Goal: Task Accomplishment & Management: Manage account settings

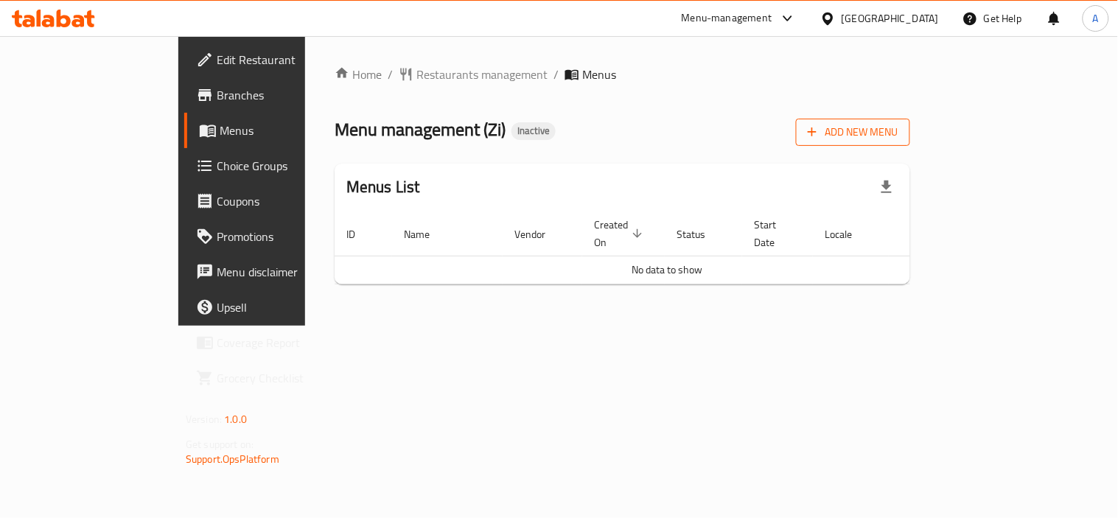
click at [898, 129] on span "Add New Menu" at bounding box center [852, 132] width 91 height 18
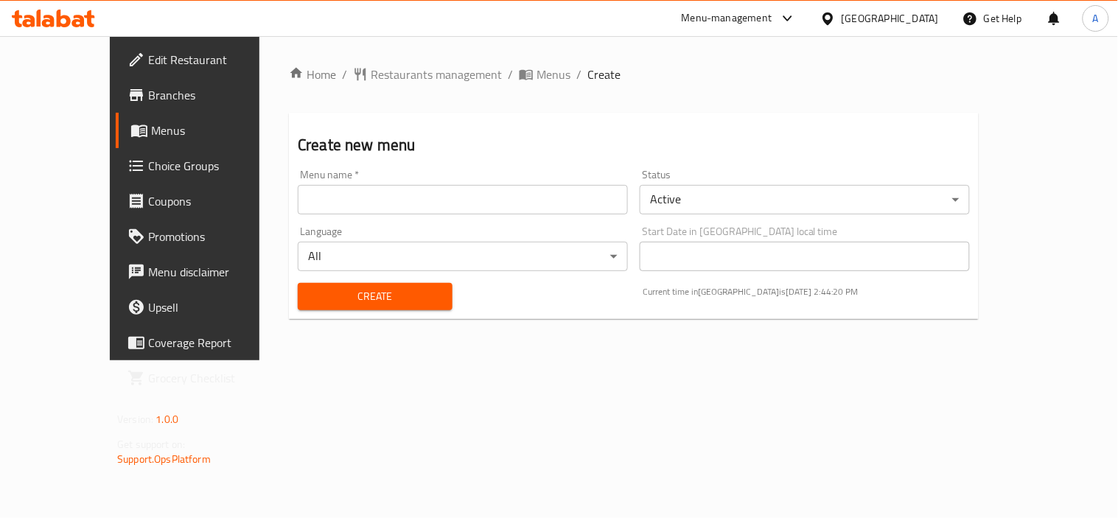
click at [339, 203] on input "text" at bounding box center [463, 199] width 330 height 29
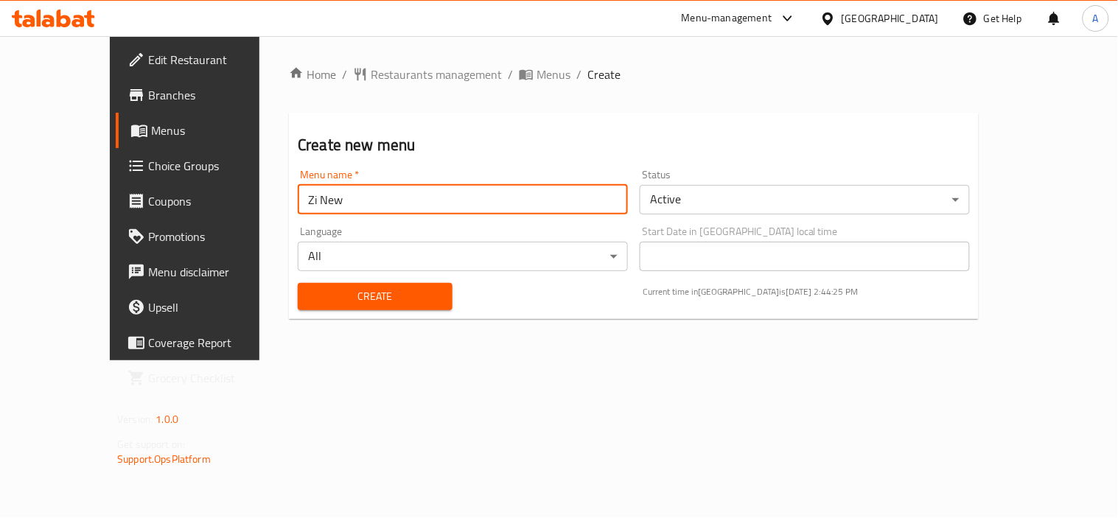
type input "Zi New"
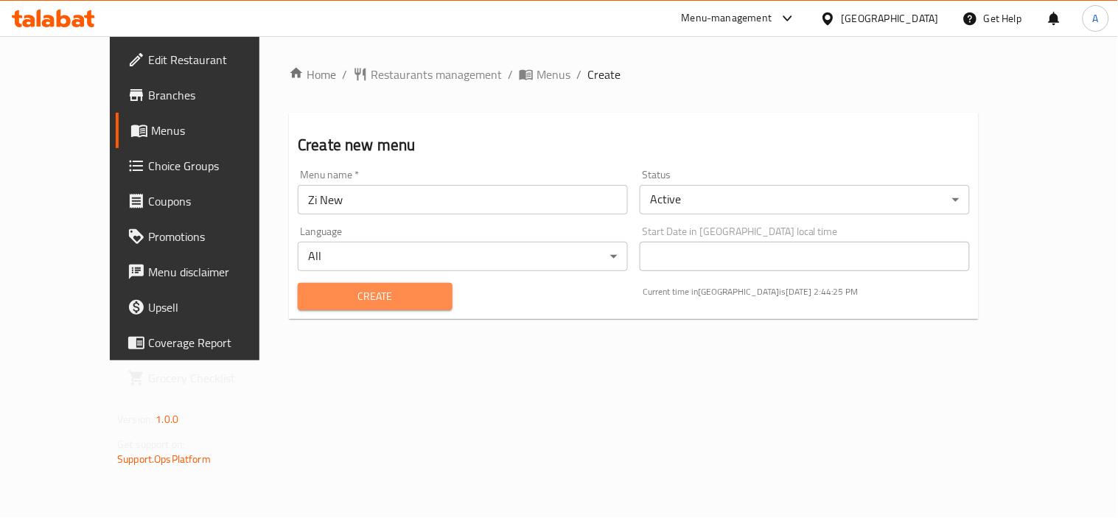
click at [320, 298] on span "Create" at bounding box center [374, 296] width 131 height 18
click at [536, 74] on span "Menus" at bounding box center [553, 75] width 34 height 18
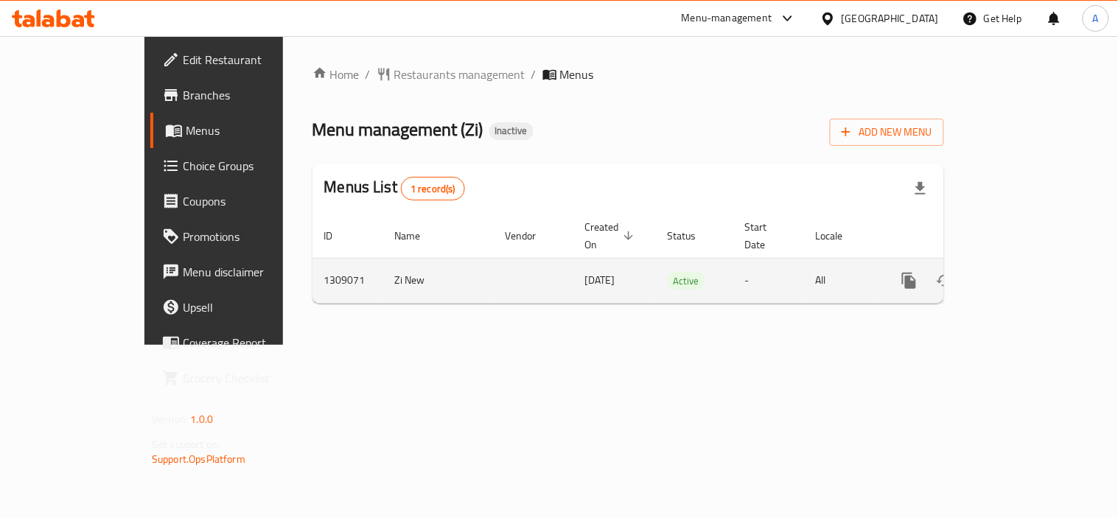
click at [1022, 274] on icon "enhanced table" at bounding box center [1015, 280] width 13 height 13
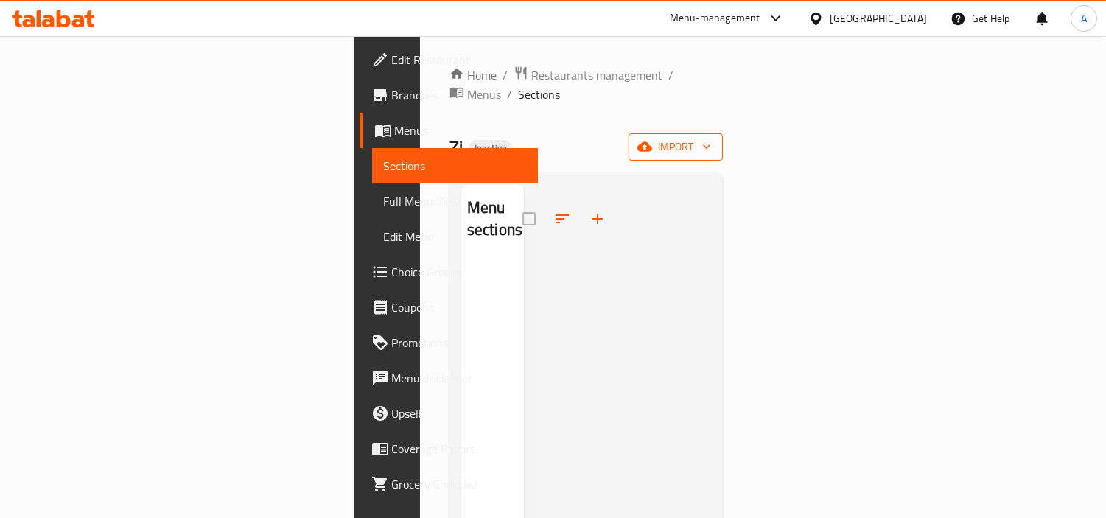
click at [711, 138] on span "import" at bounding box center [675, 147] width 71 height 18
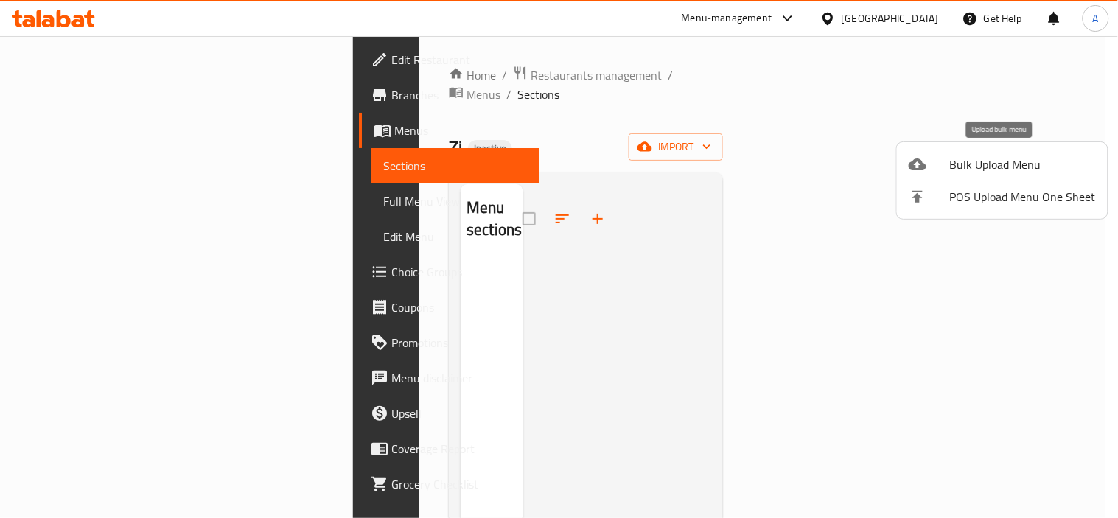
click at [968, 164] on span "Bulk Upload Menu" at bounding box center [1023, 164] width 146 height 18
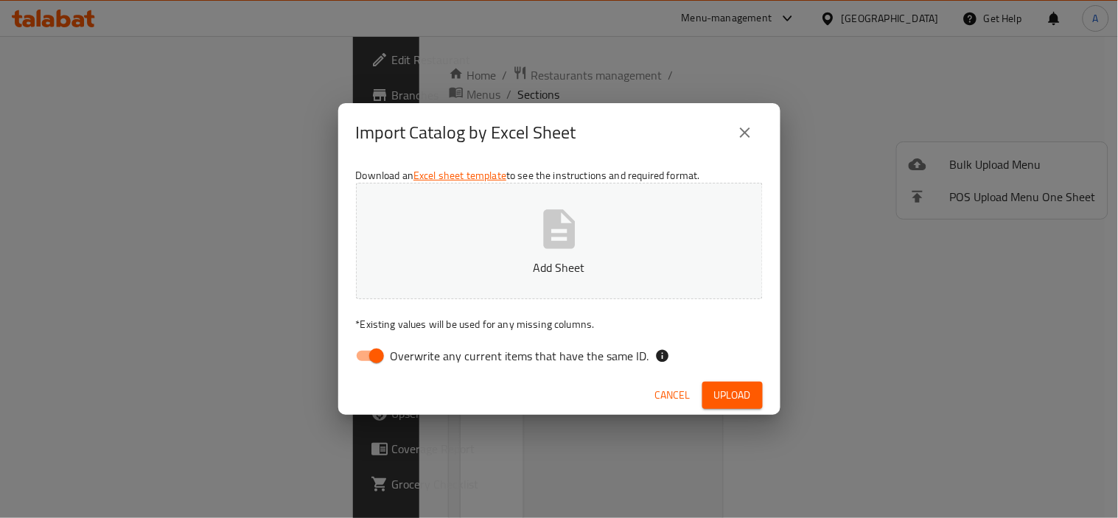
click at [487, 358] on span "Overwrite any current items that have the same ID." at bounding box center [519, 356] width 259 height 18
click at [418, 358] on input "Overwrite any current items that have the same ID." at bounding box center [376, 356] width 84 height 28
checkbox input "false"
click at [561, 250] on icon "button" at bounding box center [559, 229] width 47 height 47
click at [728, 394] on span "Upload" at bounding box center [732, 395] width 37 height 18
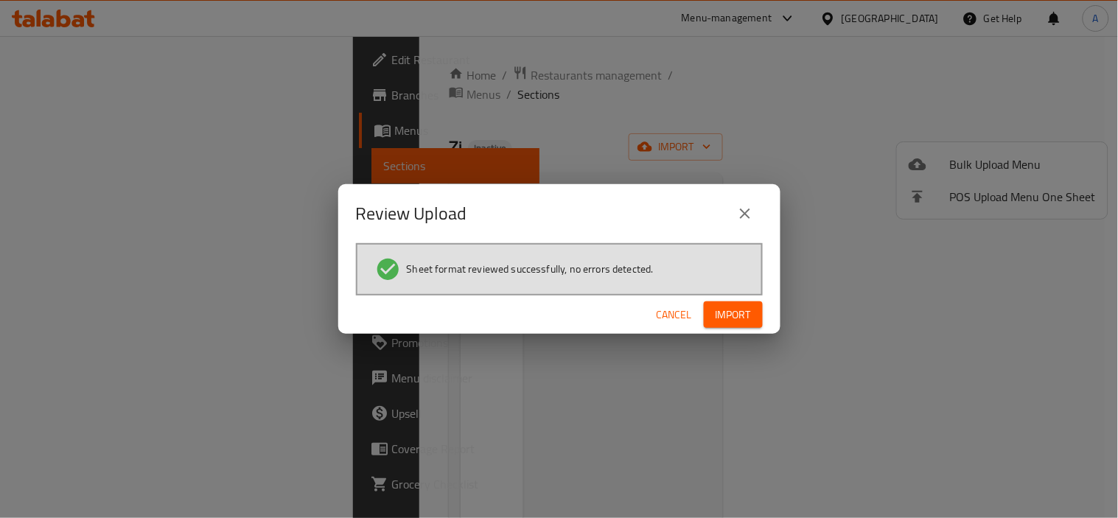
click at [732, 309] on span "Import" at bounding box center [732, 315] width 35 height 18
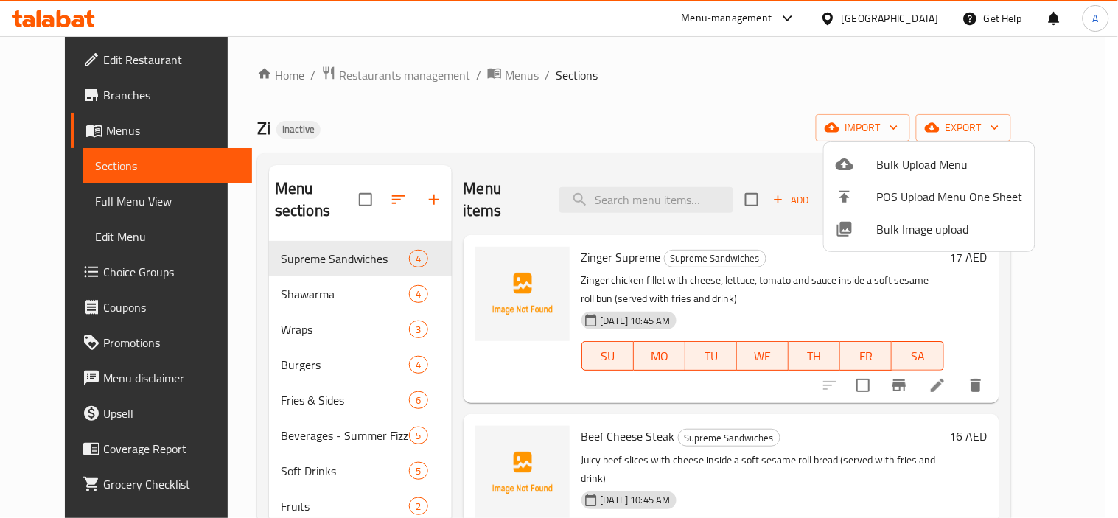
click at [582, 130] on div at bounding box center [559, 259] width 1118 height 518
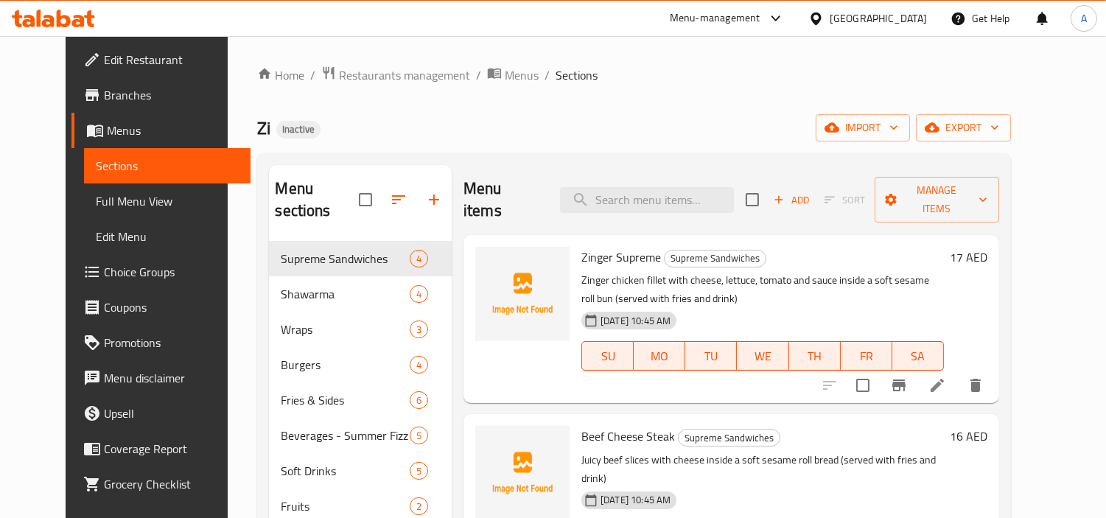
click at [489, 134] on div "Zi Inactive import export" at bounding box center [634, 127] width 754 height 27
click at [96, 201] on span "Full Menu View" at bounding box center [167, 201] width 143 height 18
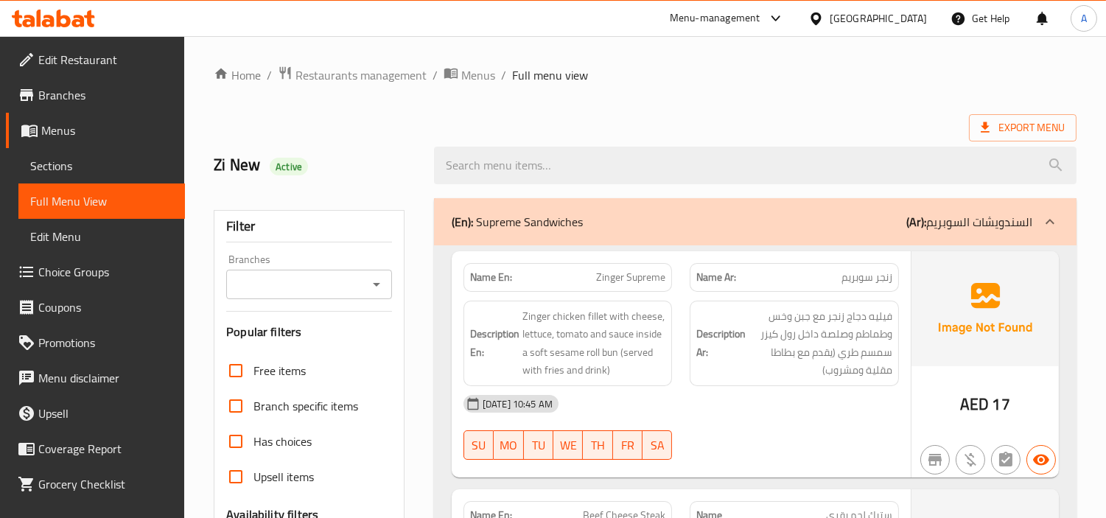
click at [688, 133] on div "Zi New Active" at bounding box center [645, 166] width 880 height 66
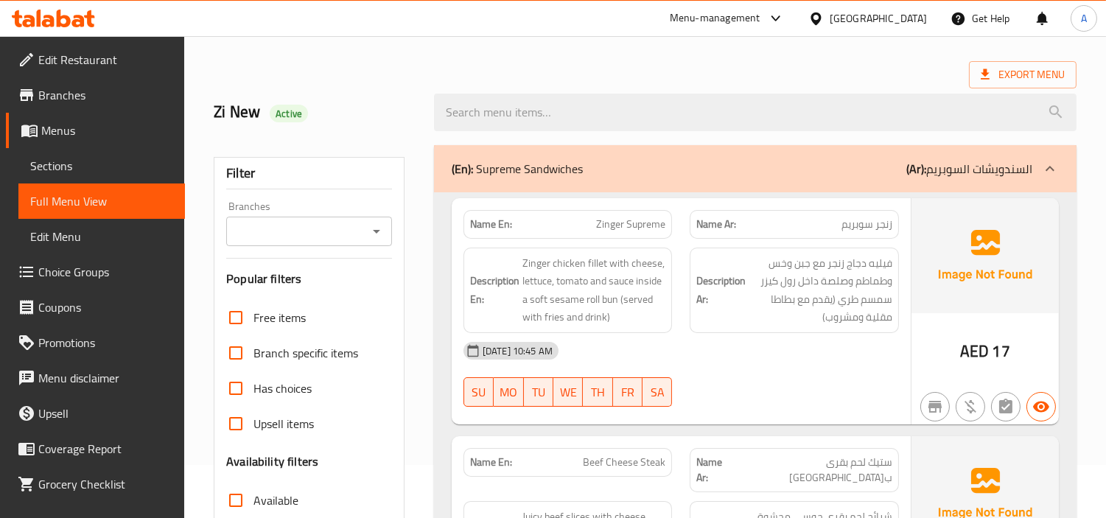
scroll to position [82, 0]
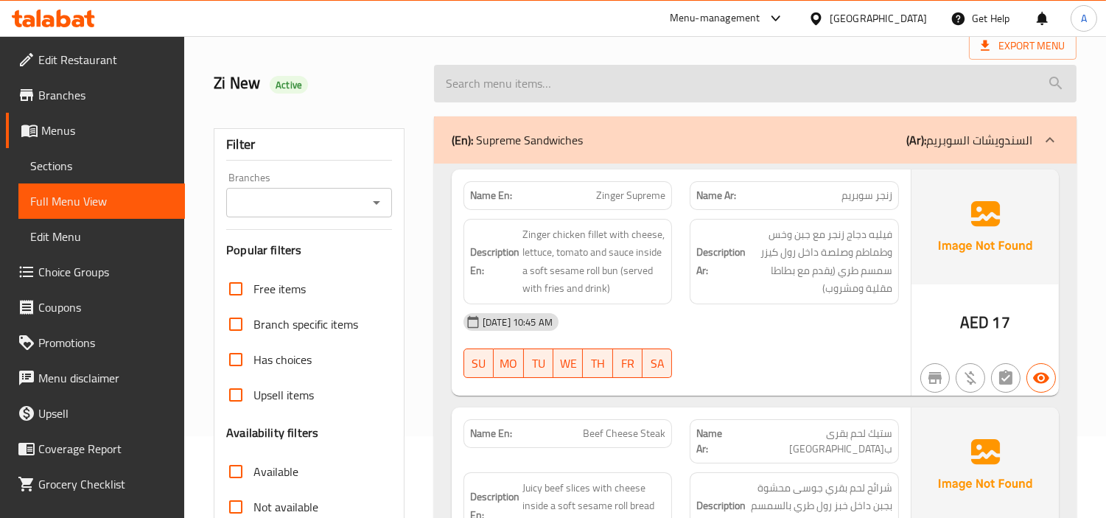
click at [697, 81] on input "search" at bounding box center [755, 84] width 642 height 38
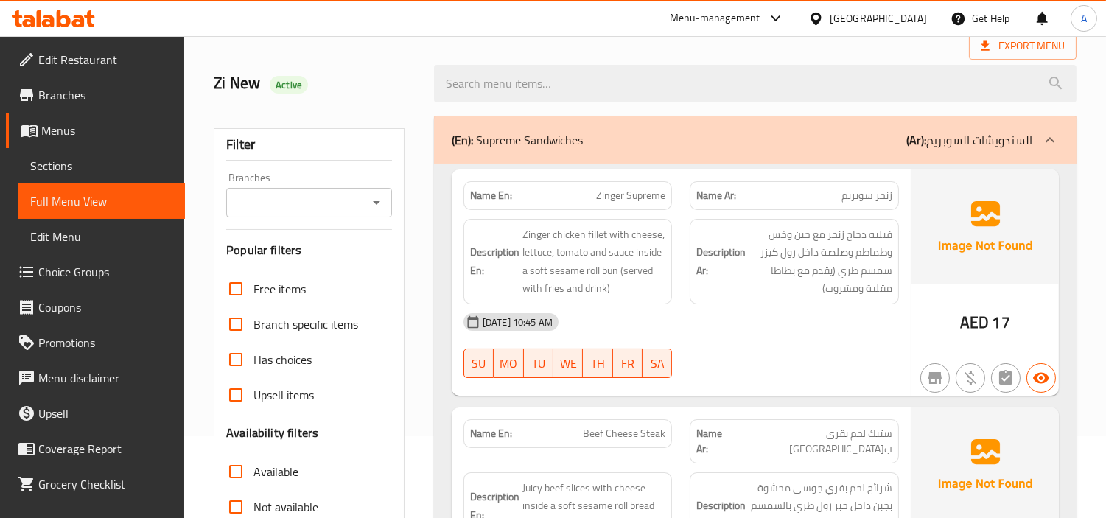
click at [409, 81] on h2 "Zi New Active" at bounding box center [315, 83] width 203 height 22
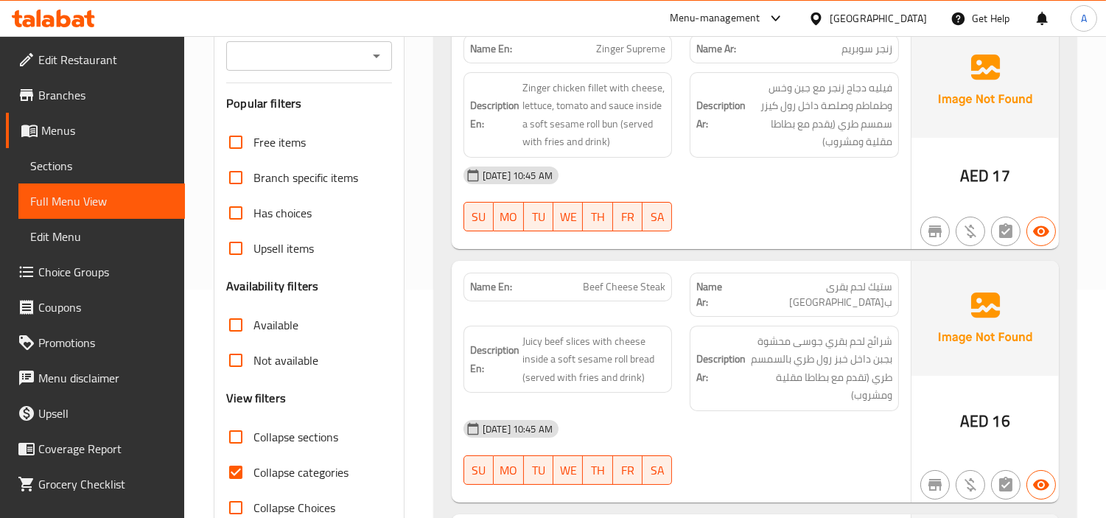
scroll to position [245, 0]
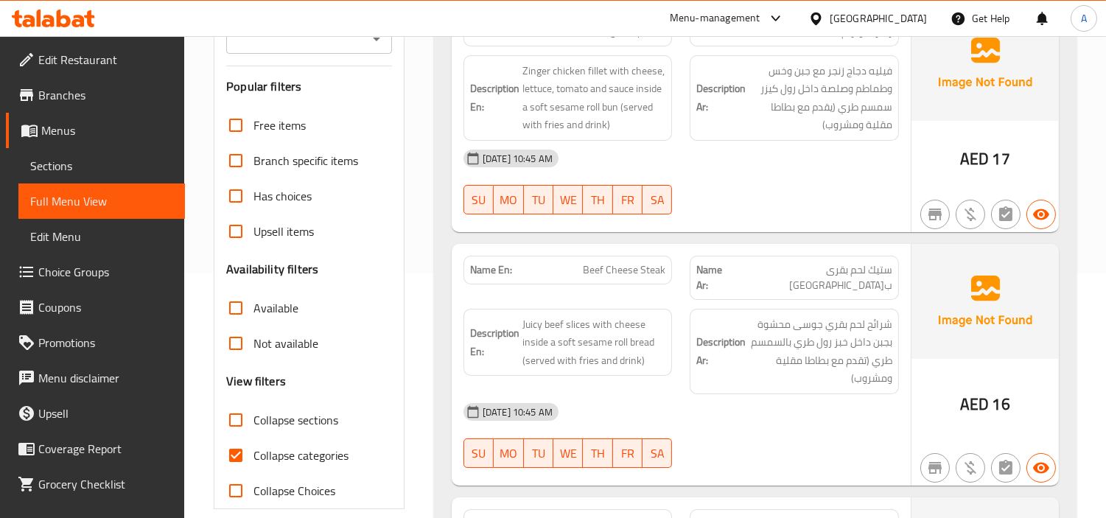
click at [438, 304] on div "Name En: Zinger Supreme Name Ar: زنجر سوبريم Description En: Zinger chicken fil…" at bounding box center [755, 495] width 642 height 991
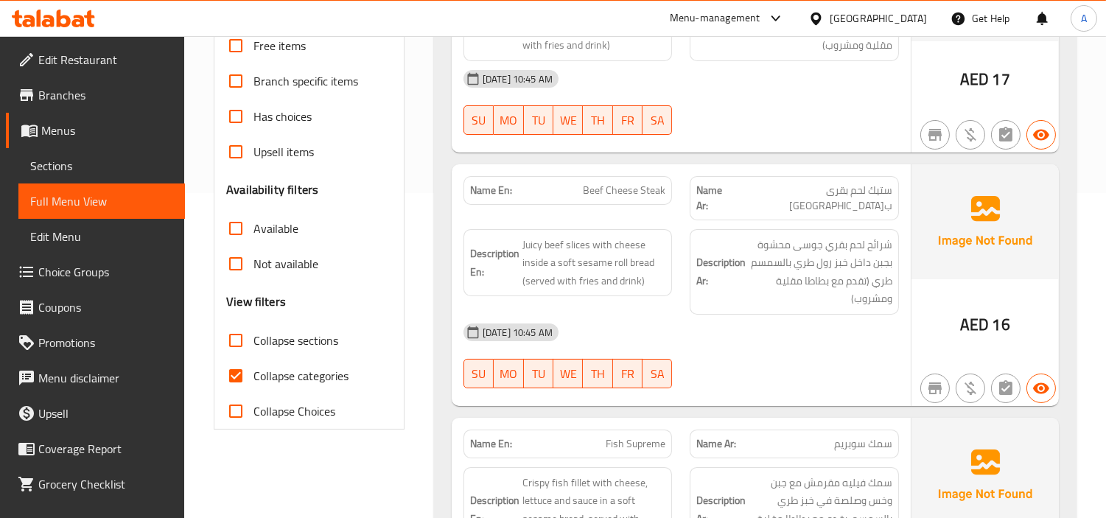
scroll to position [327, 0]
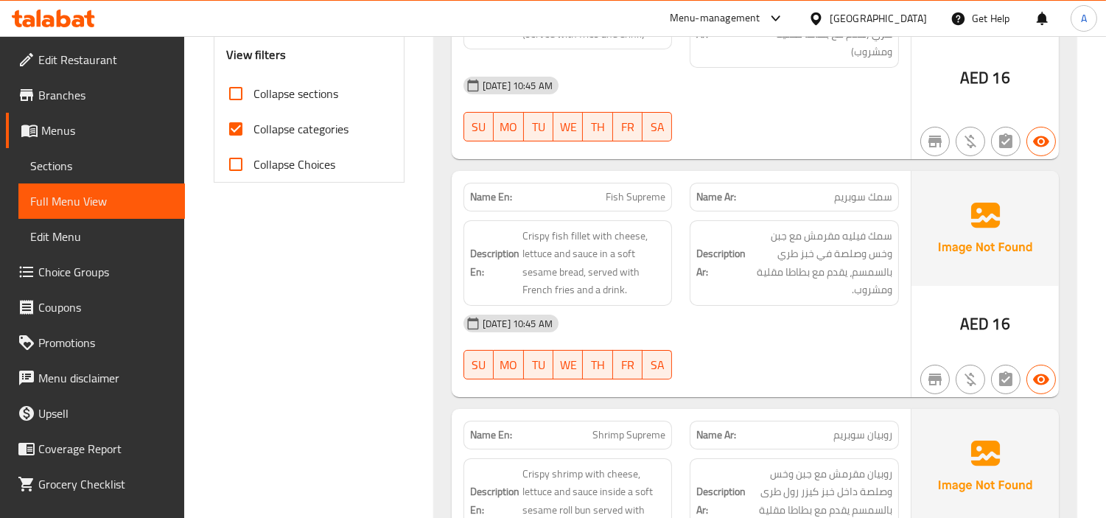
scroll to position [572, 0]
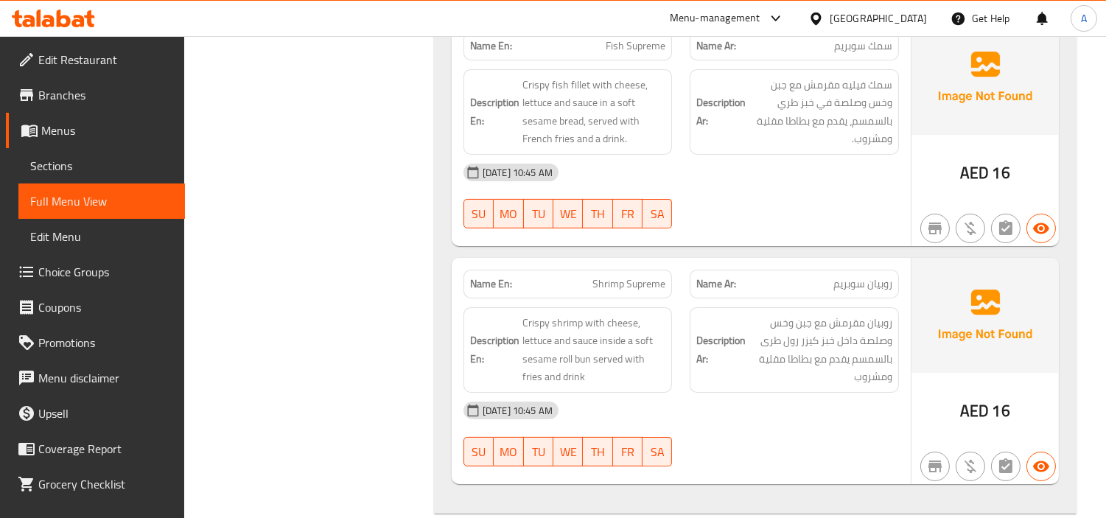
scroll to position [737, 0]
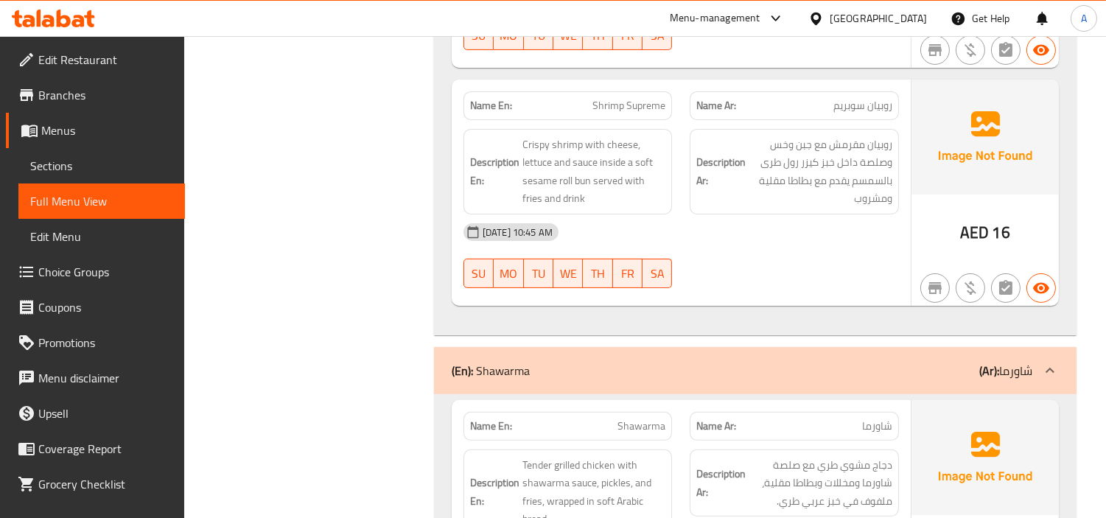
scroll to position [1077, 0]
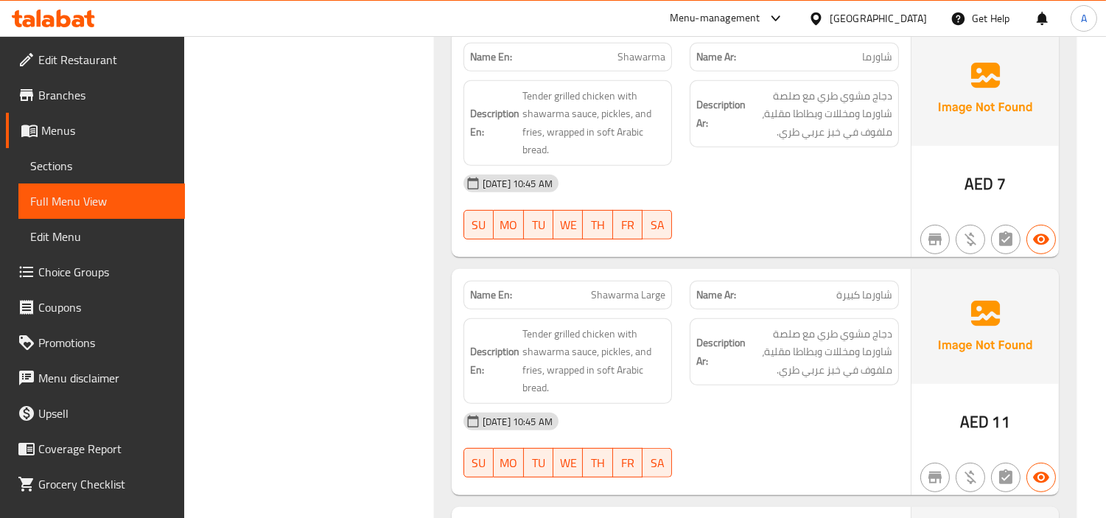
scroll to position [1322, 0]
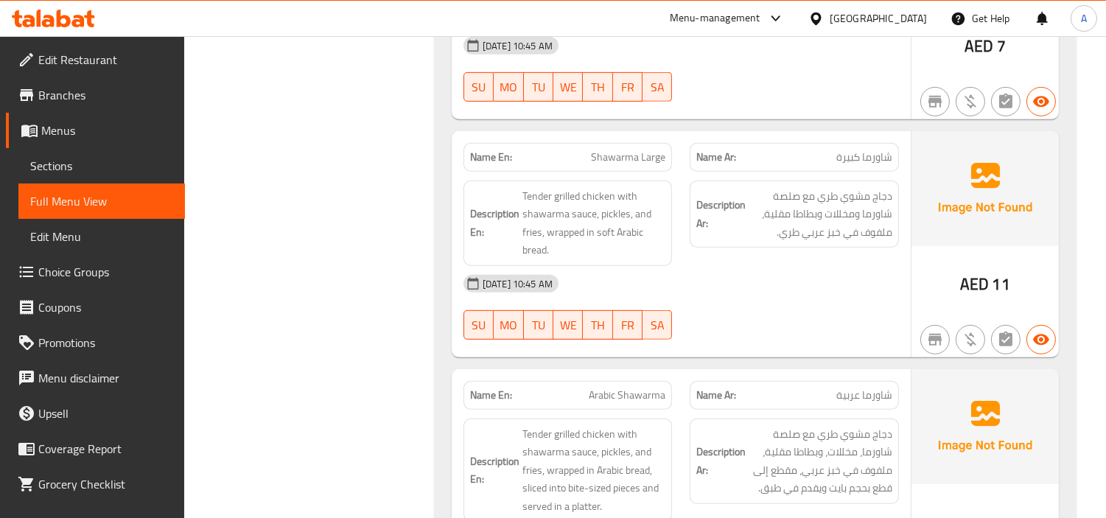
scroll to position [1568, 0]
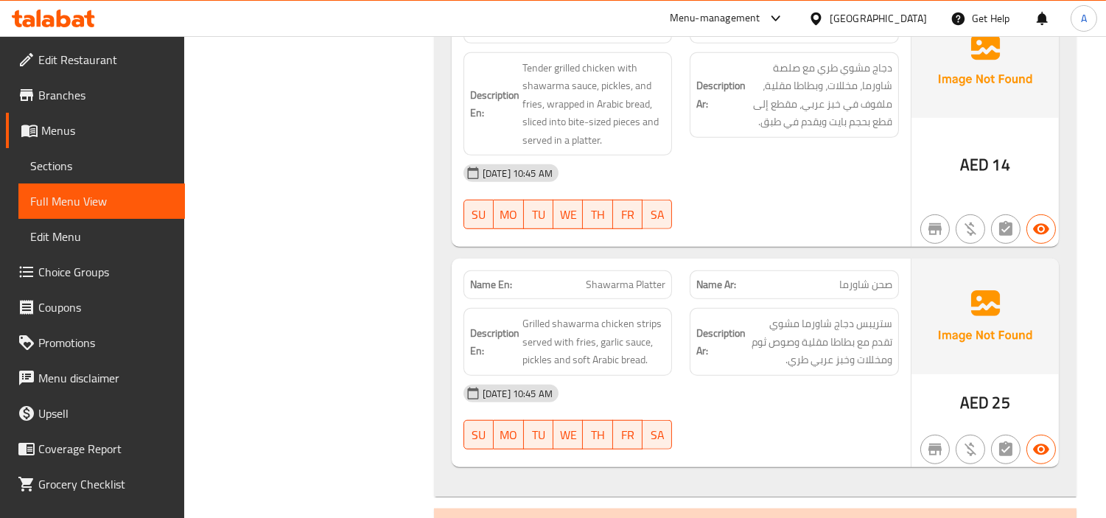
scroll to position [1814, 0]
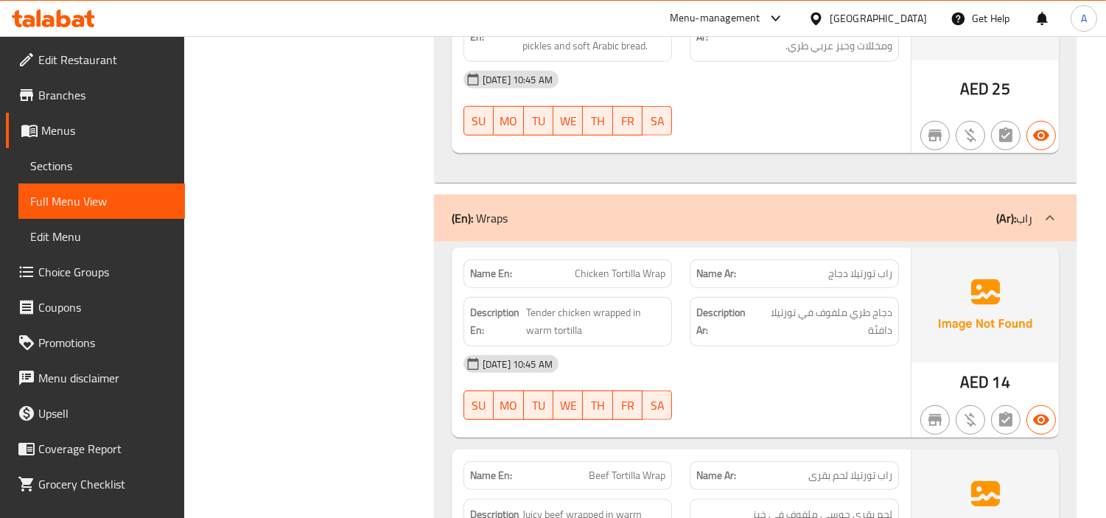
scroll to position [2170, 0]
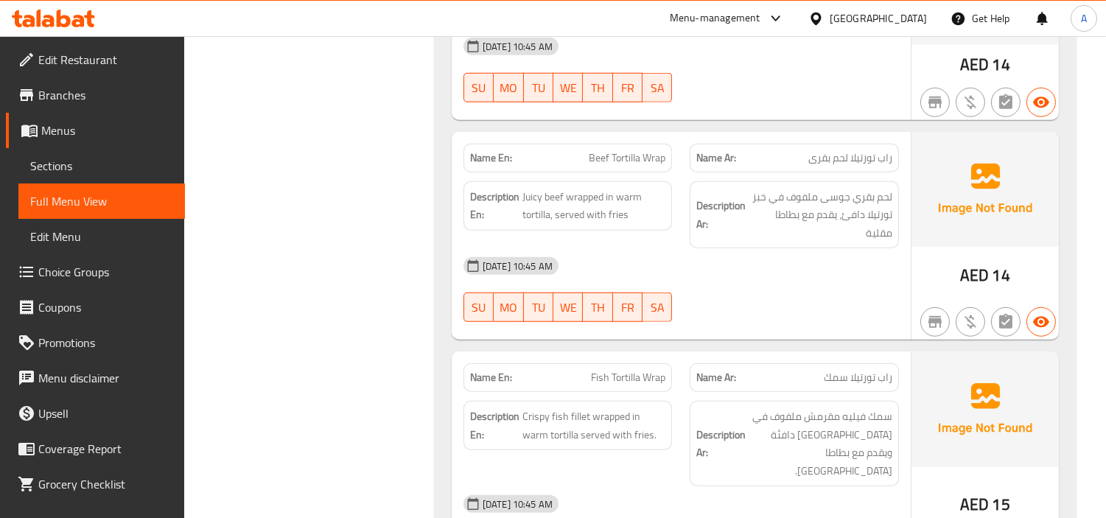
scroll to position [2415, 0]
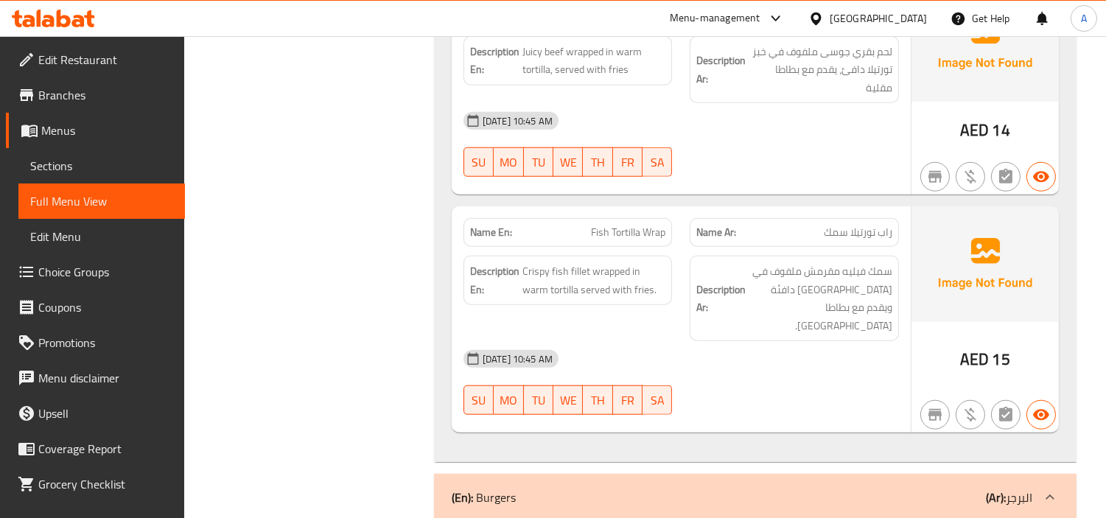
scroll to position [2579, 0]
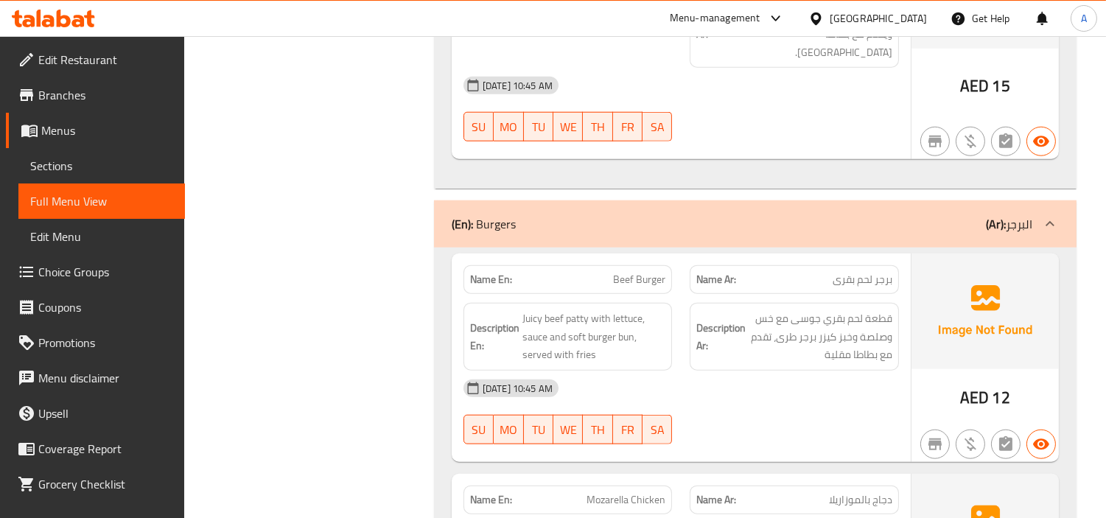
scroll to position [2824, 0]
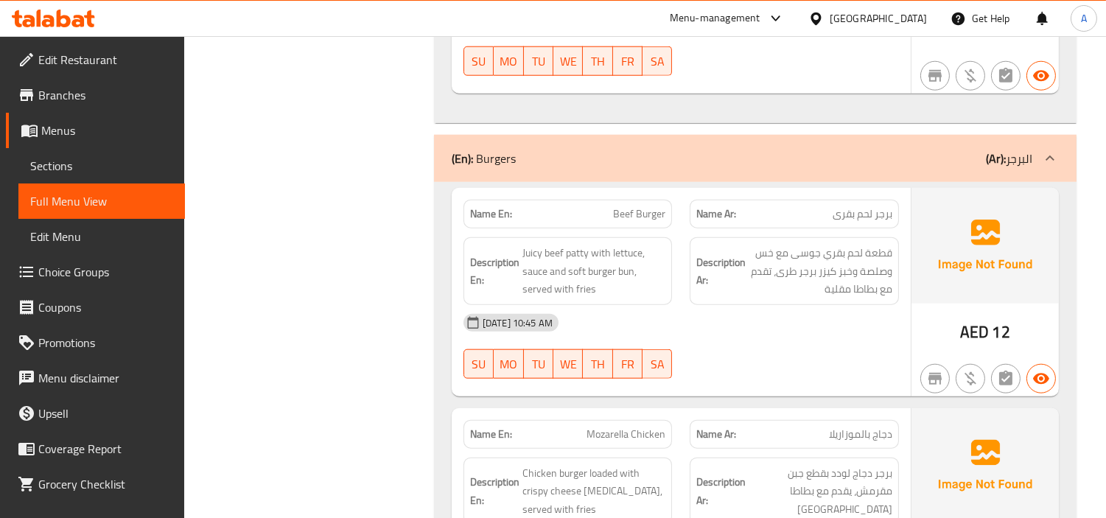
scroll to position [2988, 0]
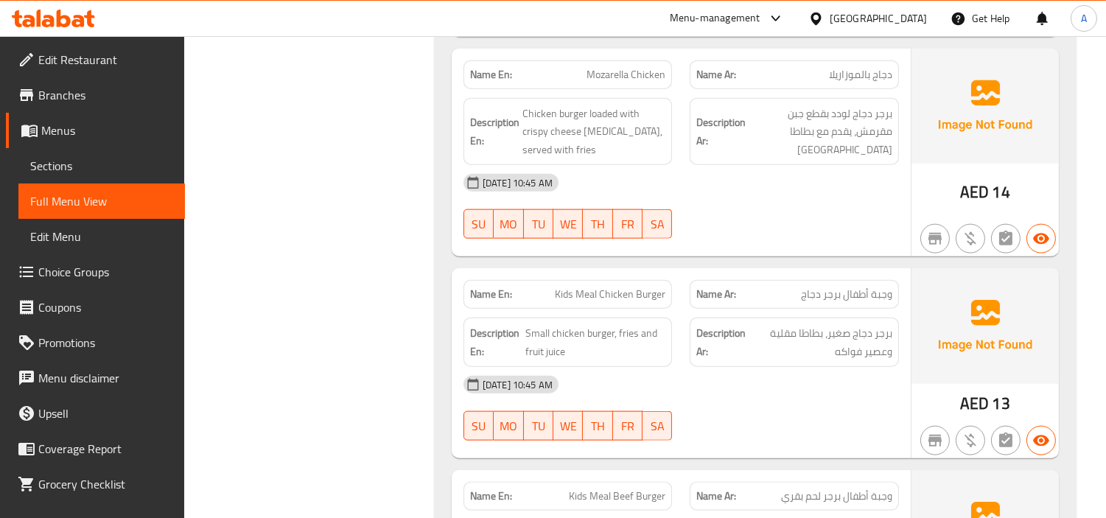
scroll to position [3331, 0]
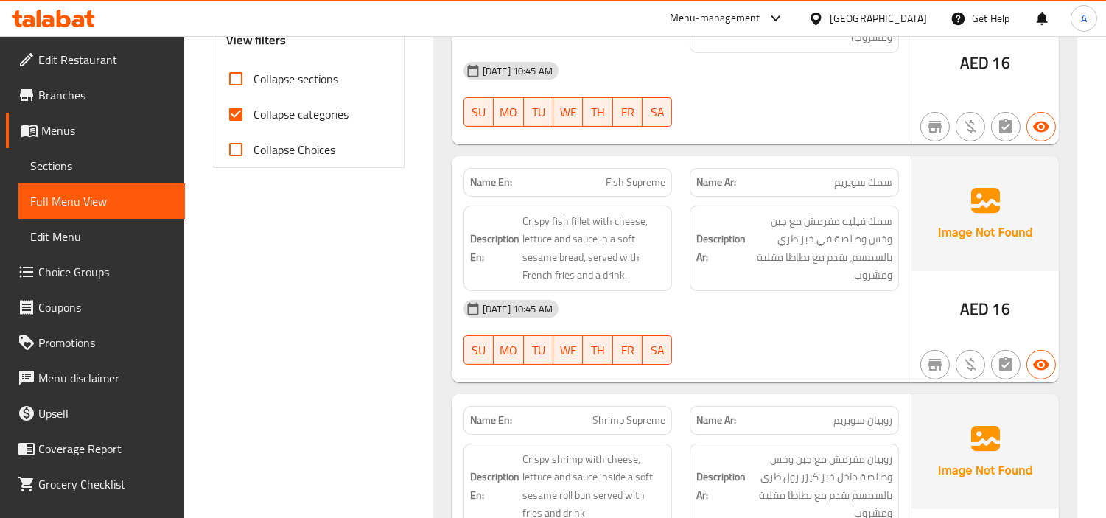
scroll to position [3739, 0]
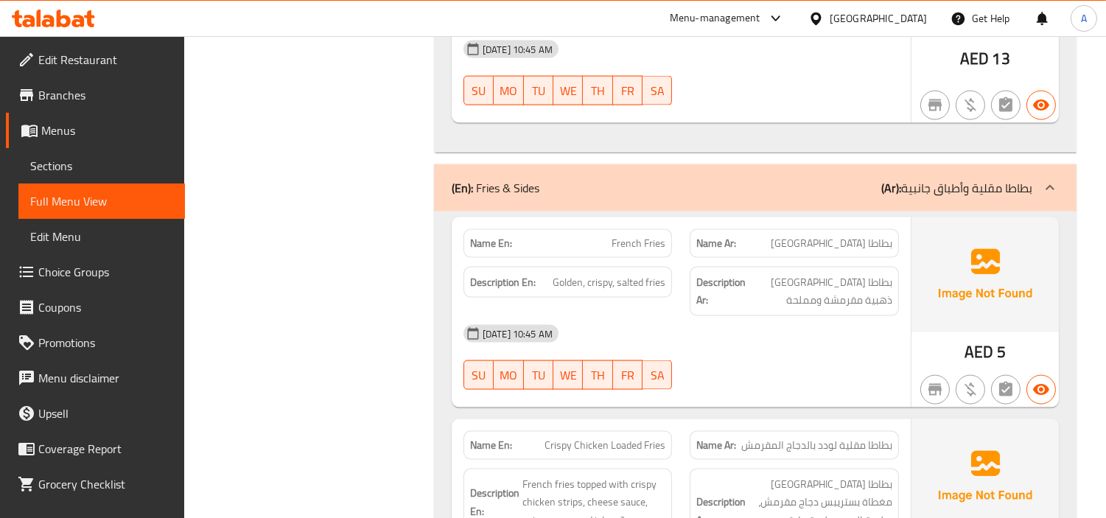
scroll to position [3903, 0]
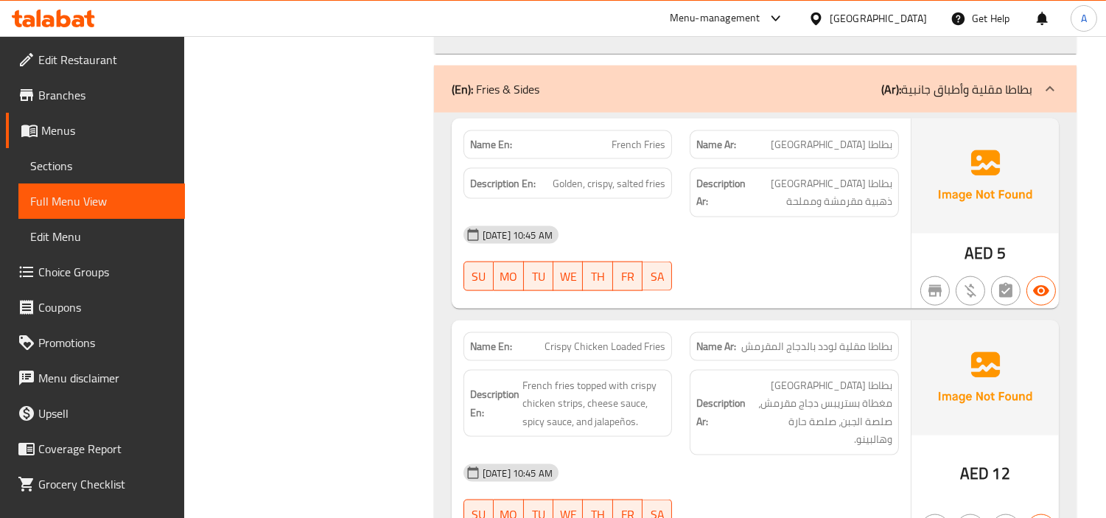
click at [423, 292] on div "Filter Branches Branches Popular filters Free items Branch specific items Has c…" at bounding box center [315, 491] width 220 height 8410
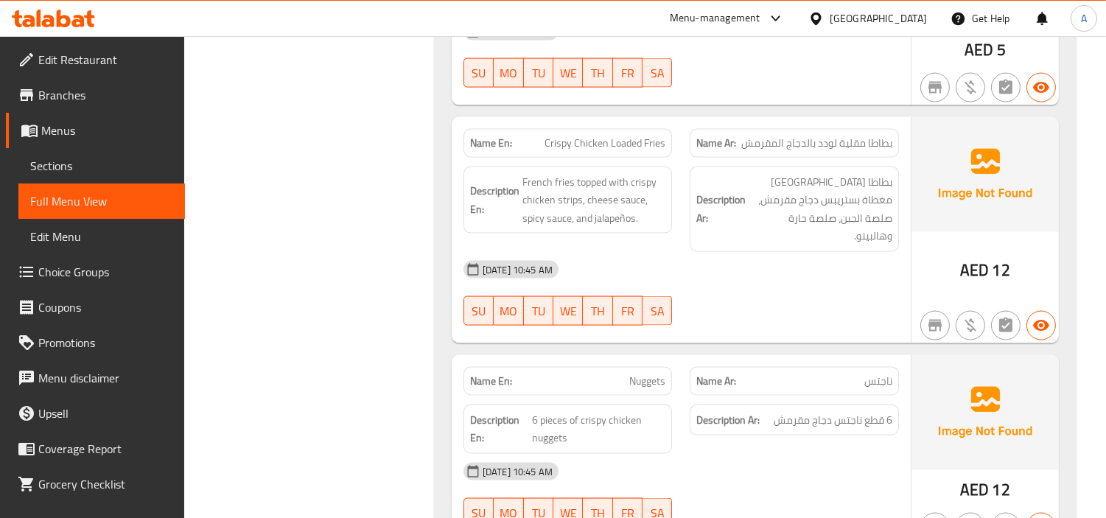
scroll to position [4158, 0]
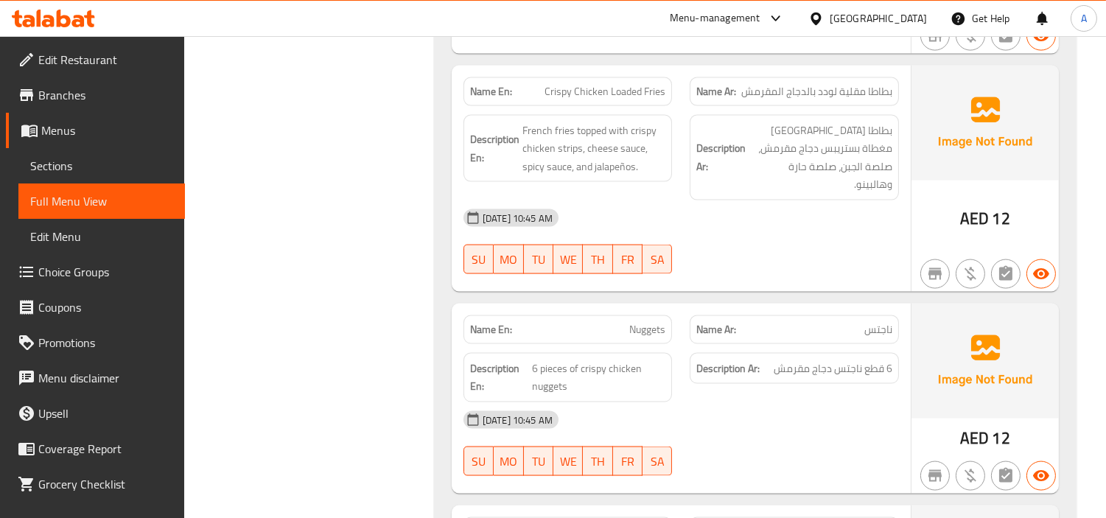
click at [290, 253] on div "Filter Branches Branches Popular filters Free items Branch specific items Has c…" at bounding box center [315, 237] width 220 height 8410
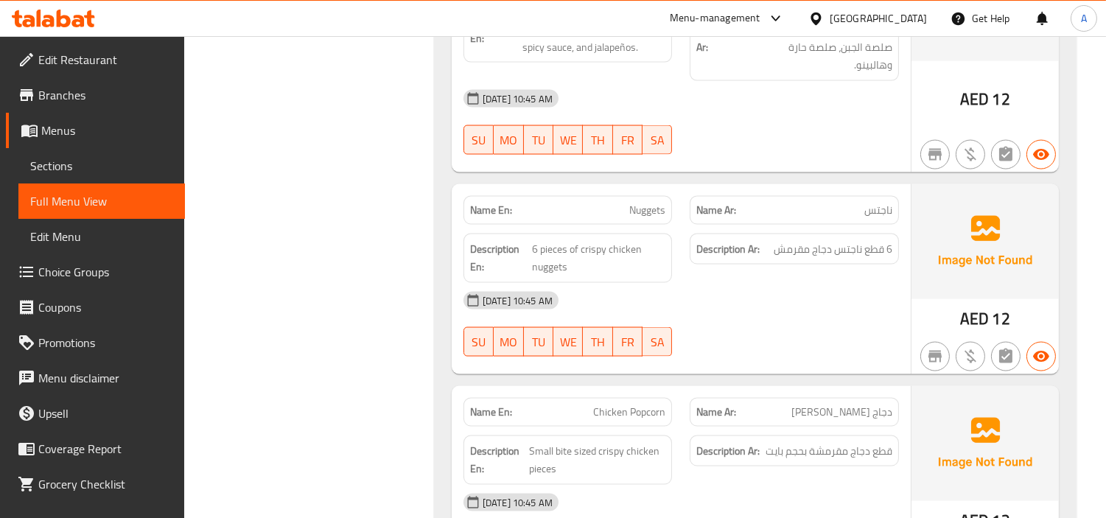
scroll to position [4321, 0]
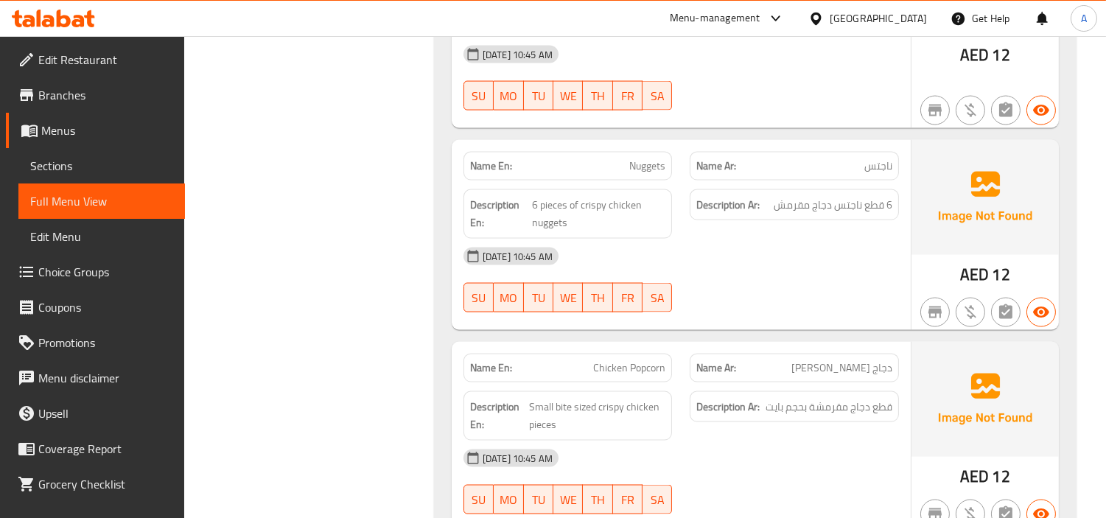
click at [400, 246] on div "Filter Branches Branches Popular filters Free items Branch specific items Has c…" at bounding box center [315, 73] width 220 height 8410
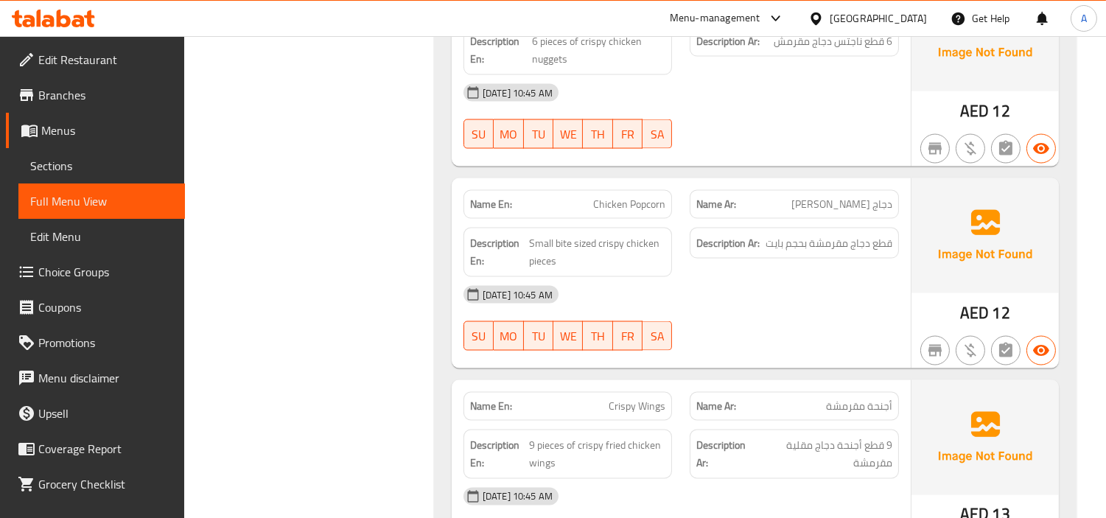
scroll to position [4567, 0]
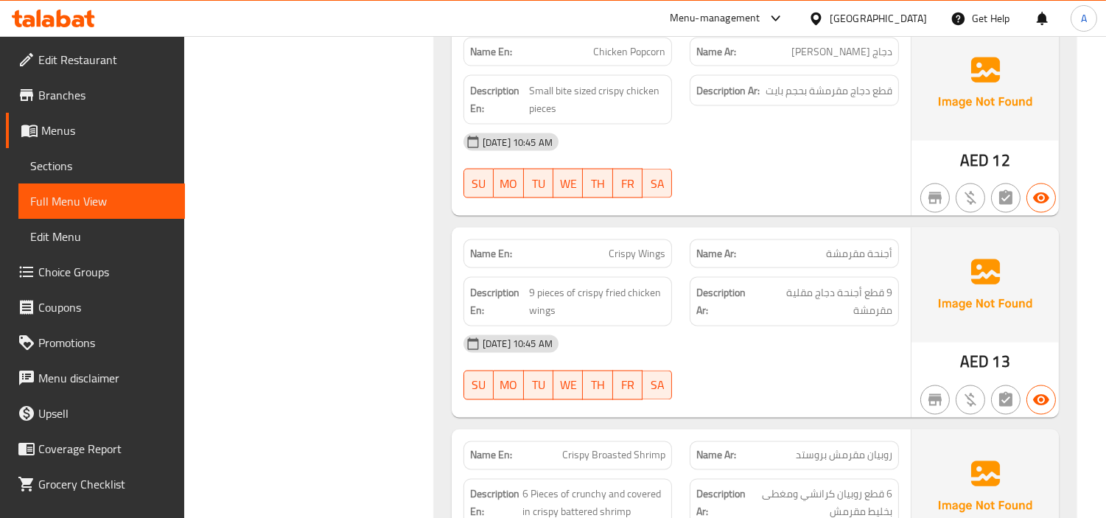
scroll to position [4731, 0]
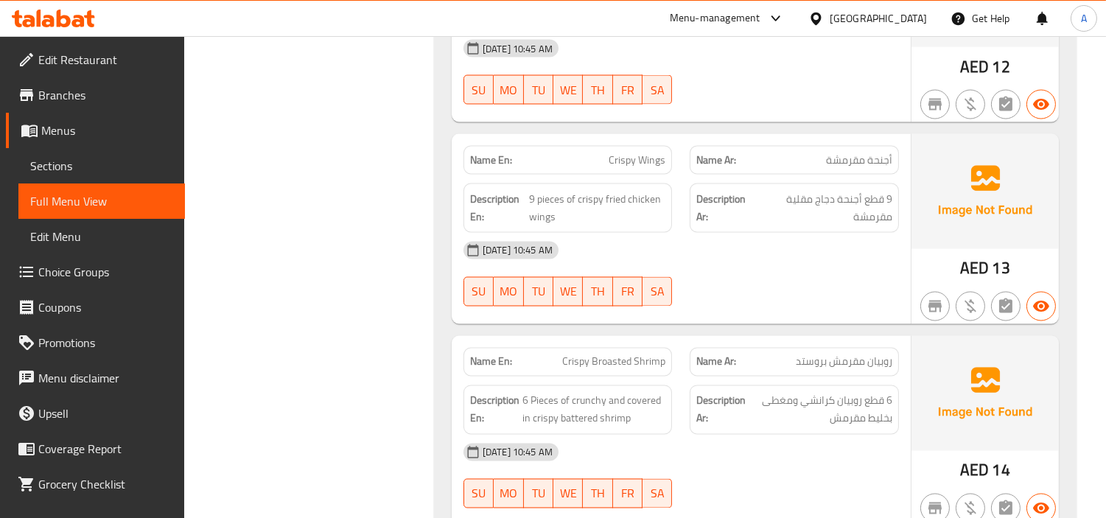
click at [606, 354] on span "Crispy Broasted Shrimp" at bounding box center [613, 361] width 103 height 15
copy span "Broasted"
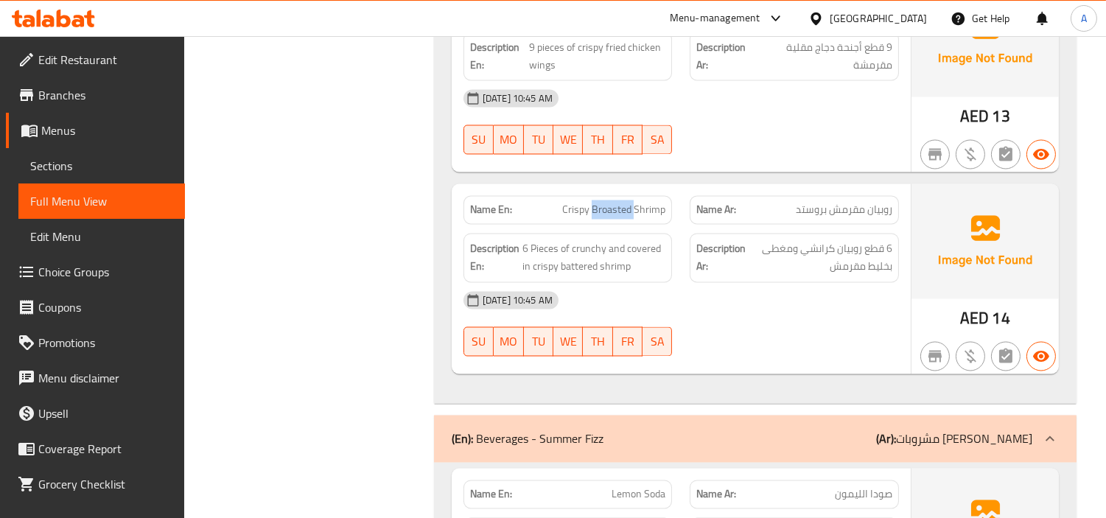
scroll to position [4894, 0]
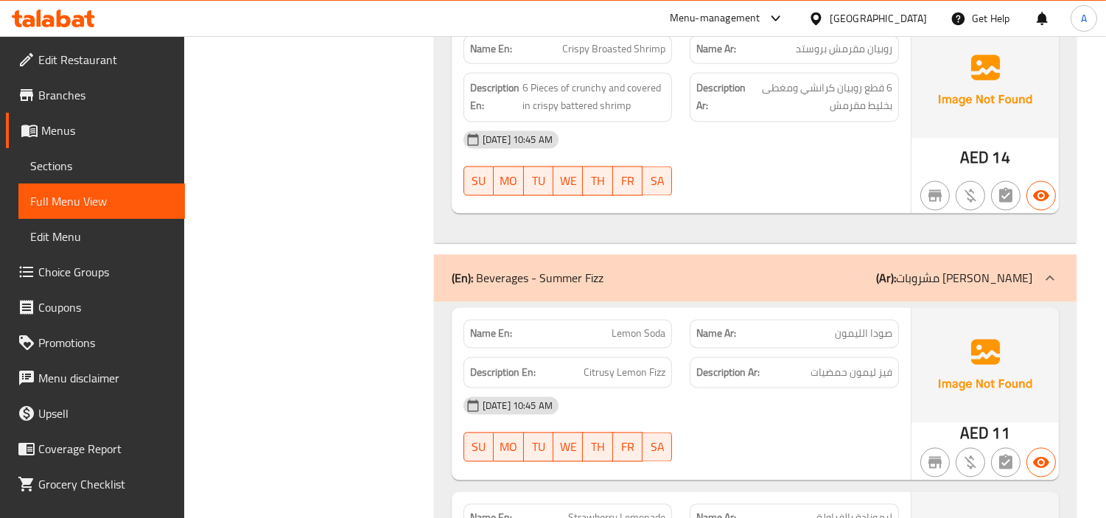
scroll to position [5058, 0]
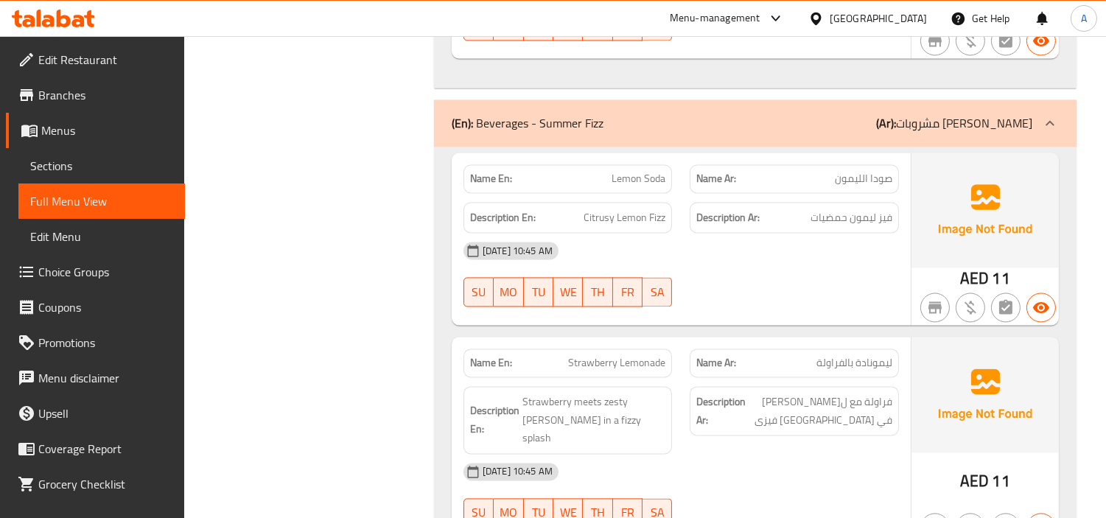
scroll to position [5222, 0]
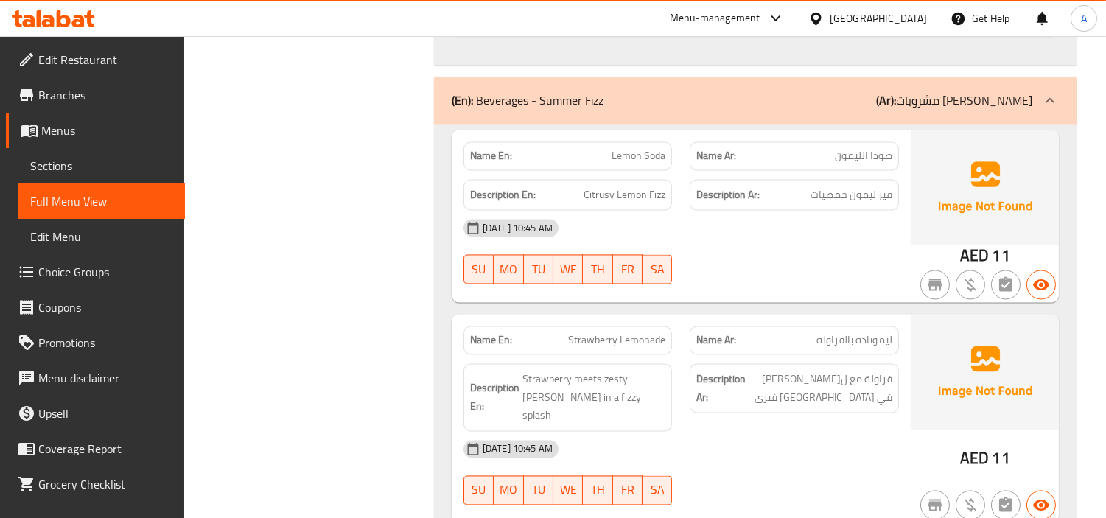
copy span "Lemonade"
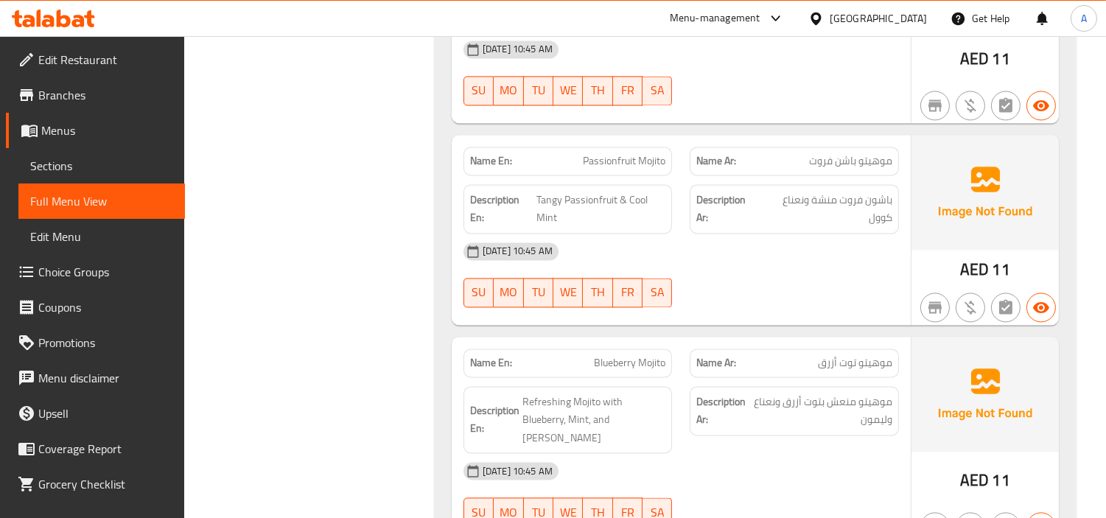
scroll to position [5631, 0]
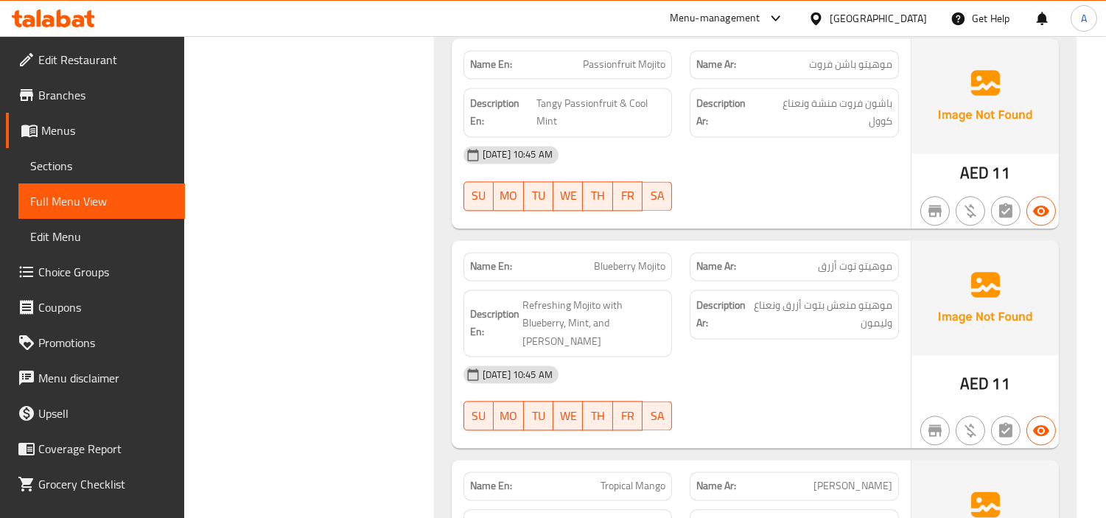
scroll to position [5795, 0]
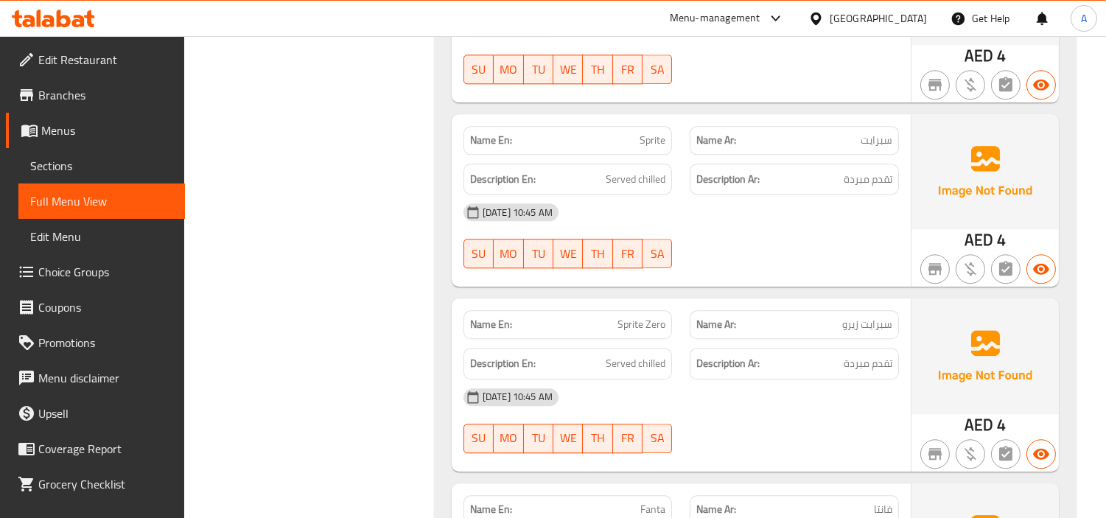
scroll to position [6864, 0]
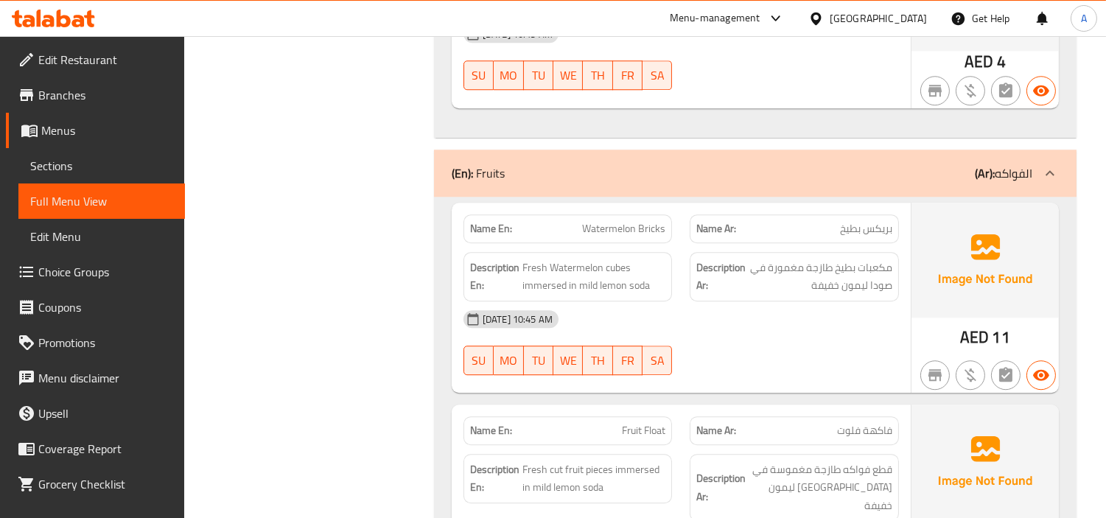
scroll to position [7292, 0]
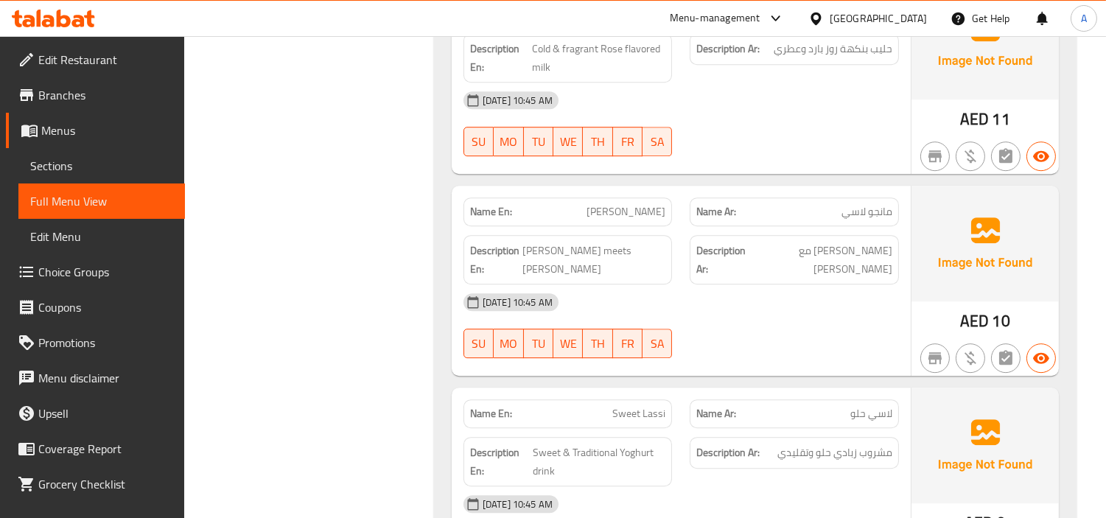
scroll to position [7987, 0]
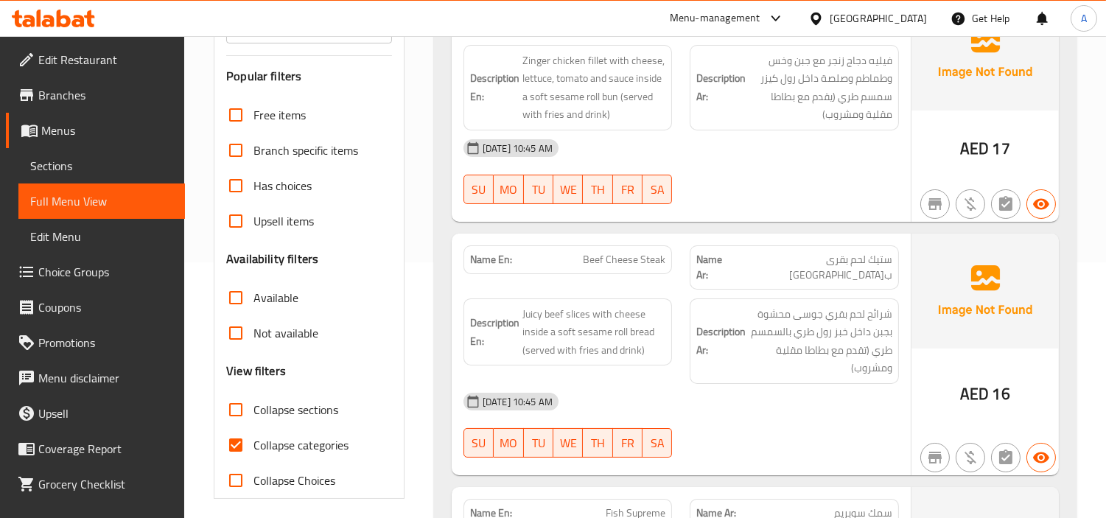
click at [811, 261] on span "ستيك لحم بقرى بالجبن" at bounding box center [812, 267] width 159 height 31
copy span "ستيك لحم بقرى بالجبن"
click at [617, 258] on span "Beef Cheese Steak" at bounding box center [624, 259] width 83 height 15
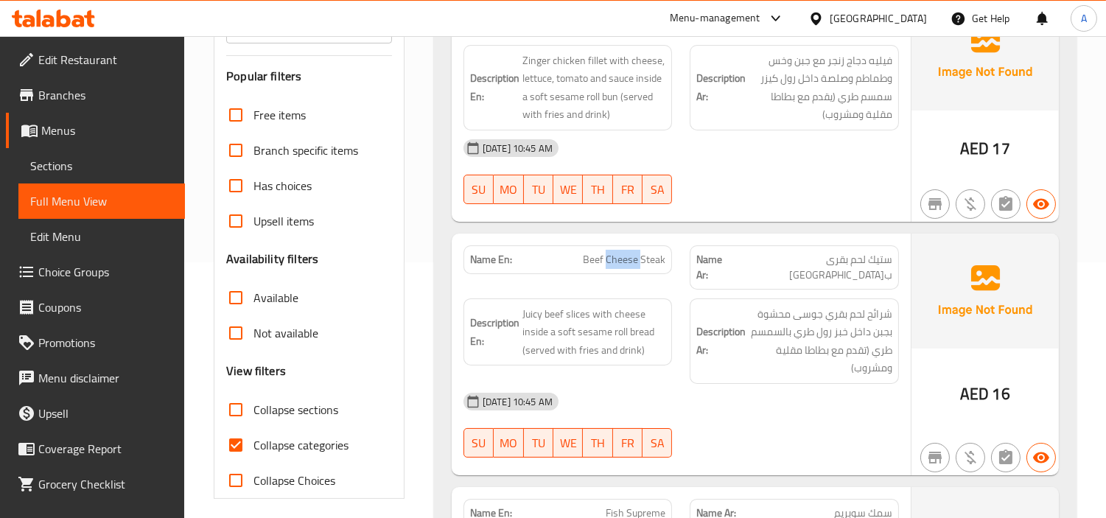
click at [617, 258] on span "Beef Cheese Steak" at bounding box center [624, 259] width 83 height 15
copy span "Beef Cheese Steak"
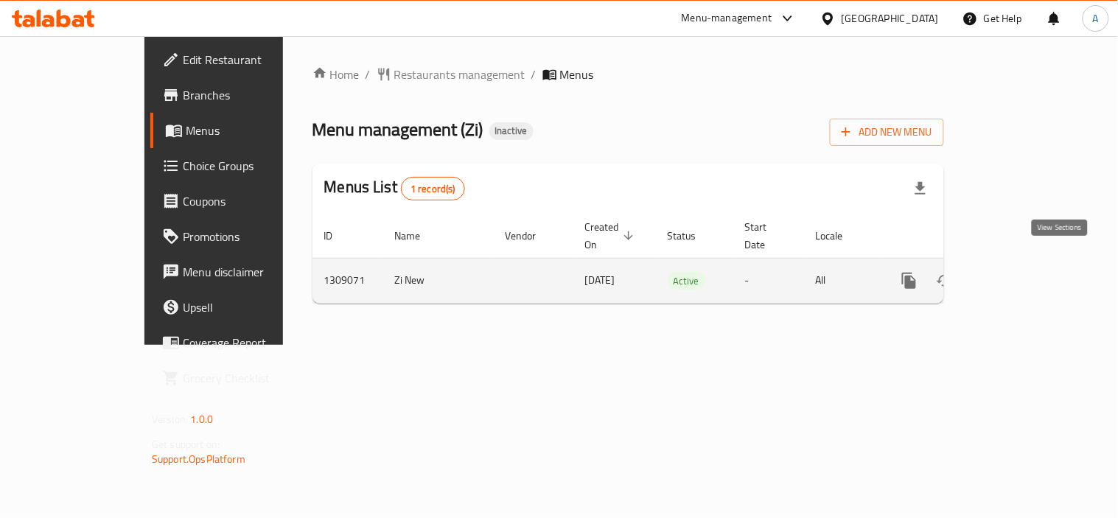
click at [1024, 272] on icon "enhanced table" at bounding box center [1015, 281] width 18 height 18
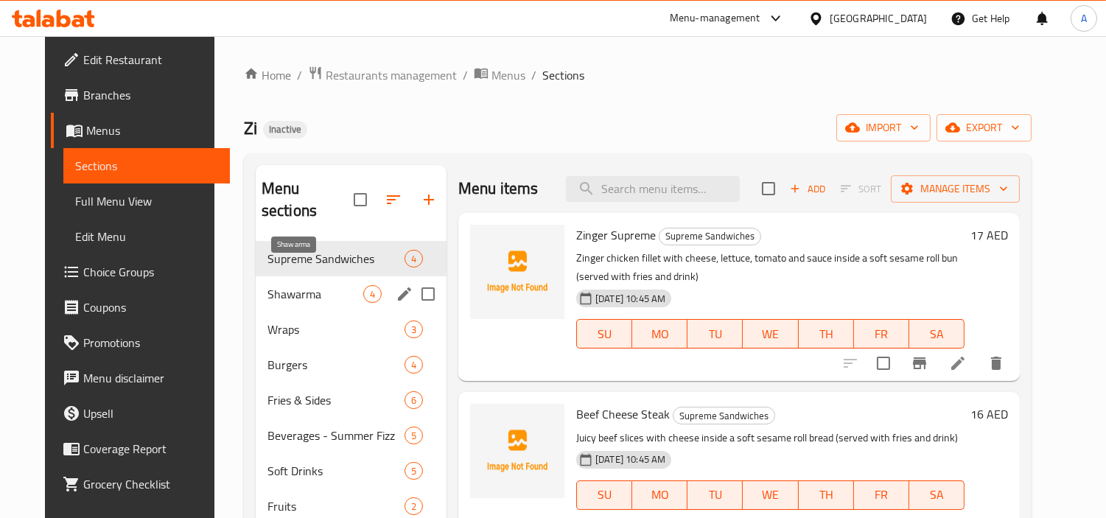
click at [267, 285] on span "Shawarma" at bounding box center [315, 294] width 96 height 18
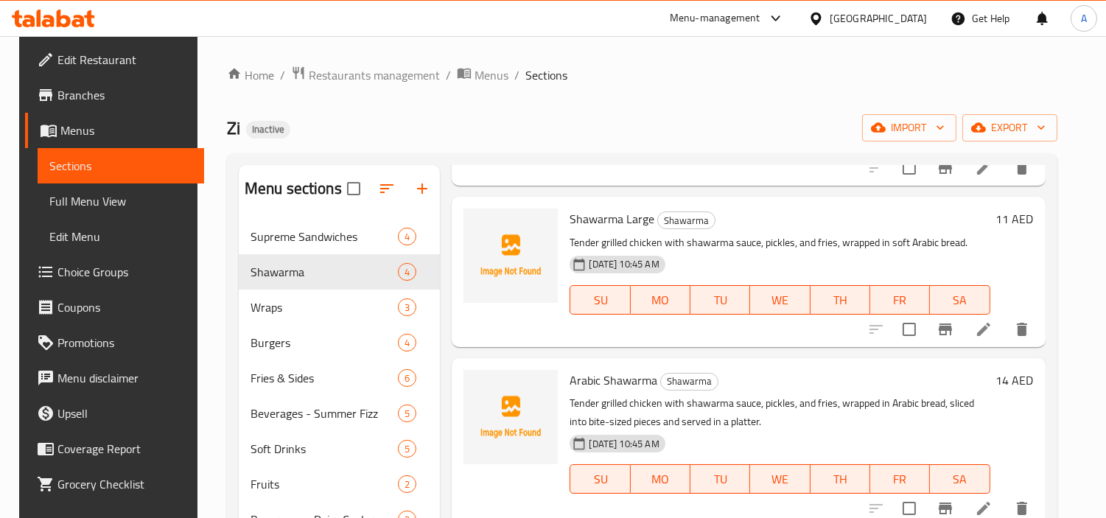
scroll to position [180, 0]
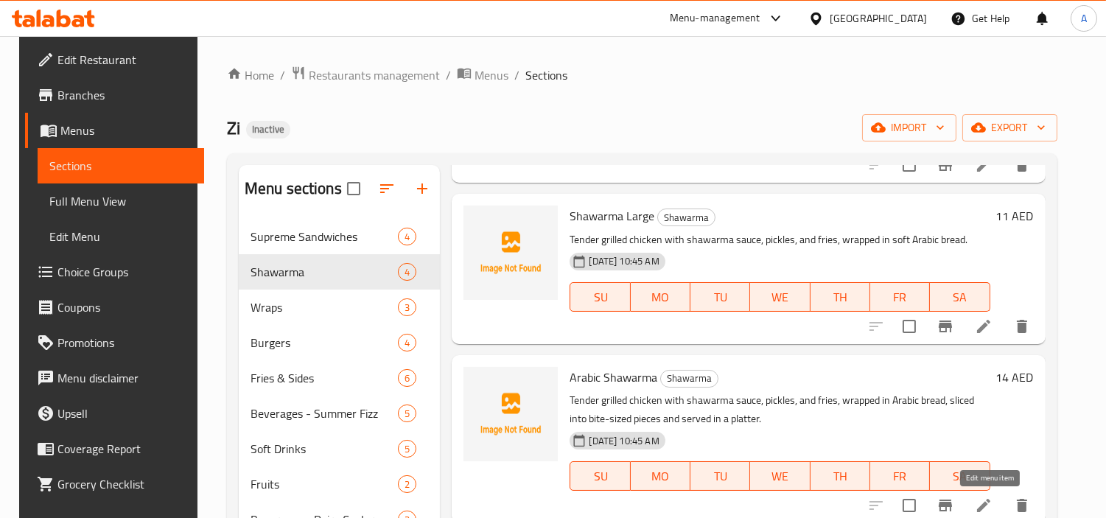
click at [991, 499] on icon at bounding box center [984, 506] width 18 height 18
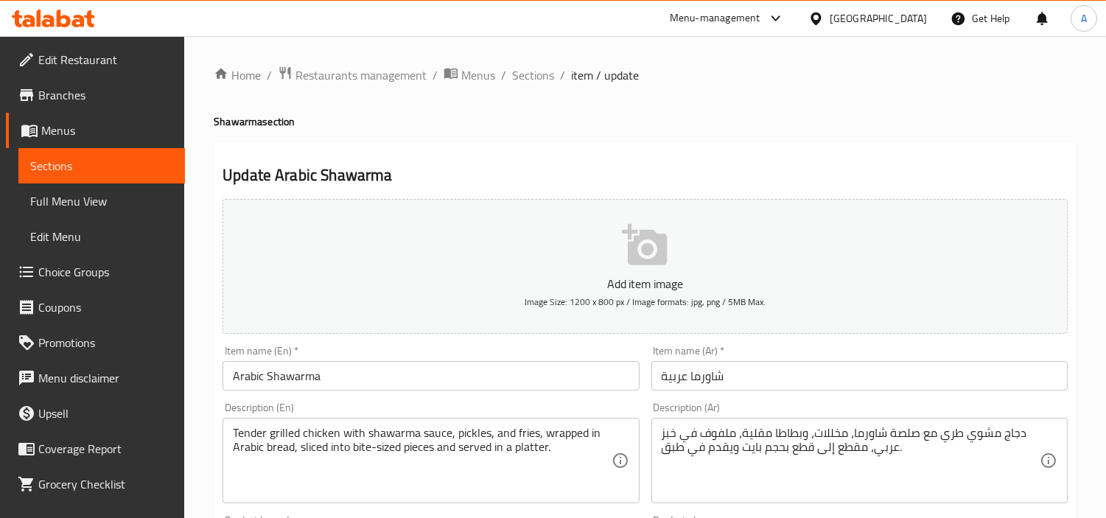
click at [811, 376] on input "شاورما عربية" at bounding box center [859, 375] width 416 height 29
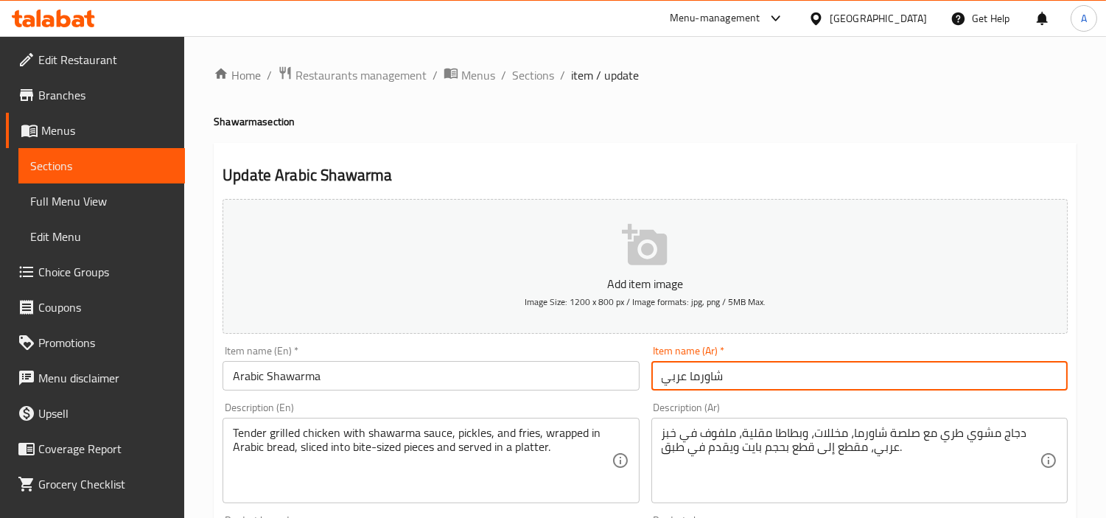
type input "شاورما عربي"
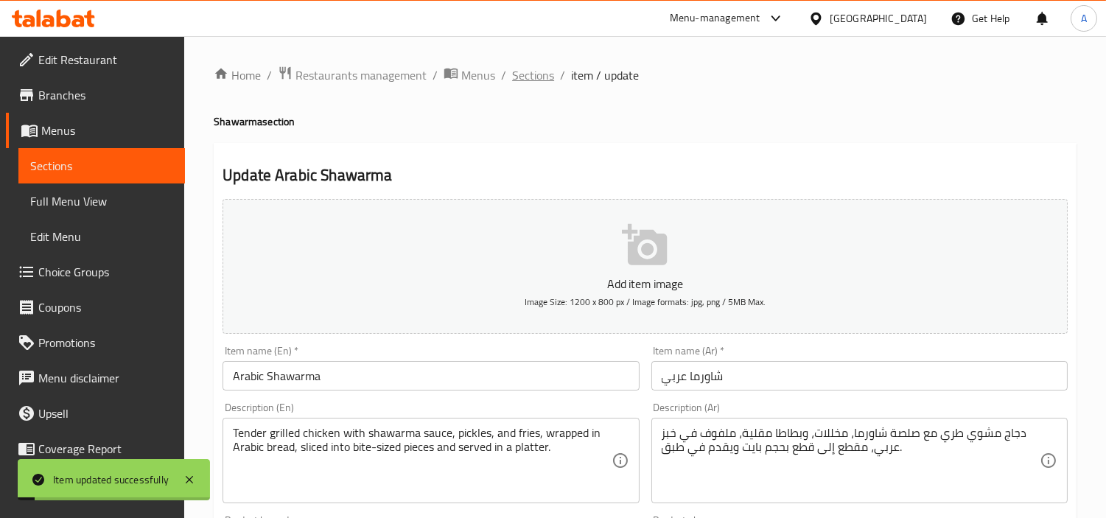
click at [536, 79] on span "Sections" at bounding box center [533, 75] width 42 height 18
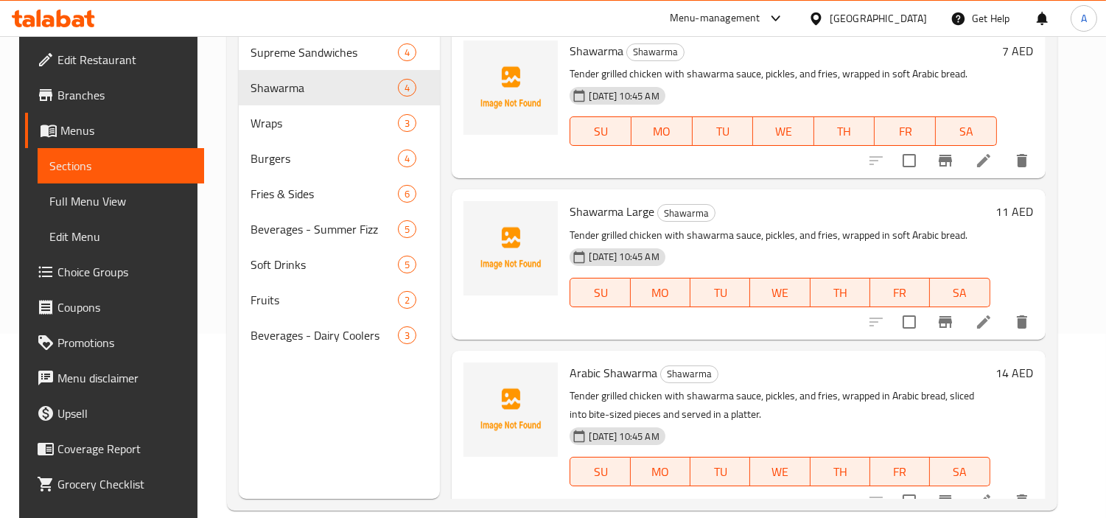
scroll to position [206, 0]
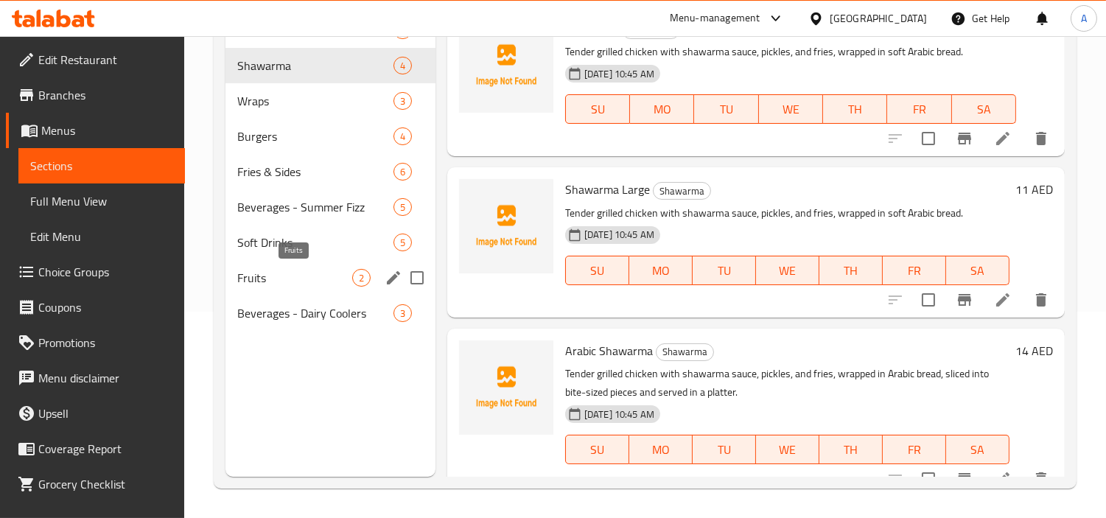
drag, startPoint x: 258, startPoint y: 278, endPoint x: 396, endPoint y: 271, distance: 138.7
click at [258, 278] on span "Fruits" at bounding box center [294, 278] width 115 height 18
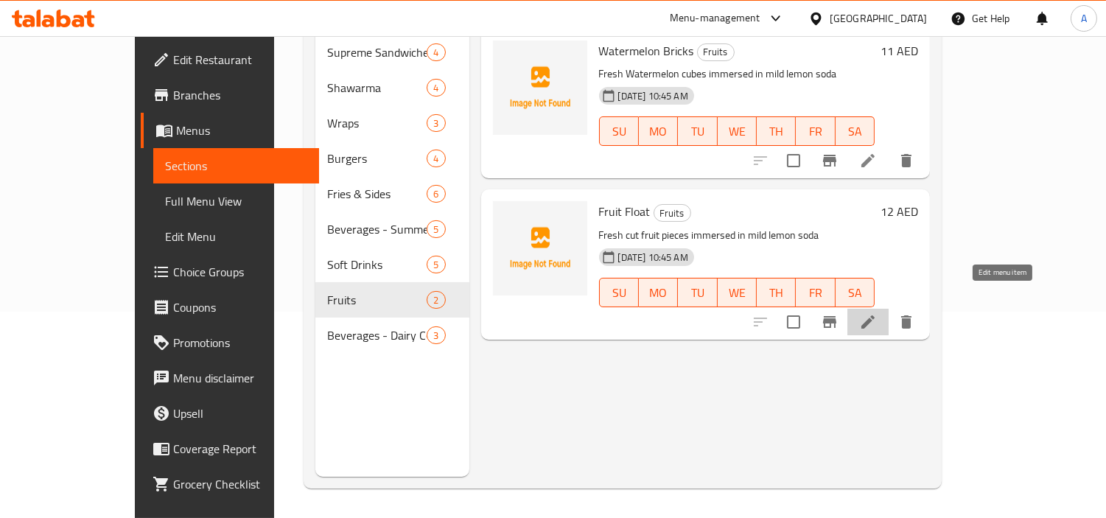
click at [877, 313] on icon at bounding box center [868, 322] width 18 height 18
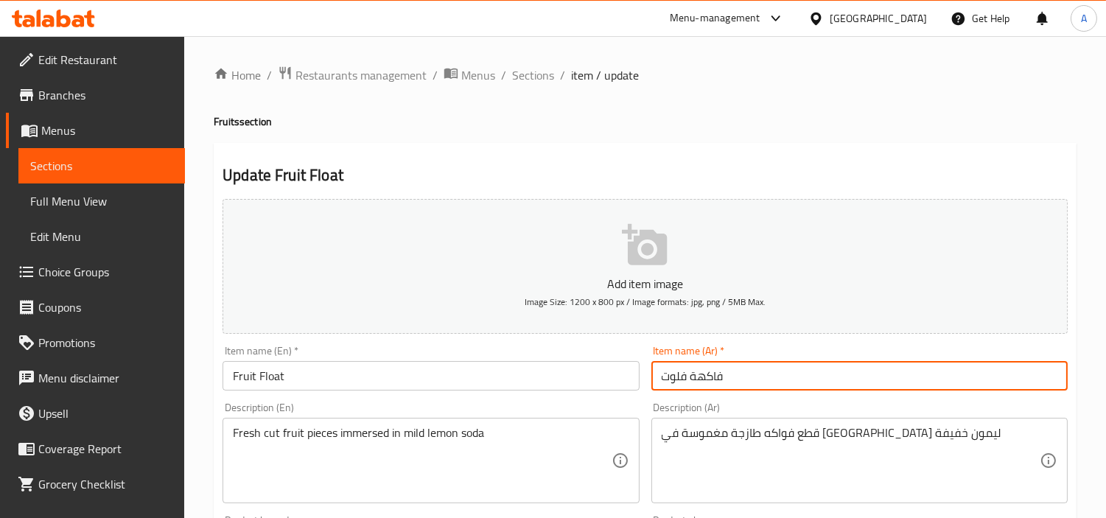
click at [717, 386] on input "فاكهة فلوت" at bounding box center [859, 375] width 416 height 29
paste input "فاكهة"
click at [718, 385] on input "فاكهة فلوت" at bounding box center [859, 375] width 416 height 29
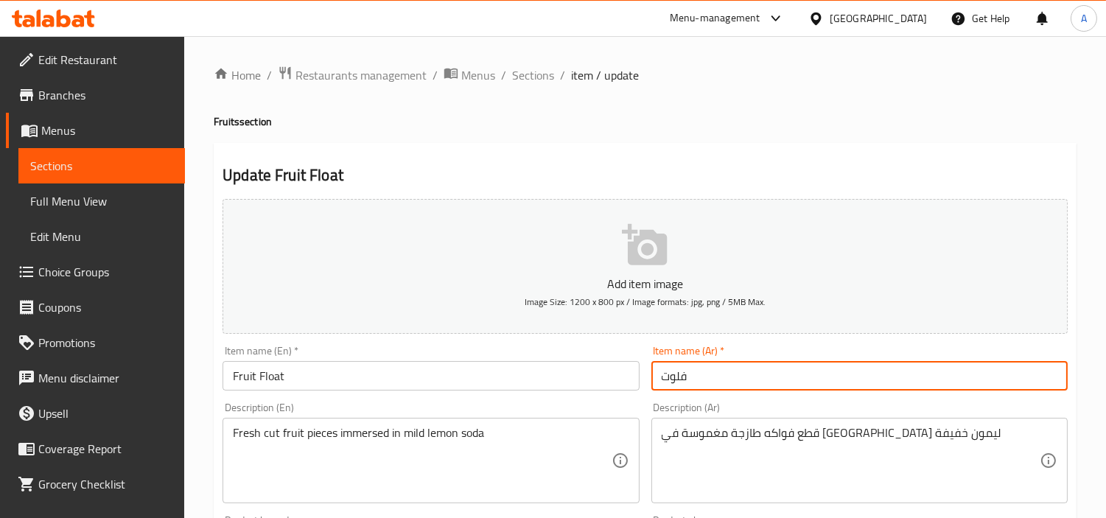
click at [718, 385] on input "فلوت" at bounding box center [859, 375] width 416 height 29
paste input "فاكهة"
click at [807, 373] on input "فلوت فاكهة" at bounding box center [859, 375] width 416 height 29
type input "فلوت فاكهة"
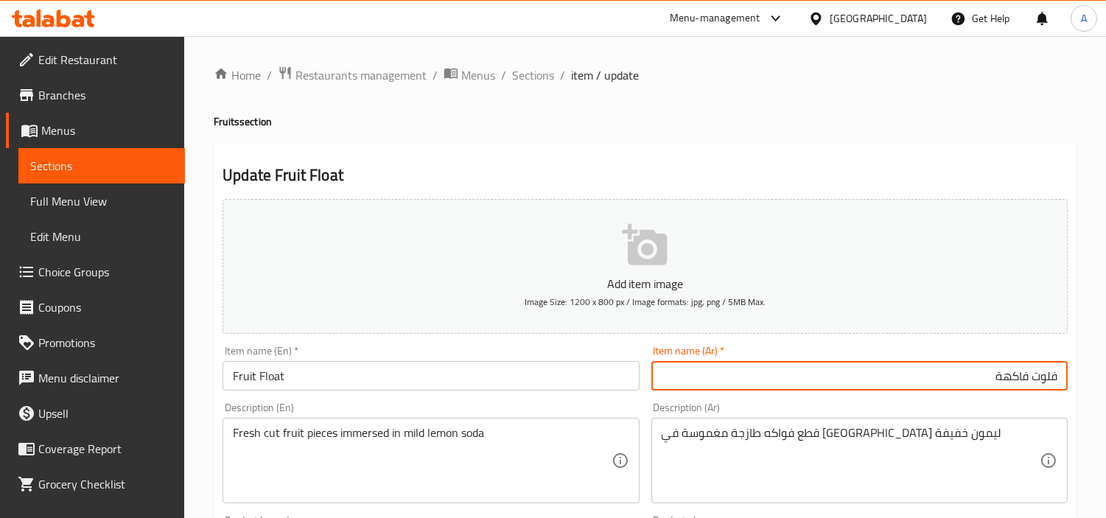
click at [737, 380] on input "فلوت فاكهة" at bounding box center [859, 375] width 416 height 29
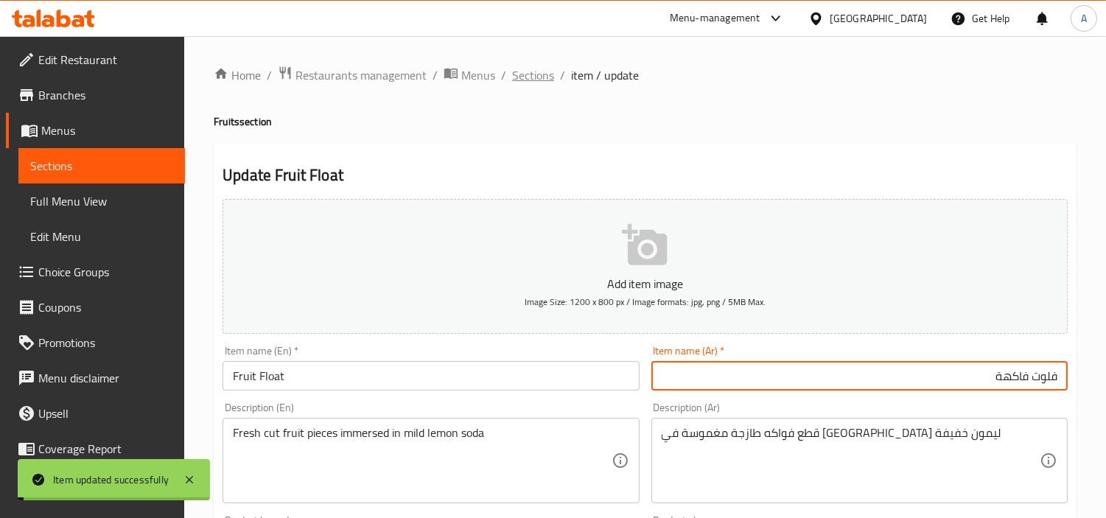
click at [546, 79] on span "Sections" at bounding box center [533, 75] width 42 height 18
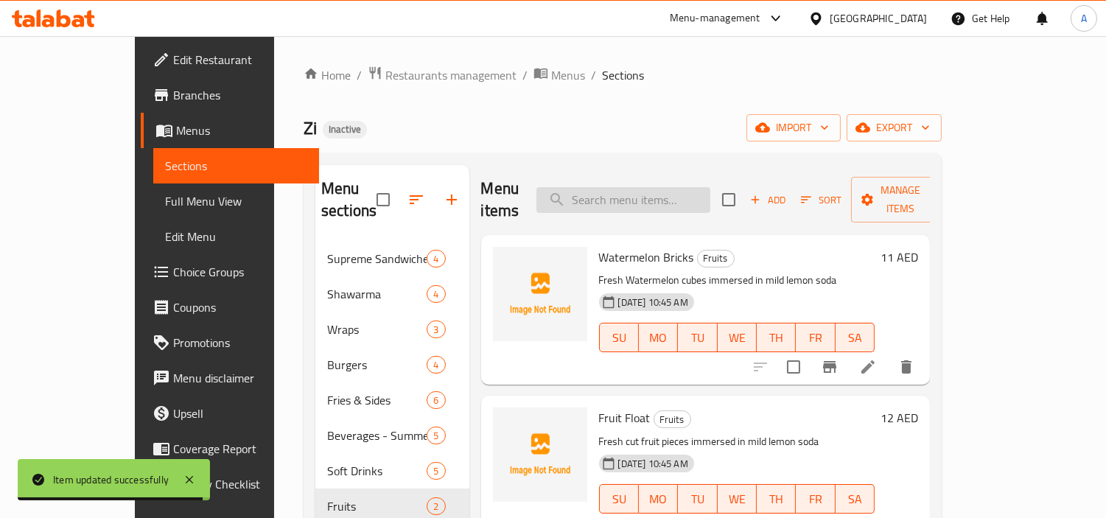
click at [673, 187] on input "search" at bounding box center [623, 200] width 174 height 26
paste input "Beef Cheese Steak"
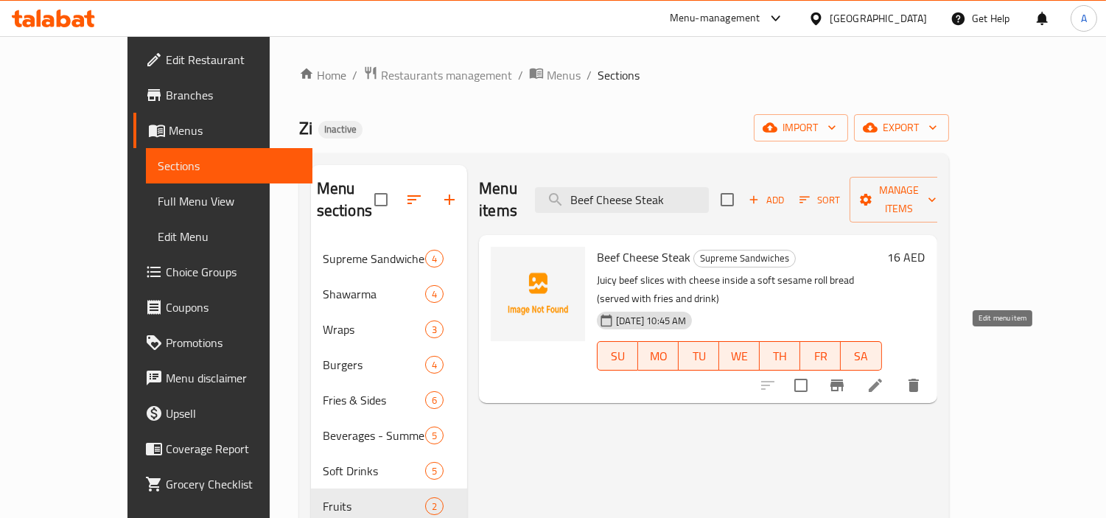
type input "Beef Cheese Steak"
click at [884, 376] on icon at bounding box center [875, 385] width 18 height 18
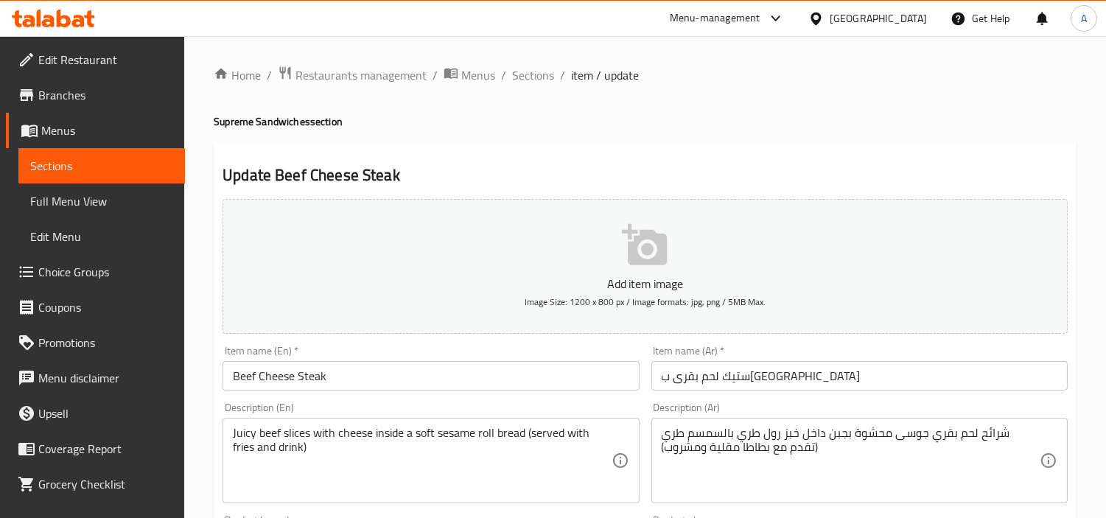
click at [897, 436] on textarea "شرائح لحم بقري جوسى محشوة بجبن داخل خبز رول طري بالسمسم طري (تقدم مع بطاطا مقلي…" at bounding box center [851, 461] width 378 height 70
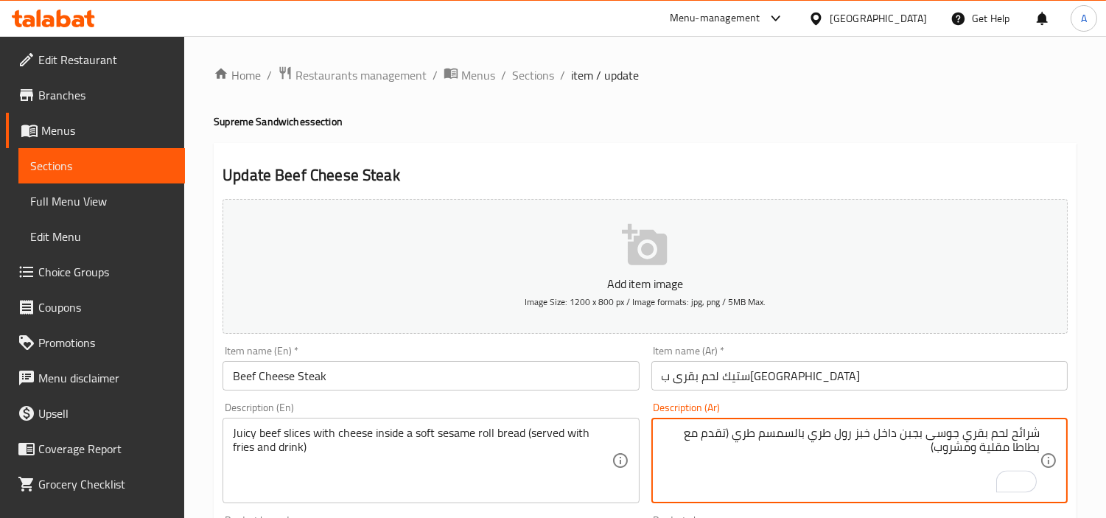
click at [921, 436] on textarea "شرائح لحم بقري جوسى بجبن داخل خبز رول طري بالسمسم طري (تقدم مع بطاطا مقلية ومشر…" at bounding box center [851, 461] width 378 height 70
type textarea "شرائح لحم بقري جوسى بالجبن داخل خبز رول طري بالسمسم طري (تقدم مع بطاطا مقلية وم…"
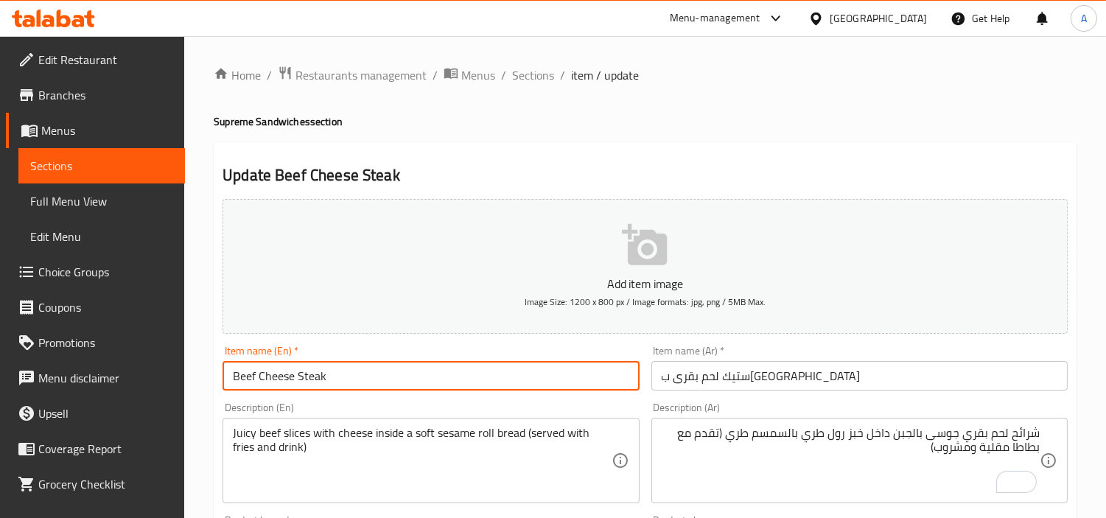
click at [540, 374] on input "Beef Cheese Steak" at bounding box center [430, 375] width 416 height 29
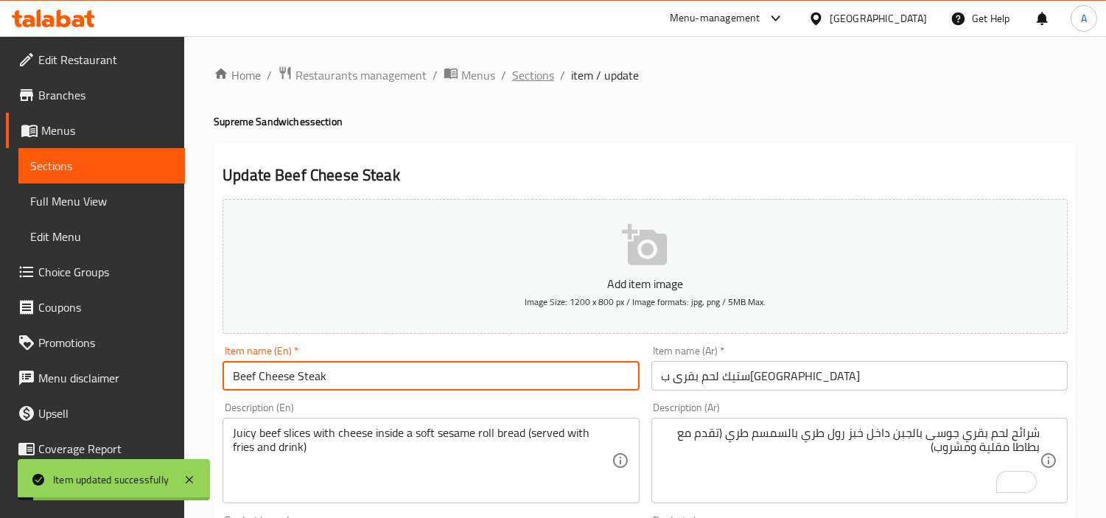
click at [525, 71] on span "Sections" at bounding box center [533, 75] width 42 height 18
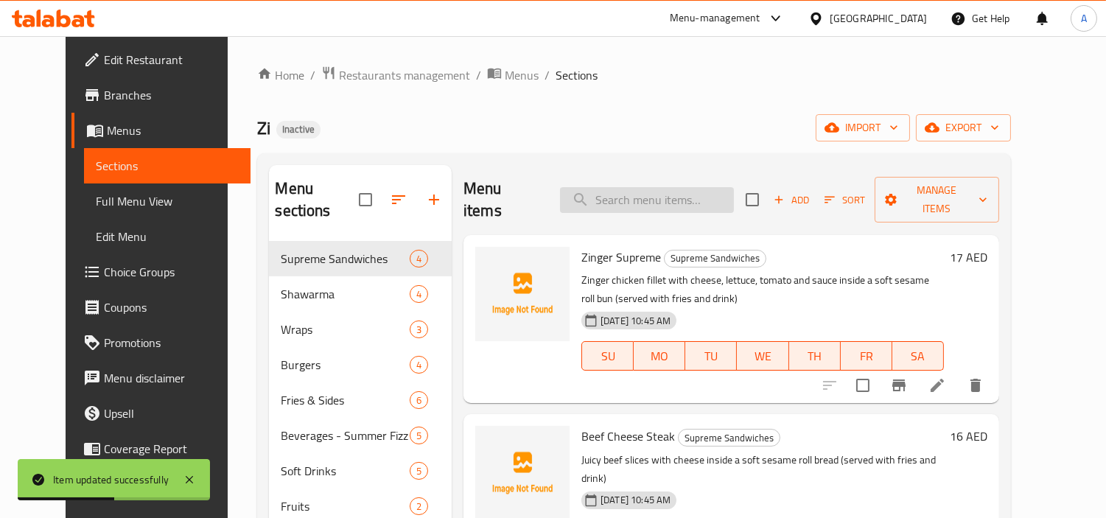
click at [667, 187] on input "search" at bounding box center [647, 200] width 174 height 26
paste input "Zinger Supreme"
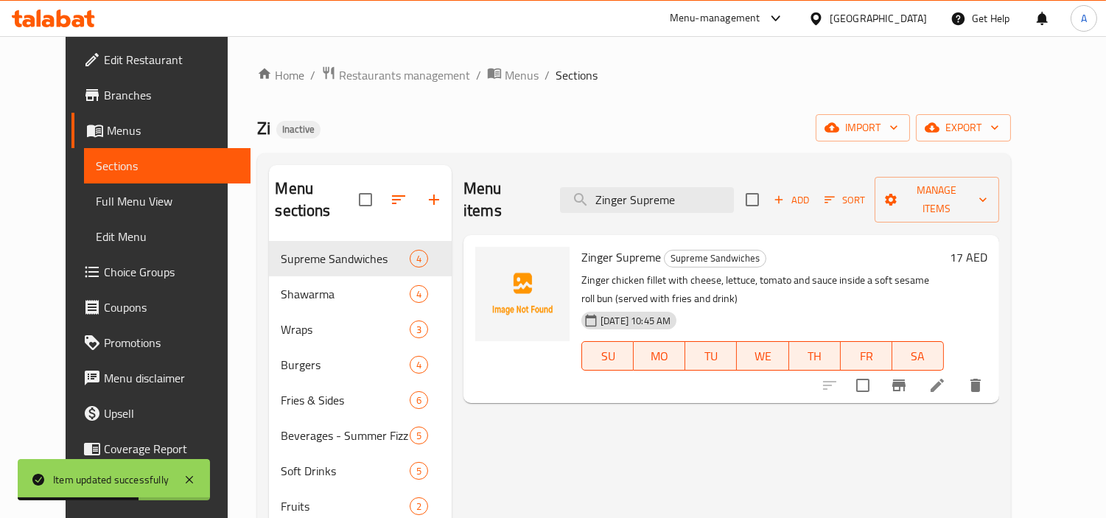
type input "Zinger Supreme"
click at [946, 376] on icon at bounding box center [937, 385] width 18 height 18
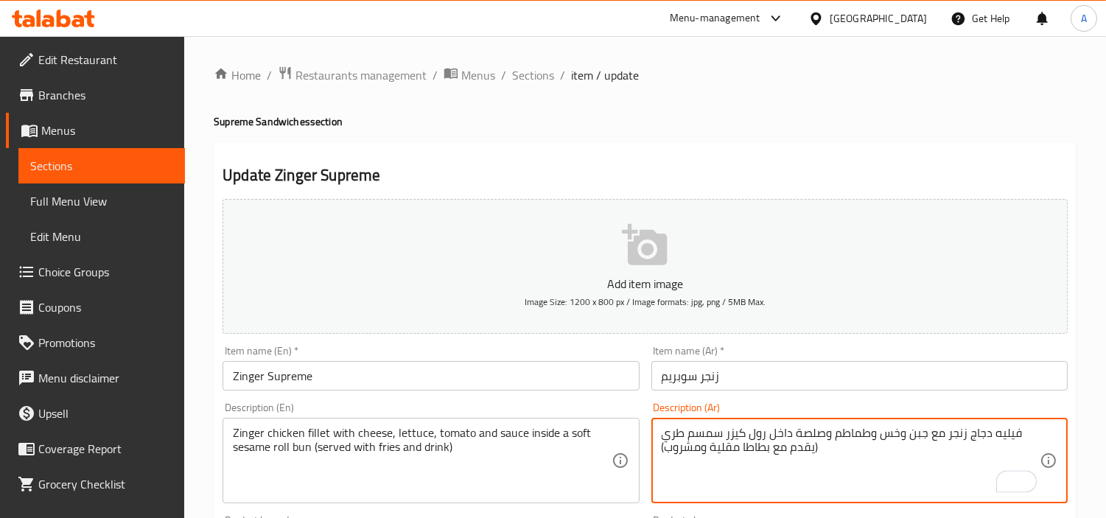
click at [720, 436] on textarea "فيليه دجاج زنجر مع جبن وخس وطماطم وصلصة داخل رول كيزر سمسم طري (يقدم مع بطاطا م…" at bounding box center [851, 461] width 378 height 70
type textarea "فيليه دجاج زنجر مع جبن وخس وطماطم وصلصة داخل رول كيزر بالسمسم طري (يقدم مع بطاط…"
click at [586, 371] on input "Zinger Supreme" at bounding box center [430, 375] width 416 height 29
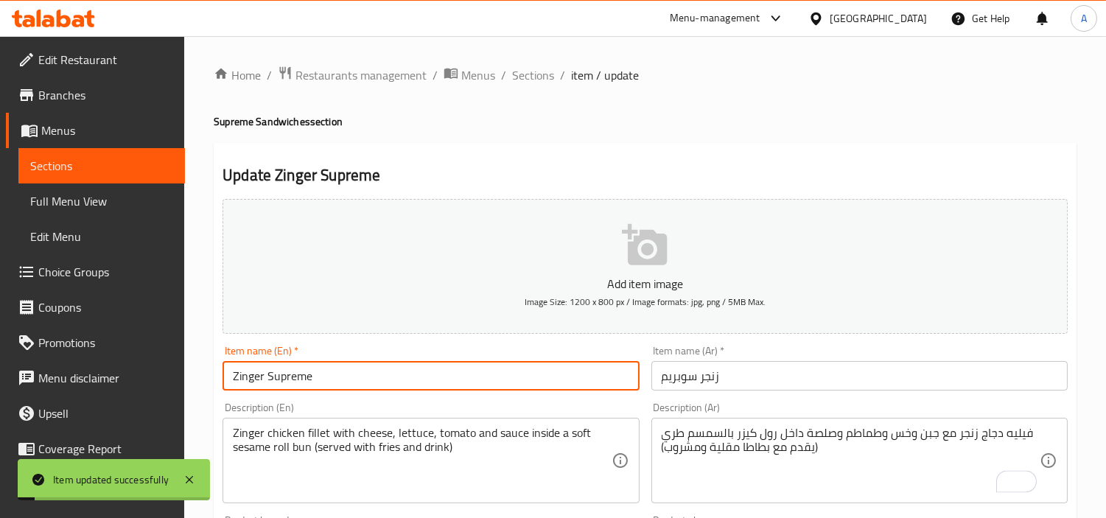
drag, startPoint x: 533, startPoint y: 78, endPoint x: 593, endPoint y: 108, distance: 66.5
click at [533, 78] on span "Sections" at bounding box center [533, 75] width 42 height 18
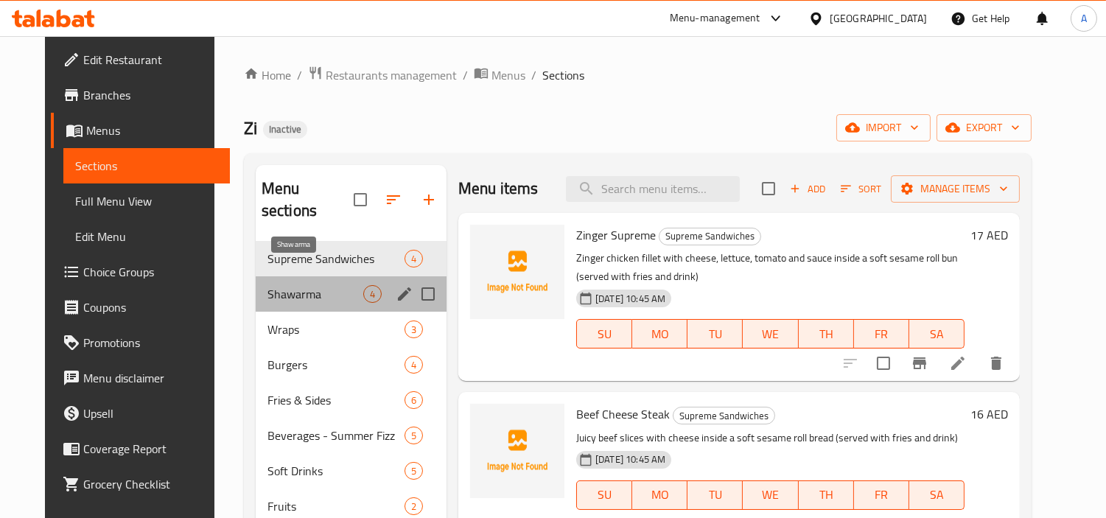
click at [289, 285] on span "Shawarma" at bounding box center [315, 294] width 96 height 18
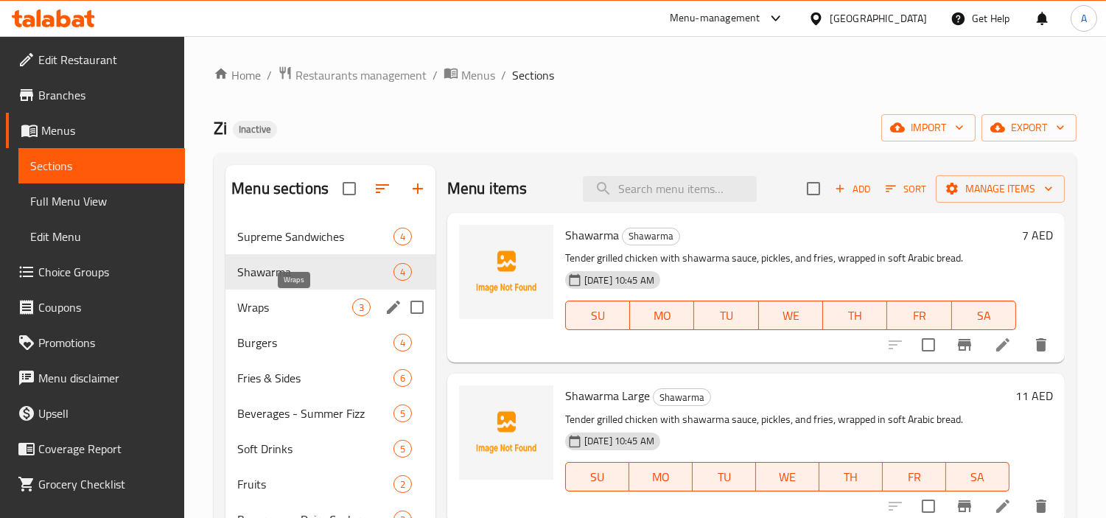
click at [250, 300] on span "Wraps" at bounding box center [294, 307] width 115 height 18
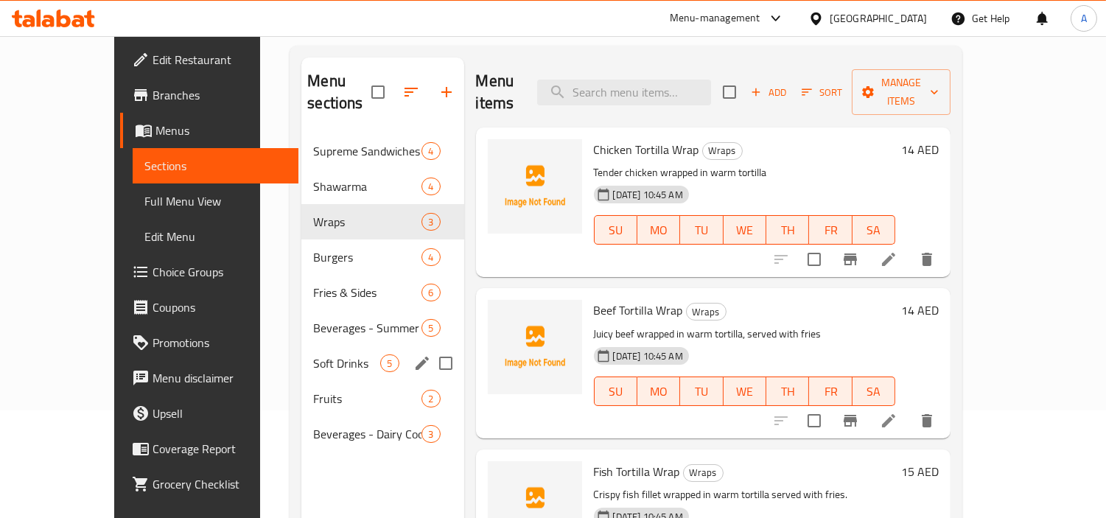
scroll to position [42, 0]
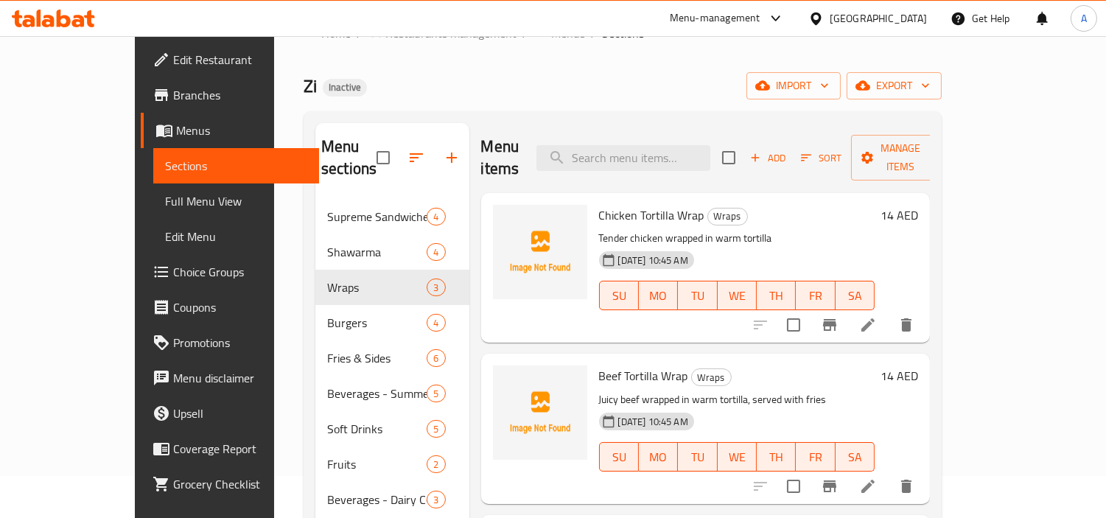
click at [165, 208] on span "Full Menu View" at bounding box center [236, 201] width 143 height 18
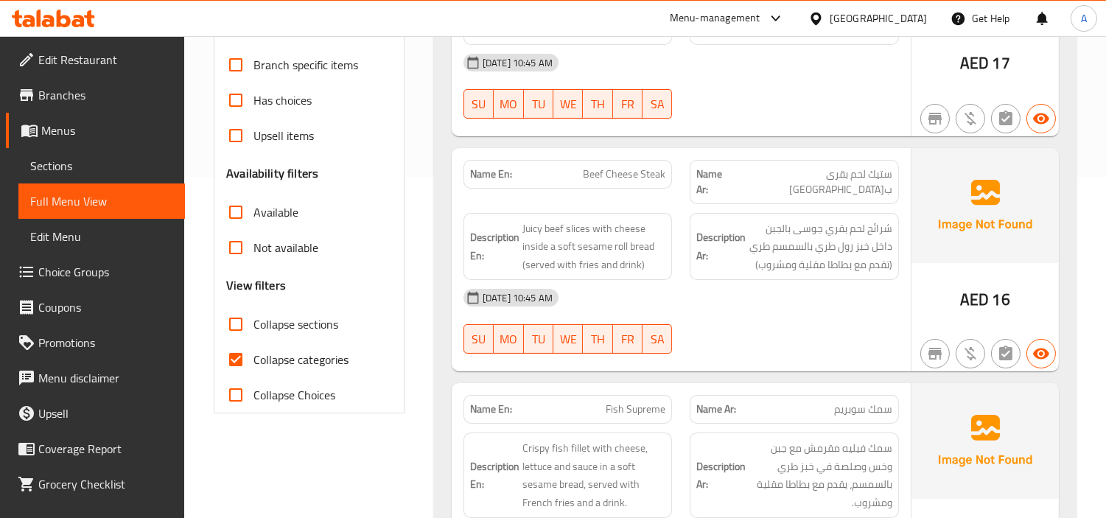
scroll to position [370, 0]
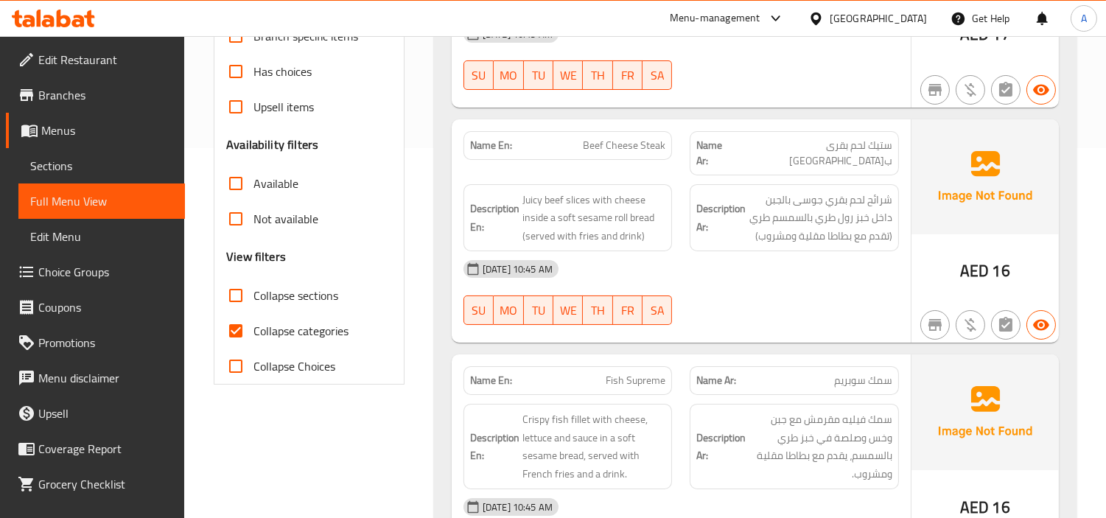
click at [239, 332] on input "Collapse categories" at bounding box center [235, 330] width 35 height 35
checkbox input "false"
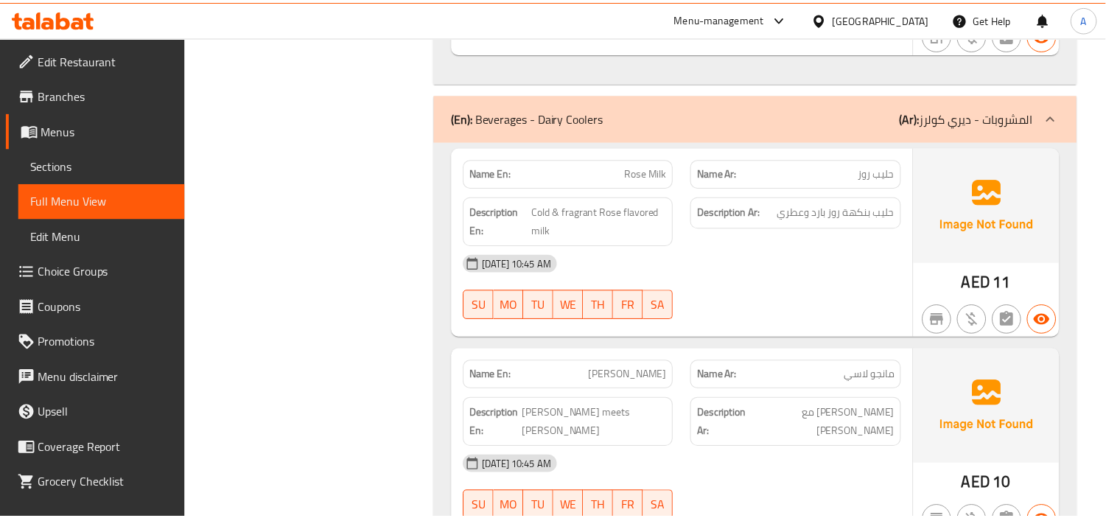
scroll to position [7933, 0]
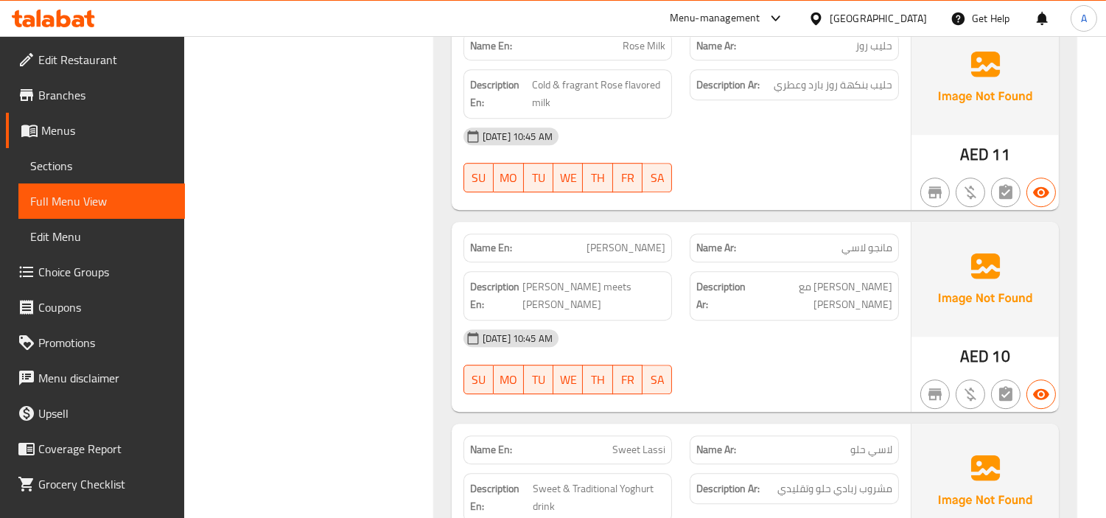
drag, startPoint x: 63, startPoint y: 98, endPoint x: 105, endPoint y: 108, distance: 42.5
click at [63, 98] on span "Branches" at bounding box center [105, 95] width 135 height 18
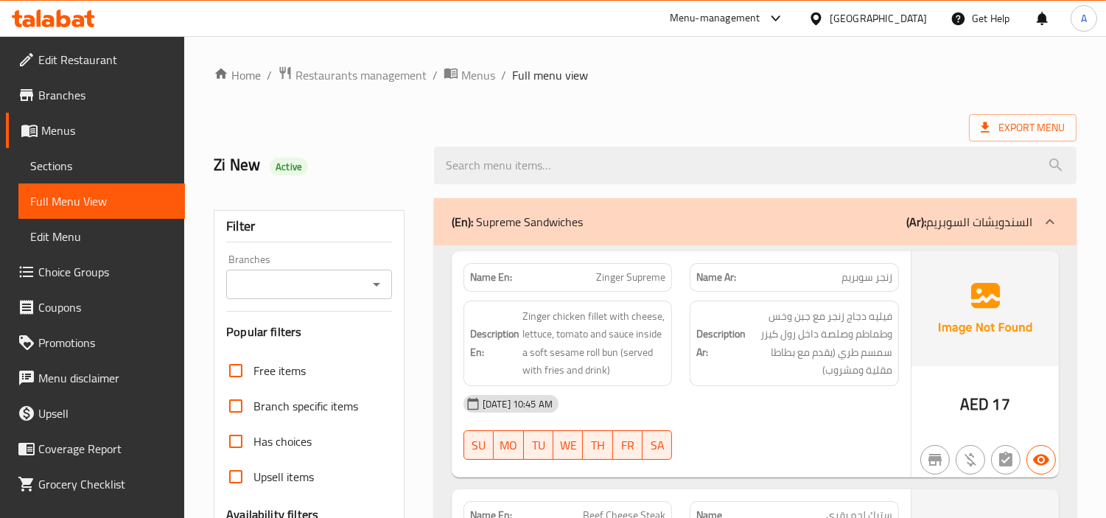
click at [637, 276] on span "Zinger Supreme" at bounding box center [630, 277] width 69 height 15
copy span "Zinger Supreme"
click at [77, 63] on span "Edit Restaurant" at bounding box center [105, 60] width 135 height 18
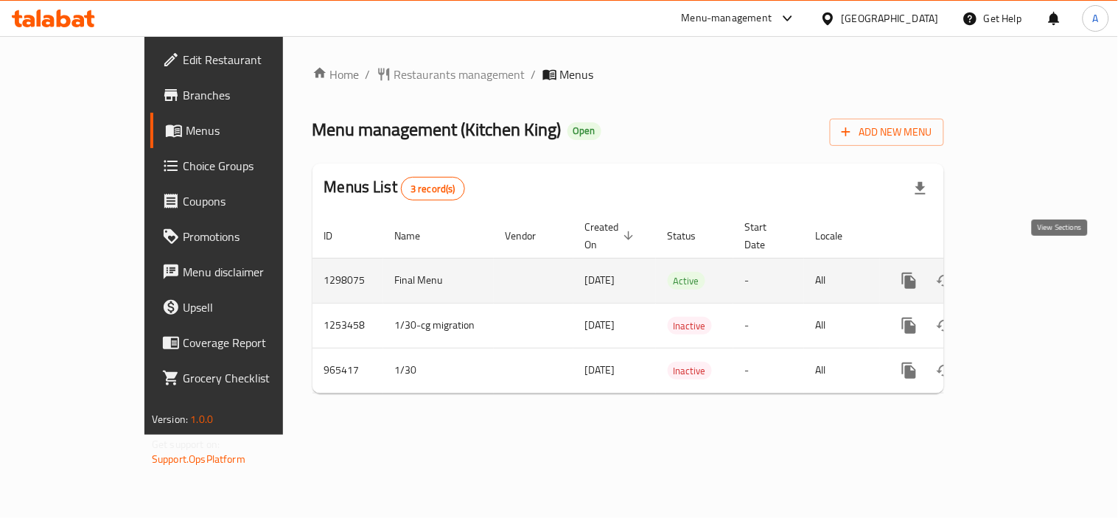
click at [1024, 272] on icon "enhanced table" at bounding box center [1015, 281] width 18 height 18
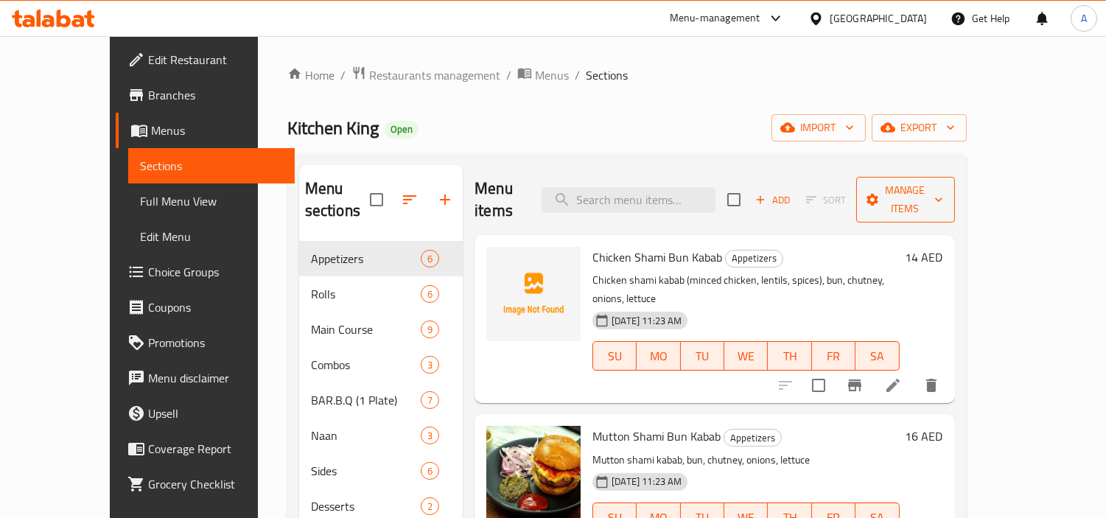
click at [946, 192] on icon "button" at bounding box center [938, 199] width 15 height 15
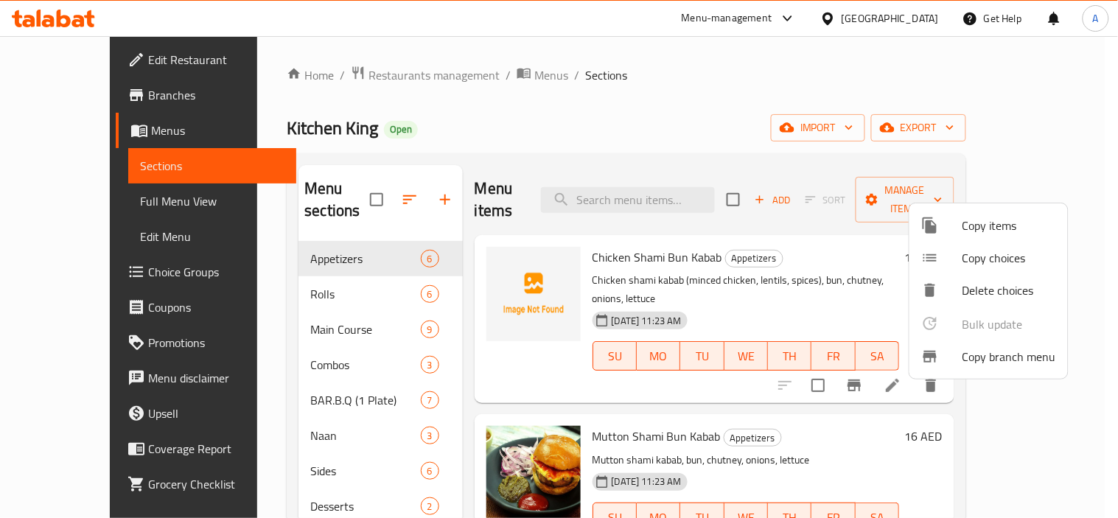
click at [1002, 359] on span "Copy branch menu" at bounding box center [1009, 357] width 94 height 18
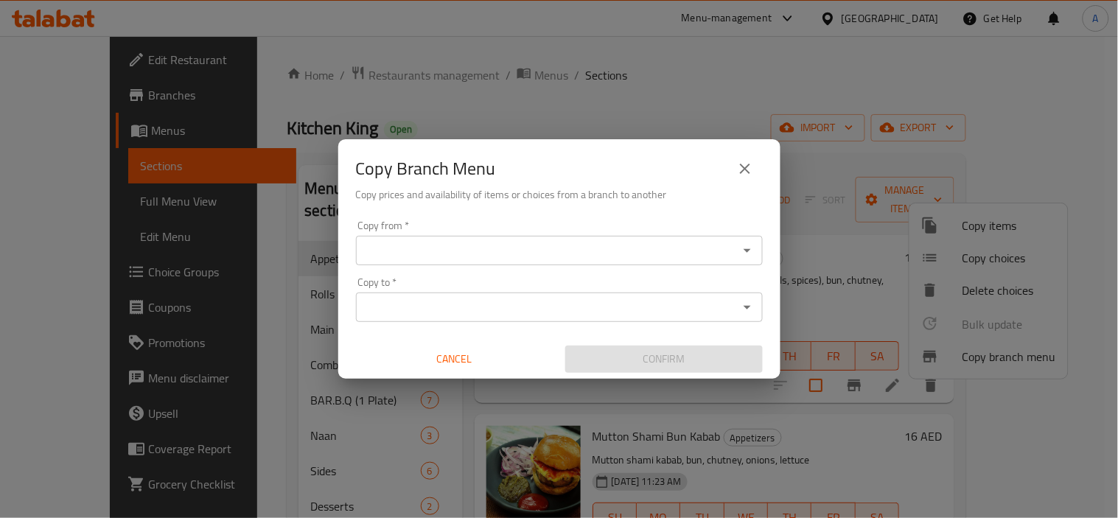
click at [468, 247] on input "Copy from   *" at bounding box center [546, 250] width 373 height 21
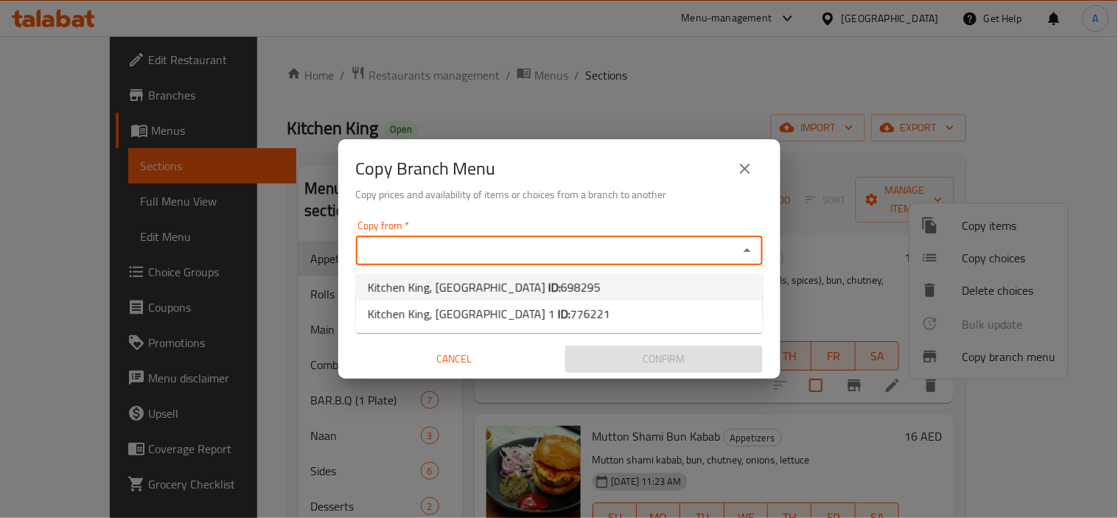
click at [457, 284] on span "Kitchen King, Dubai Silicon Oasis ID: 698295" at bounding box center [484, 287] width 233 height 18
type input "Kitchen King, Dubai Silicon Oasis"
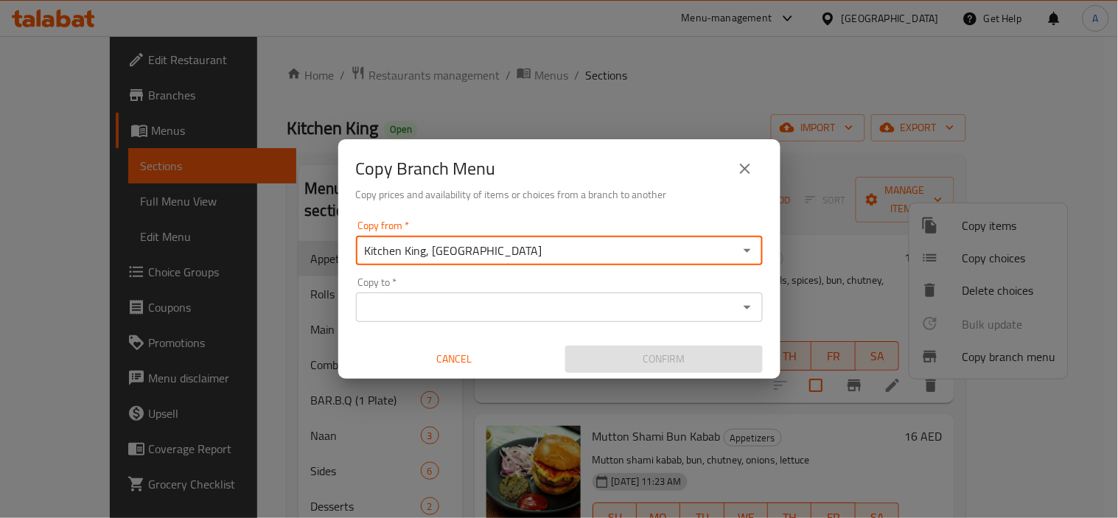
click at [546, 151] on div "Copy Branch Menu" at bounding box center [559, 168] width 407 height 35
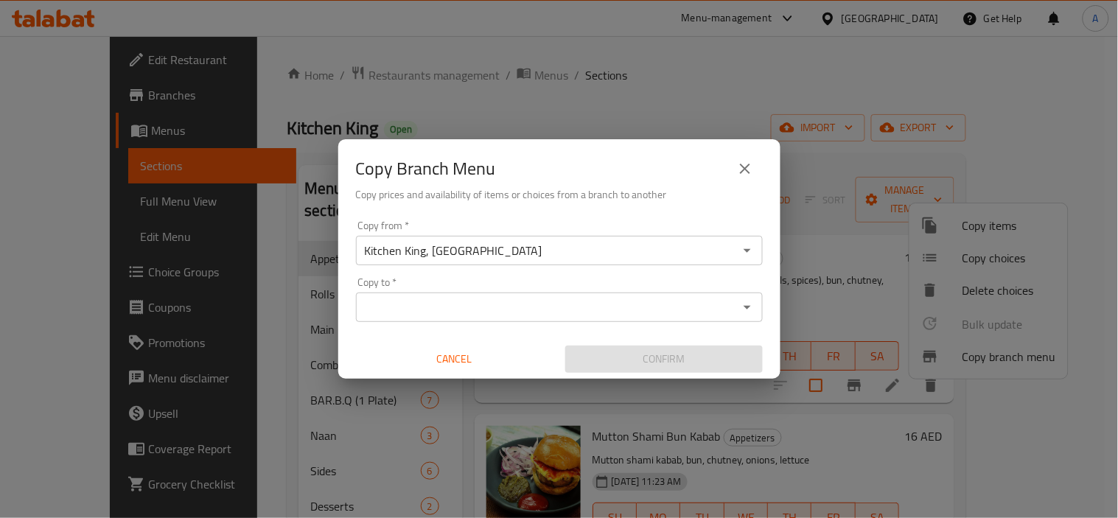
click at [491, 304] on input "Copy to   *" at bounding box center [546, 307] width 373 height 21
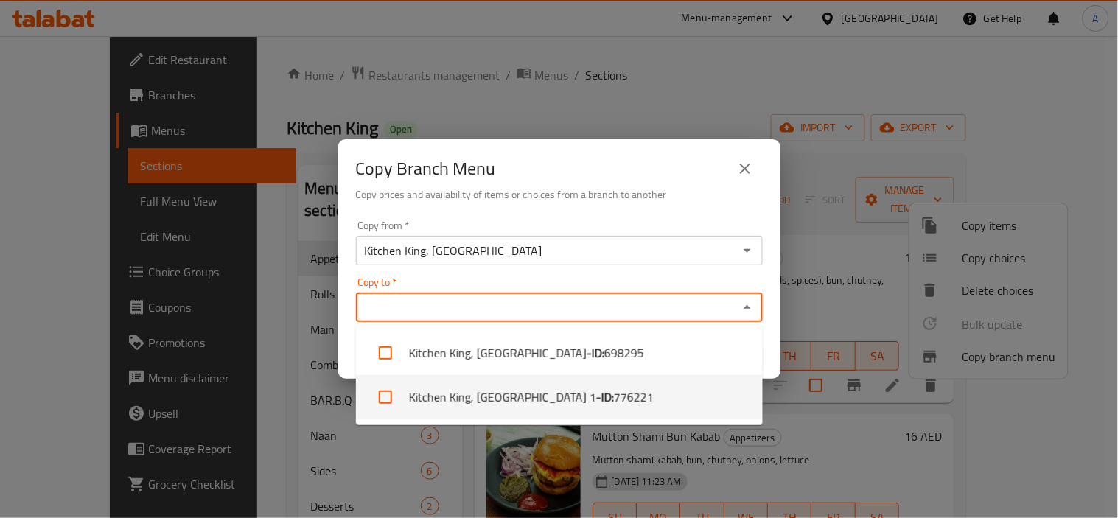
click at [386, 396] on input "checkbox" at bounding box center [385, 396] width 35 height 35
checkbox input "true"
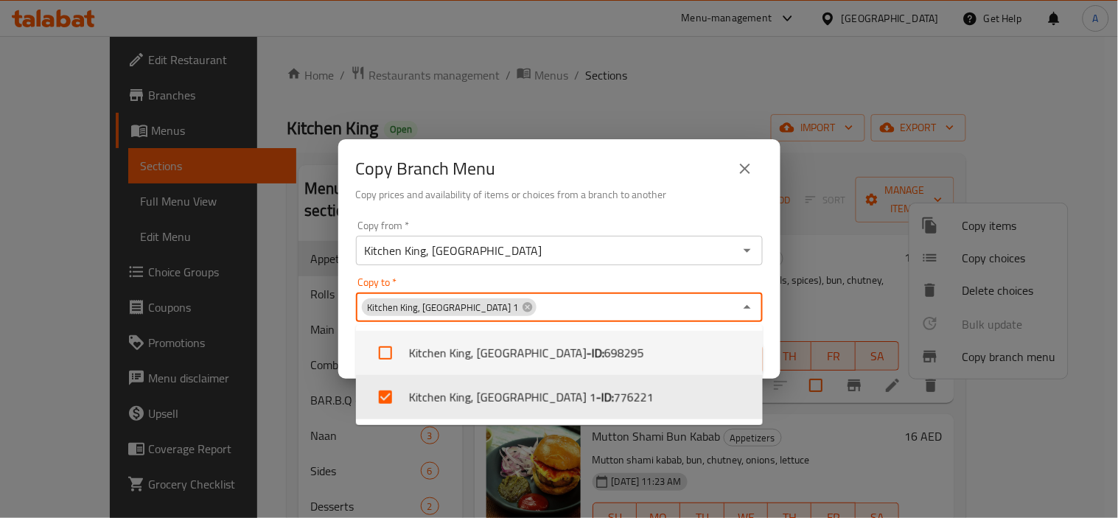
click at [579, 159] on div "Copy Branch Menu" at bounding box center [559, 168] width 407 height 35
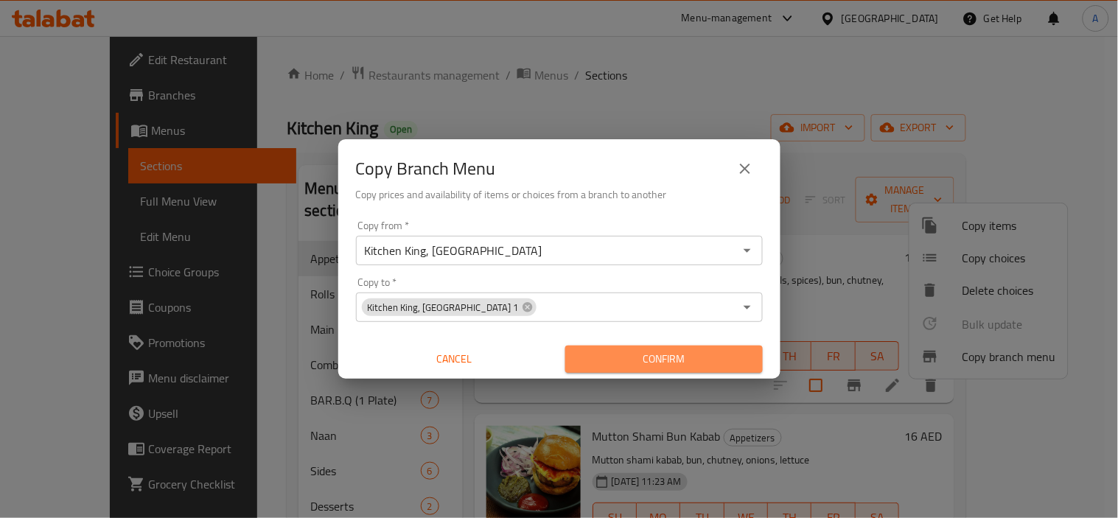
click at [691, 363] on span "Confirm" at bounding box center [664, 359] width 174 height 18
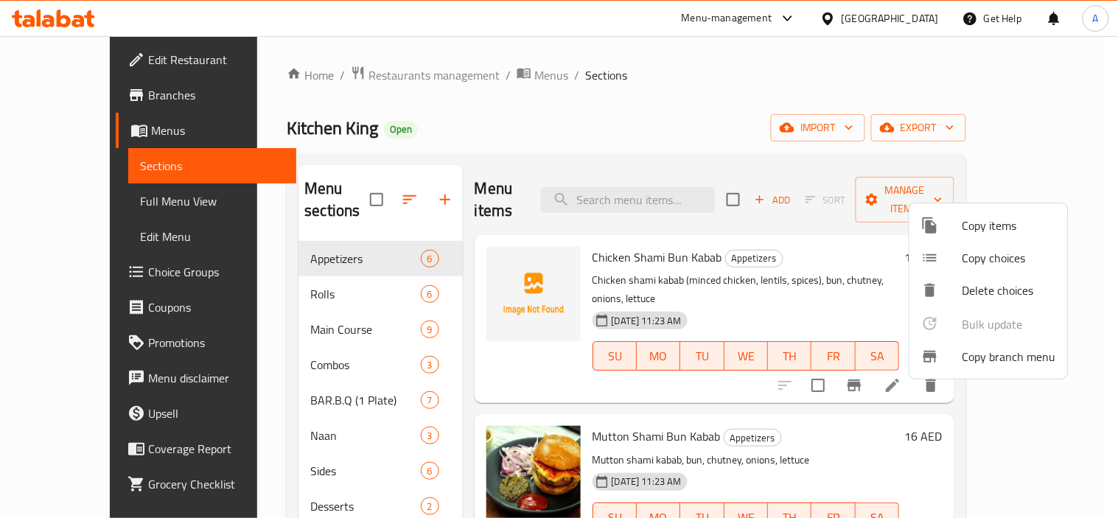
click at [599, 138] on div at bounding box center [559, 259] width 1118 height 518
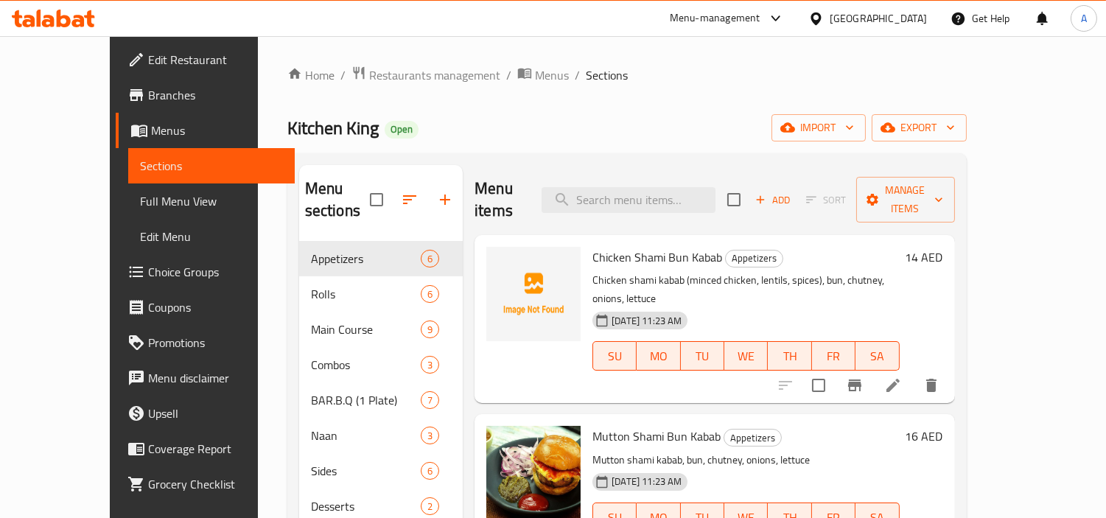
click at [140, 201] on span "Full Menu View" at bounding box center [211, 201] width 143 height 18
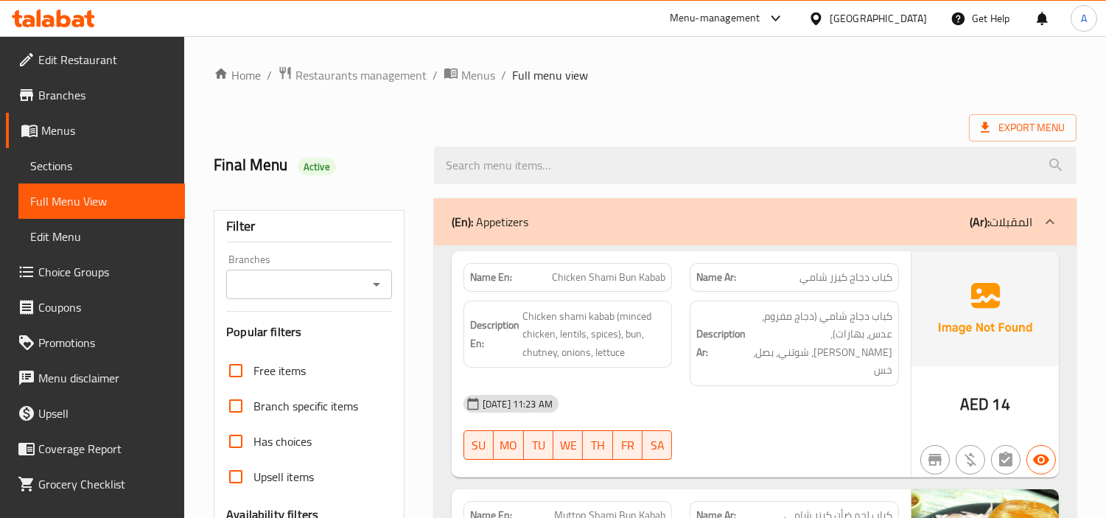
click at [362, 290] on input "Branches" at bounding box center [297, 284] width 133 height 21
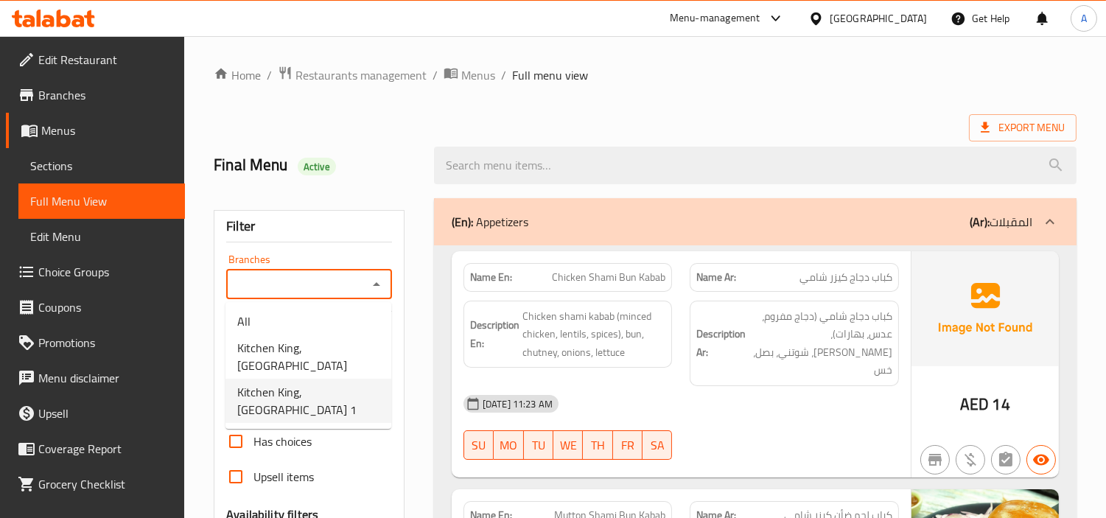
click at [298, 410] on span "Kitchen King, Al Quoz Industrial Area 1" at bounding box center [308, 400] width 142 height 35
type input "Kitchen King, Al Quoz Industrial Area 1"
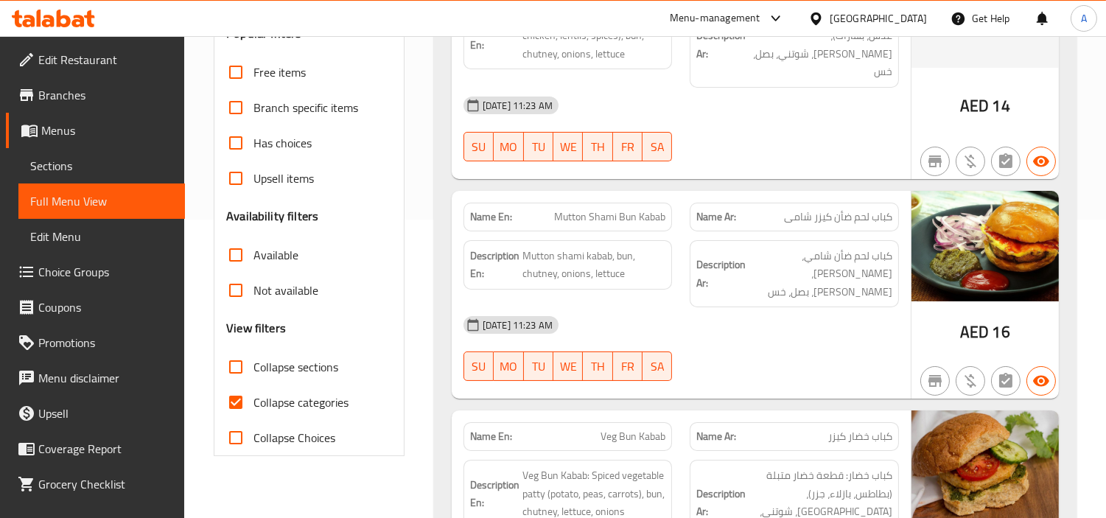
scroll to position [327, 0]
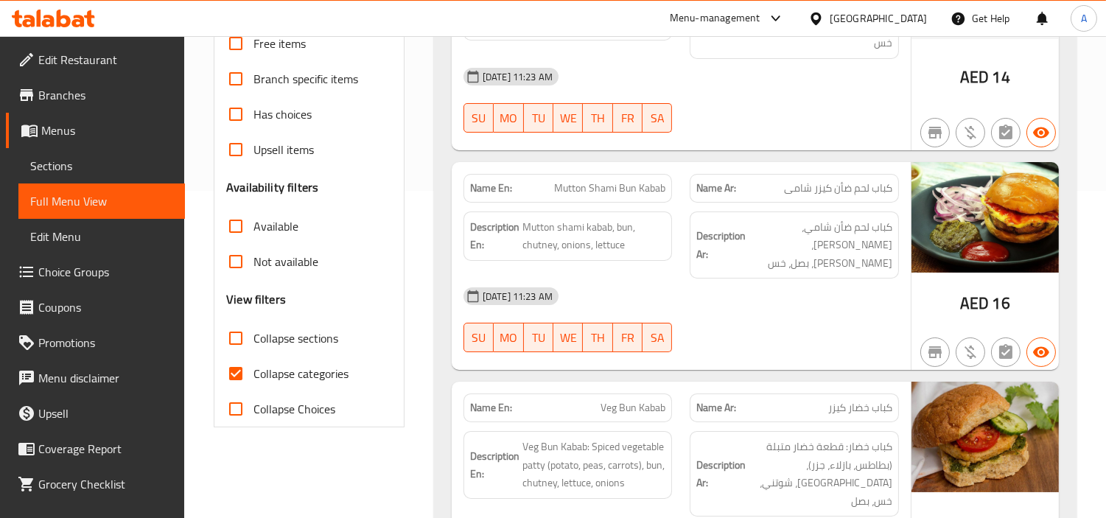
click at [230, 376] on input "Collapse categories" at bounding box center [235, 373] width 35 height 35
checkbox input "false"
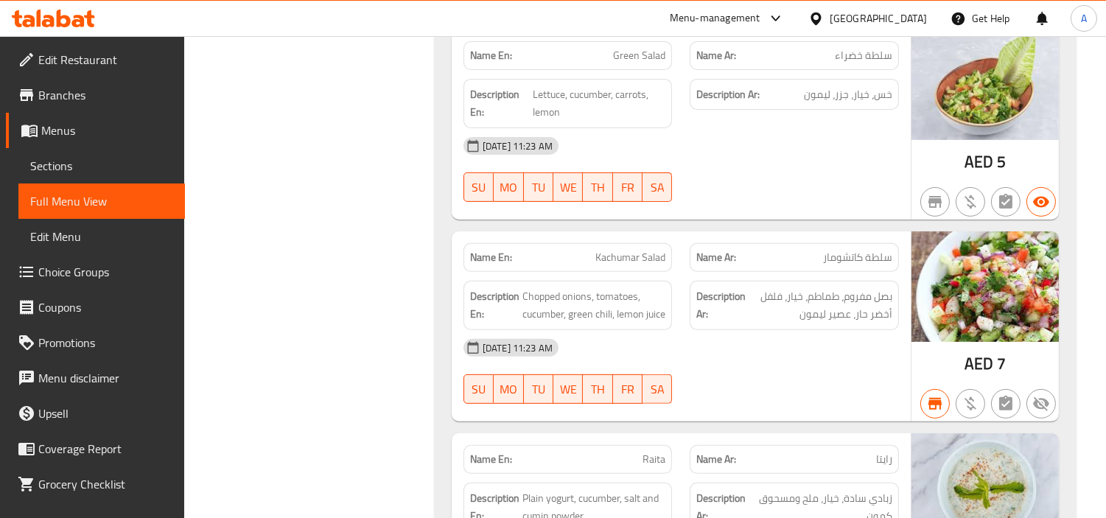
scroll to position [10837, 0]
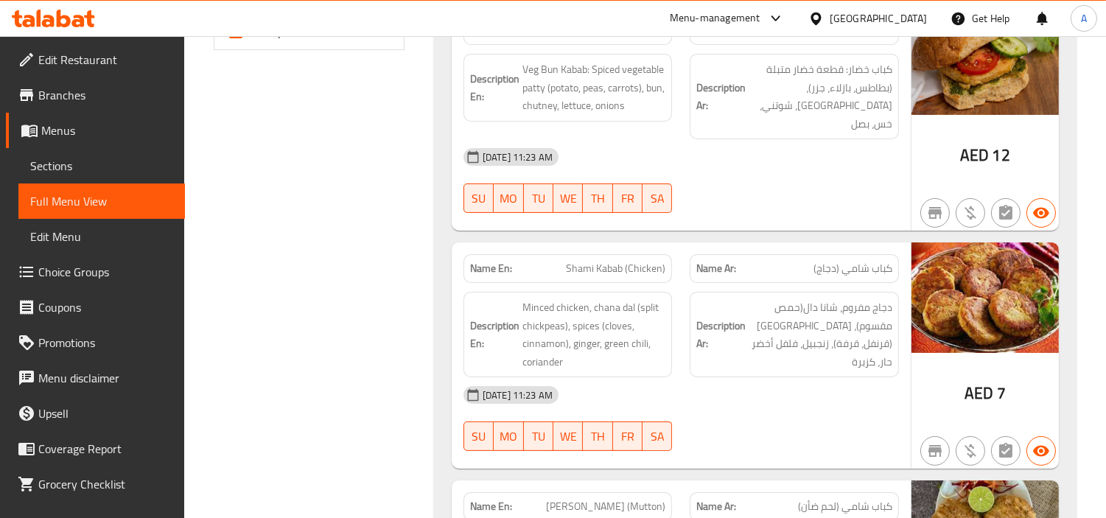
scroll to position [0, 0]
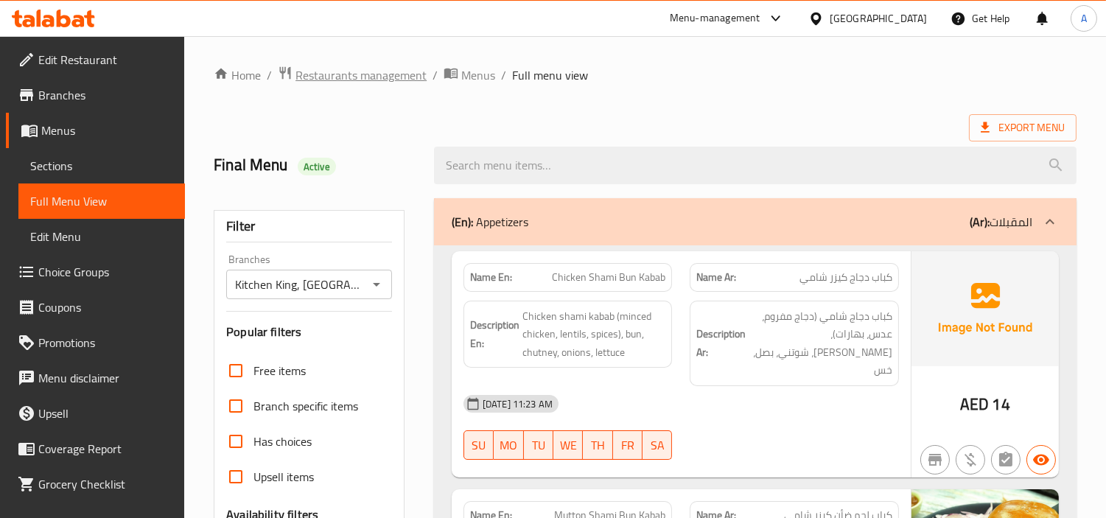
click at [341, 76] on span "Restaurants management" at bounding box center [360, 75] width 131 height 18
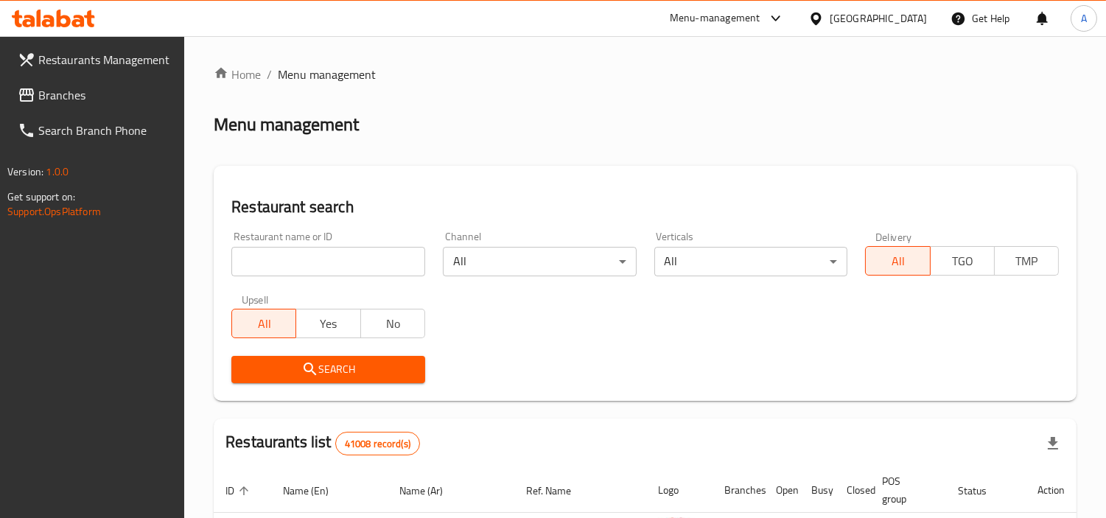
click at [66, 104] on span "Branches" at bounding box center [105, 95] width 135 height 18
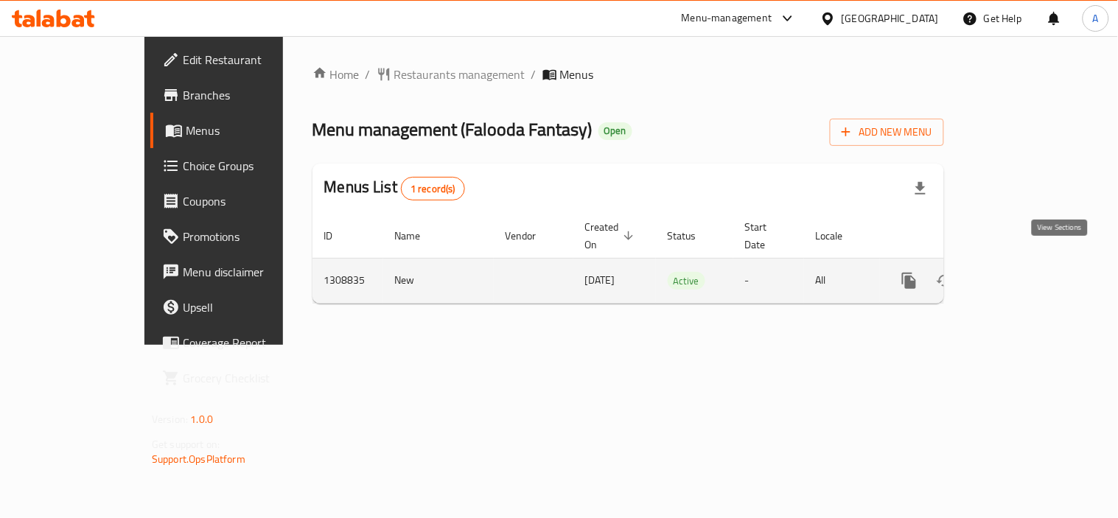
click at [1033, 263] on link "enhanced table" at bounding box center [1014, 280] width 35 height 35
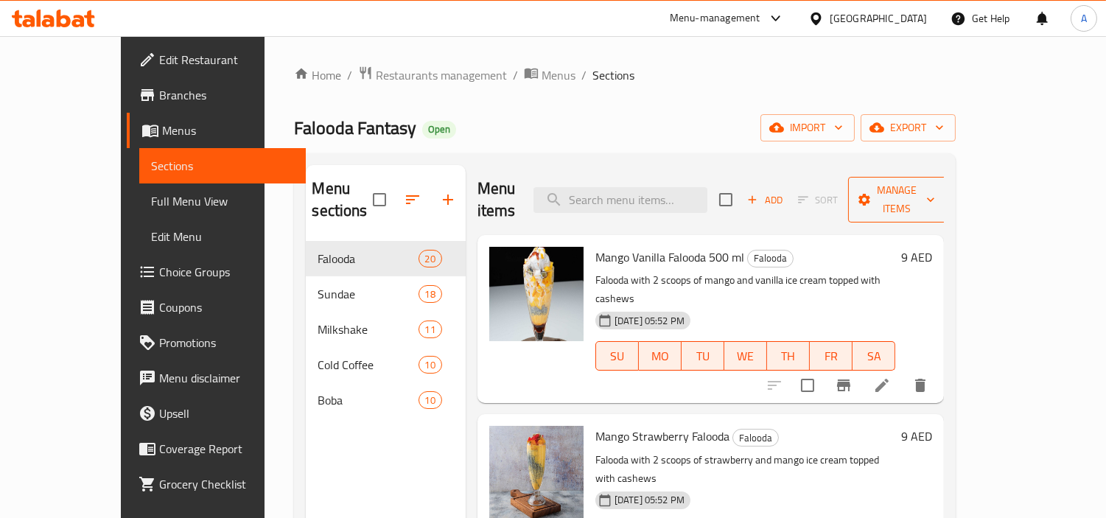
click at [938, 192] on icon "button" at bounding box center [930, 199] width 15 height 15
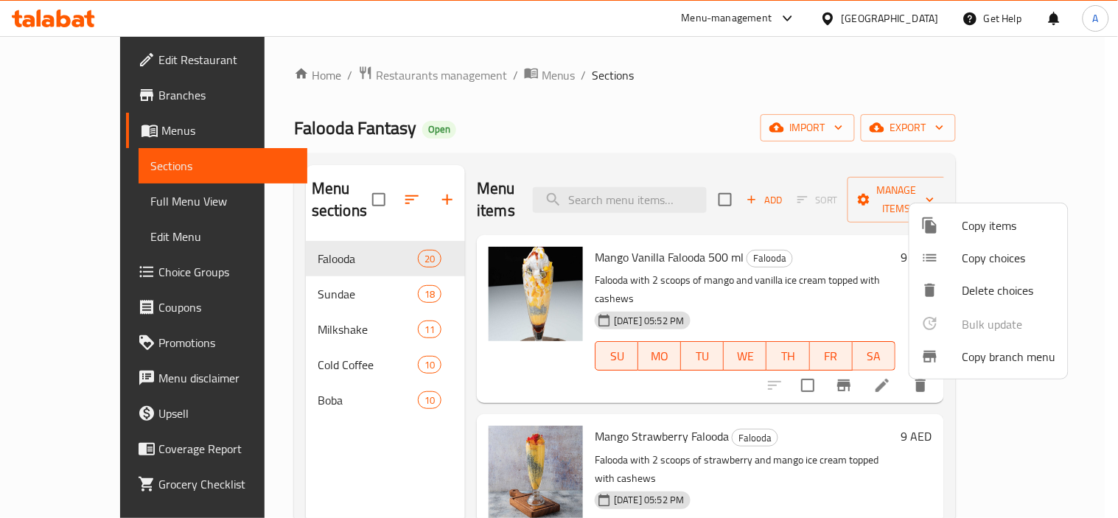
click at [962, 349] on span "Copy branch menu" at bounding box center [1009, 357] width 94 height 18
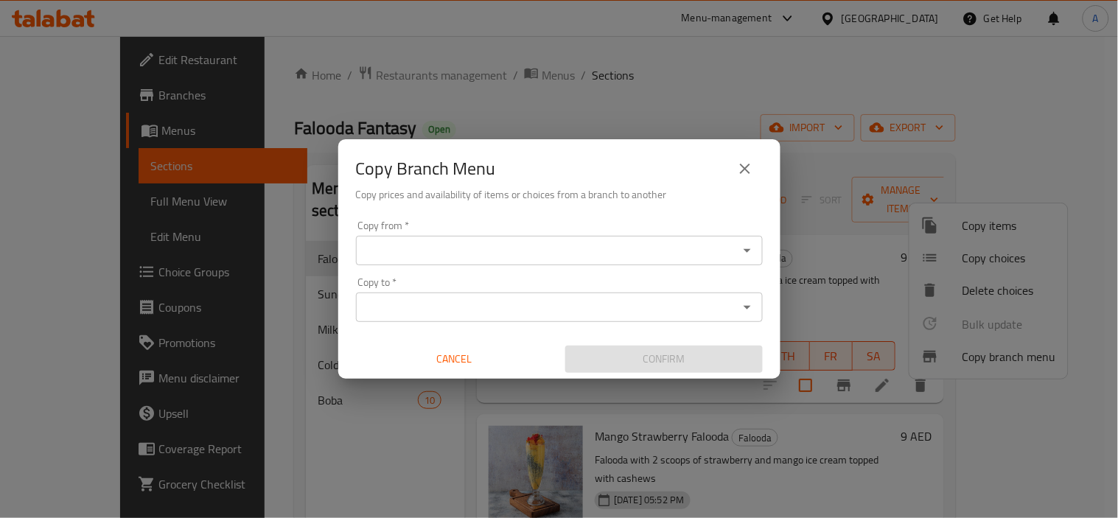
click at [582, 248] on input "Copy from   *" at bounding box center [546, 250] width 373 height 21
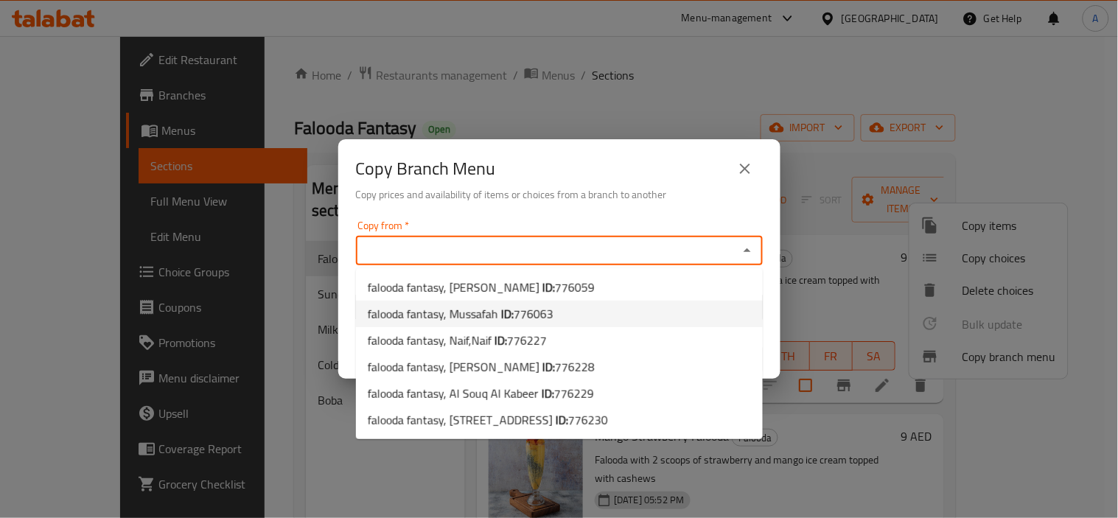
click at [512, 308] on b "ID:" at bounding box center [507, 314] width 13 height 22
type input "falooda fantasy, Mussafah"
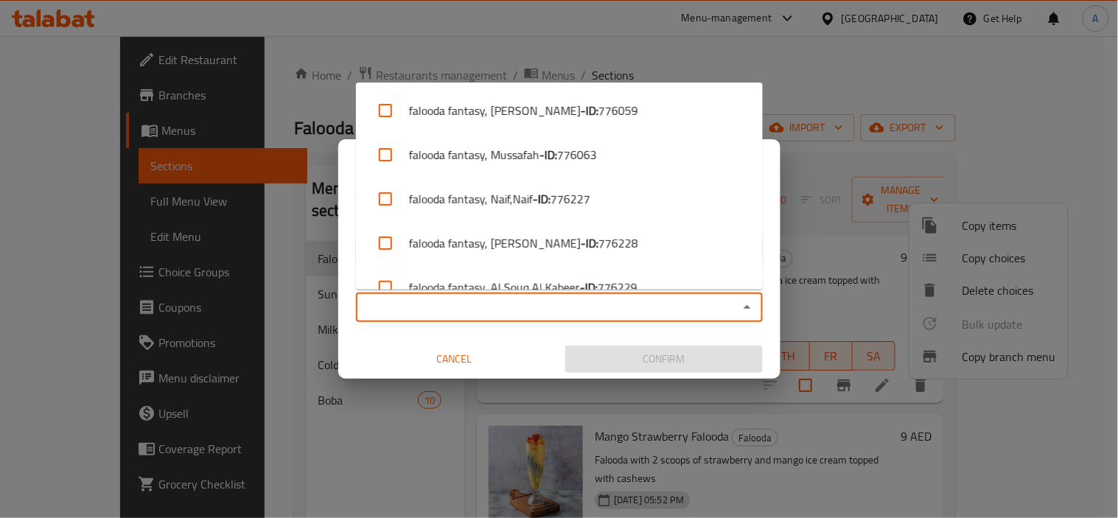
click at [432, 309] on input "Copy to   *" at bounding box center [546, 307] width 373 height 21
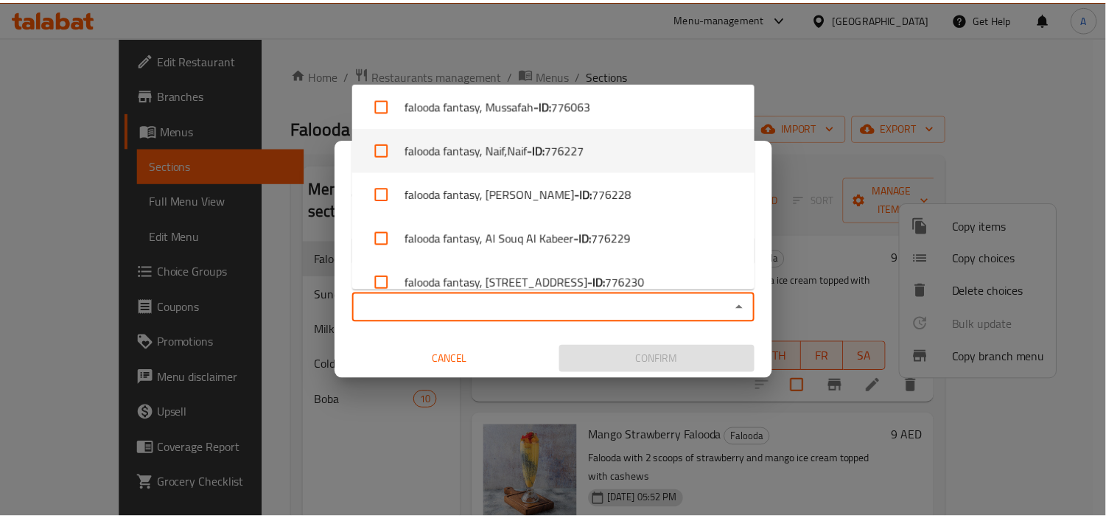
scroll to position [69, 0]
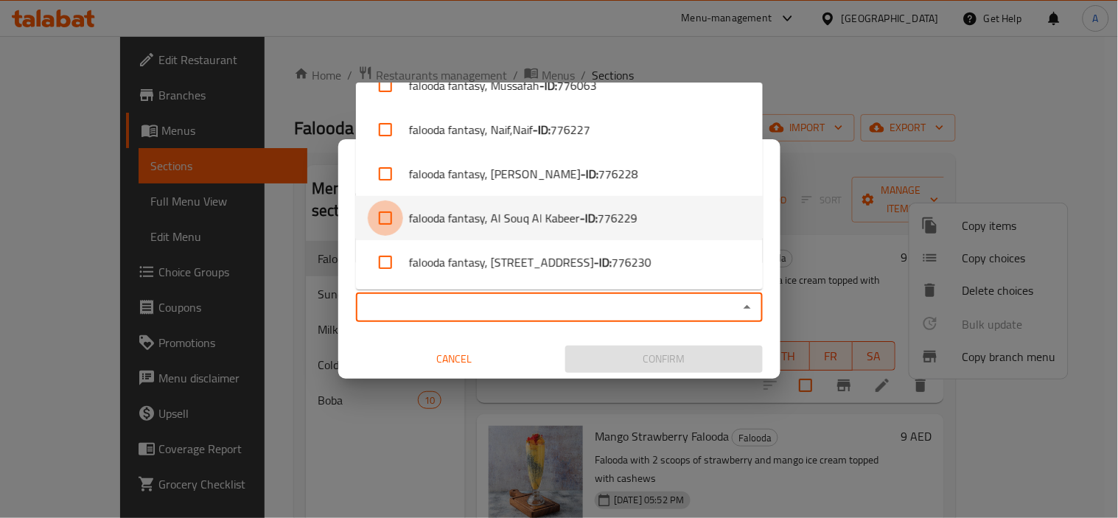
click at [387, 218] on input "checkbox" at bounding box center [385, 217] width 35 height 35
checkbox input "true"
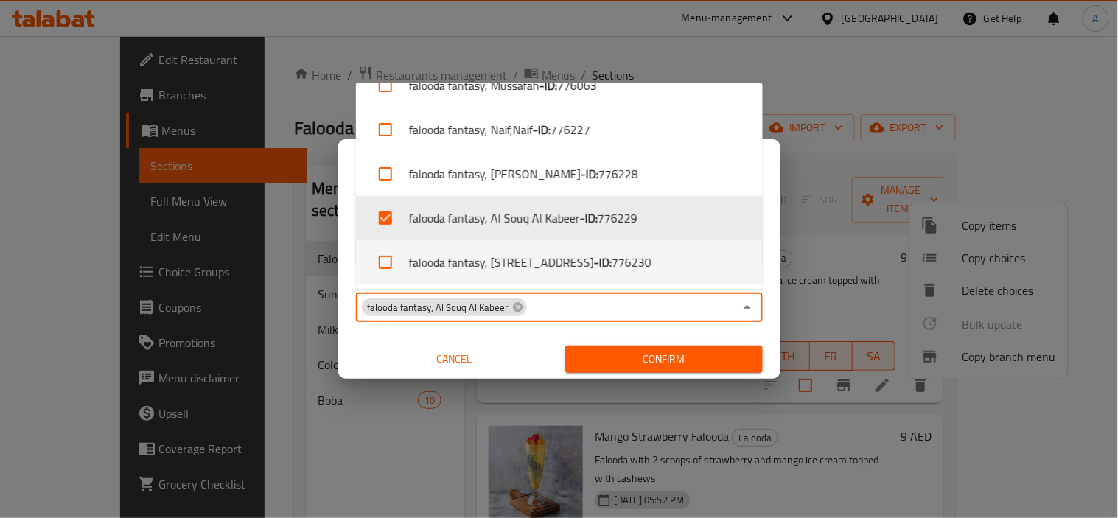
click at [343, 256] on div "Copy from   * falooda fantasy, Mussafah Copy from * Copy to   * falooda fantasy…" at bounding box center [559, 296] width 442 height 164
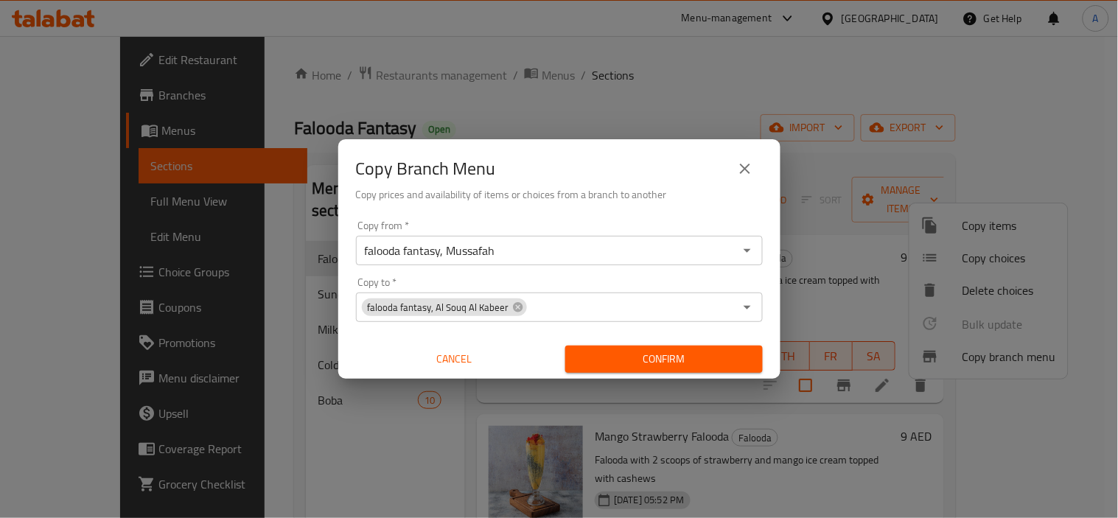
click at [586, 153] on div "Copy Branch Menu" at bounding box center [559, 168] width 407 height 35
click at [653, 359] on span "Confirm" at bounding box center [664, 359] width 174 height 18
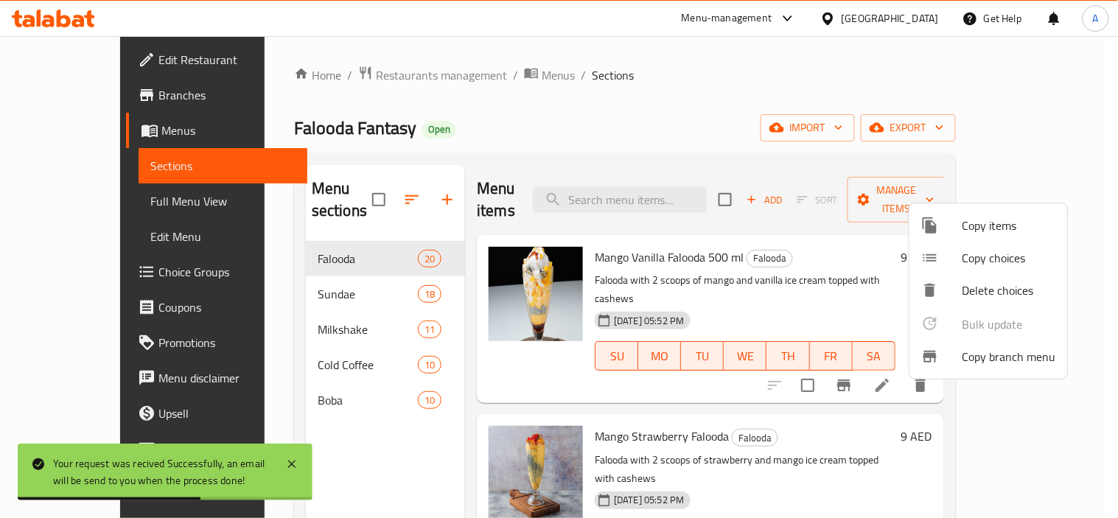
drag, startPoint x: 630, startPoint y: 226, endPoint x: 432, endPoint y: 184, distance: 202.6
drag, startPoint x: 432, startPoint y: 184, endPoint x: 301, endPoint y: 273, distance: 158.1
click at [301, 273] on div at bounding box center [559, 259] width 1118 height 518
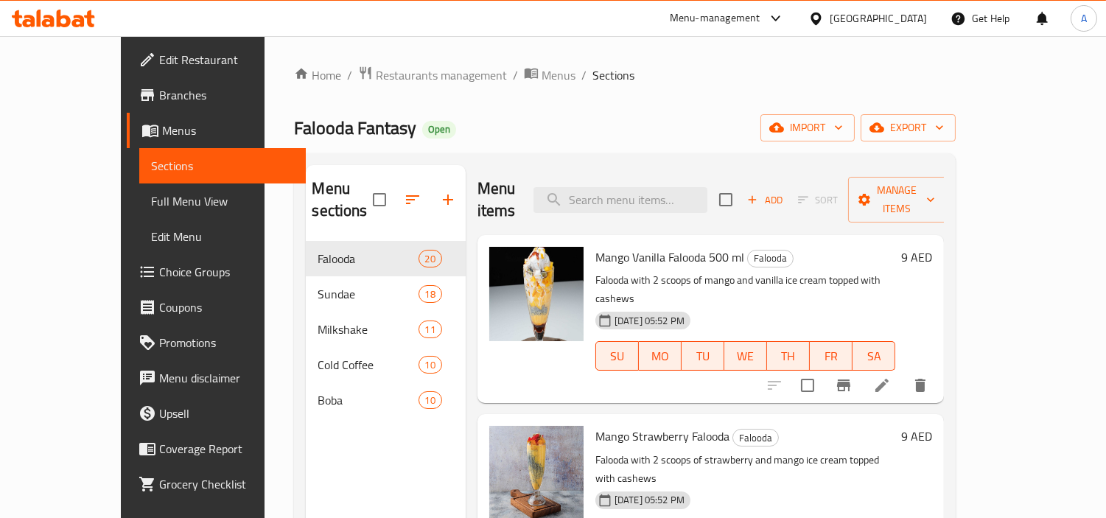
click at [151, 203] on span "Full Menu View" at bounding box center [222, 201] width 143 height 18
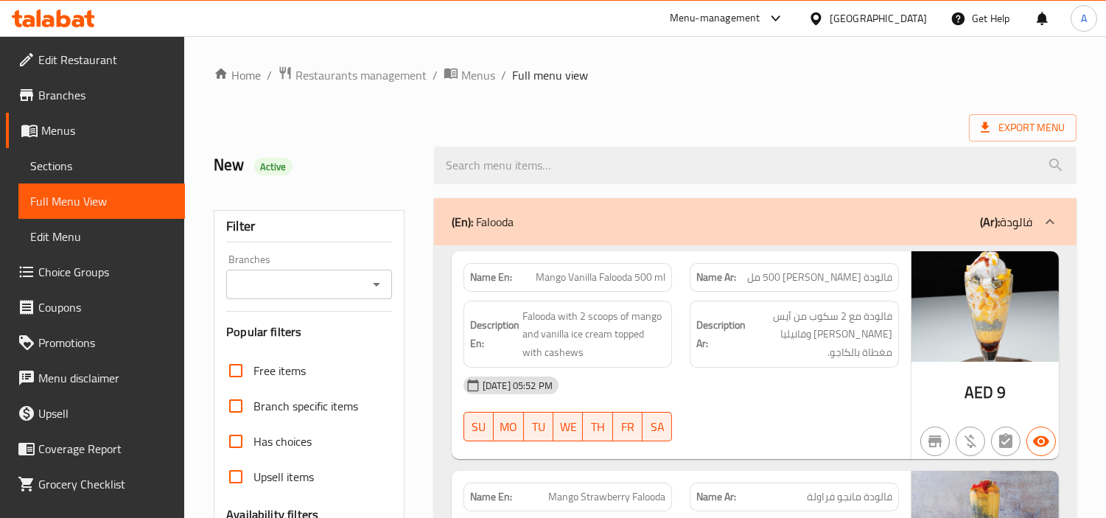
click at [385, 284] on icon "Open" at bounding box center [377, 285] width 18 height 18
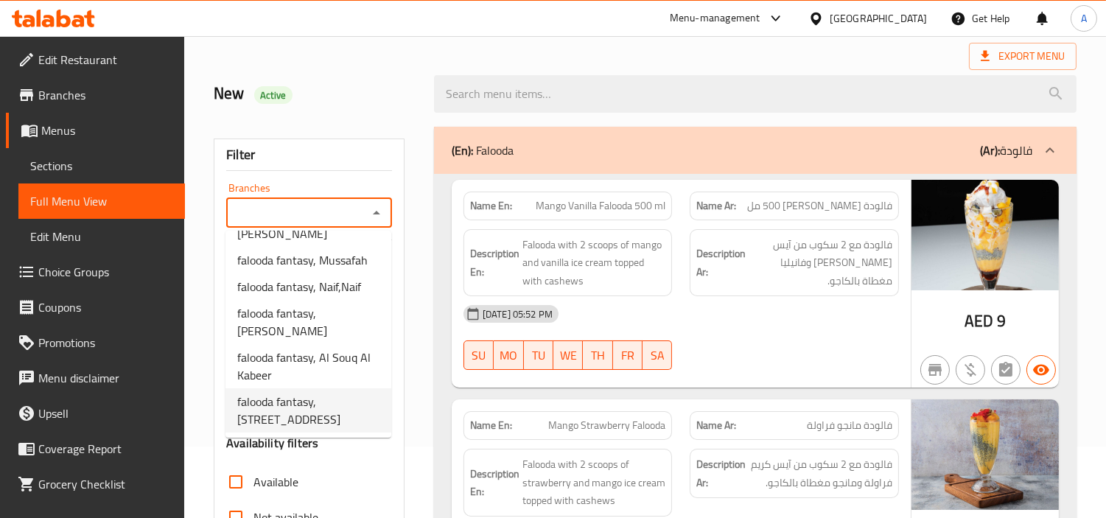
scroll to position [164, 0]
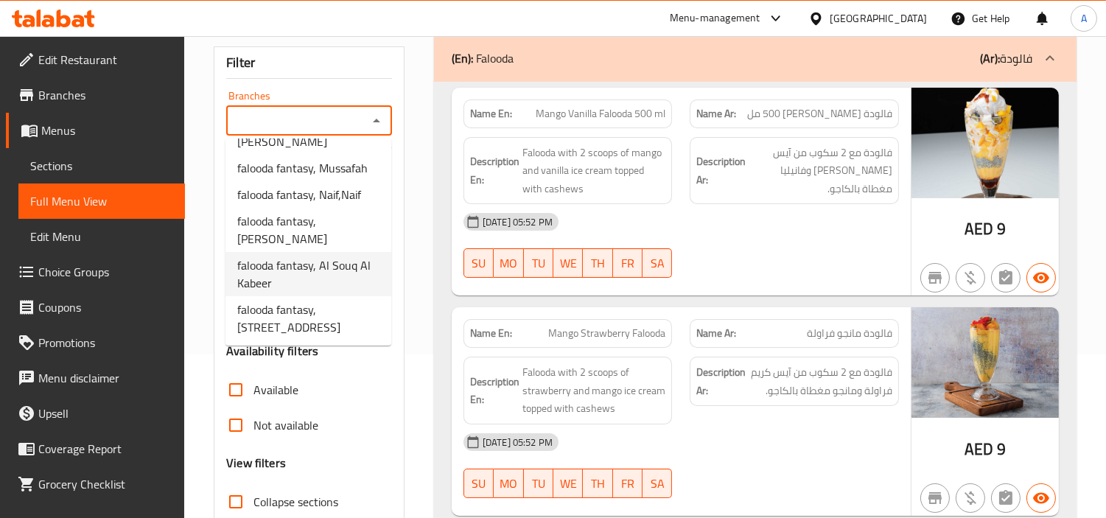
click at [260, 276] on span "falooda fantasy, Al Souq Al Kabeer" at bounding box center [308, 273] width 142 height 35
type input "falooda fantasy, Al Souq Al Kabeer"
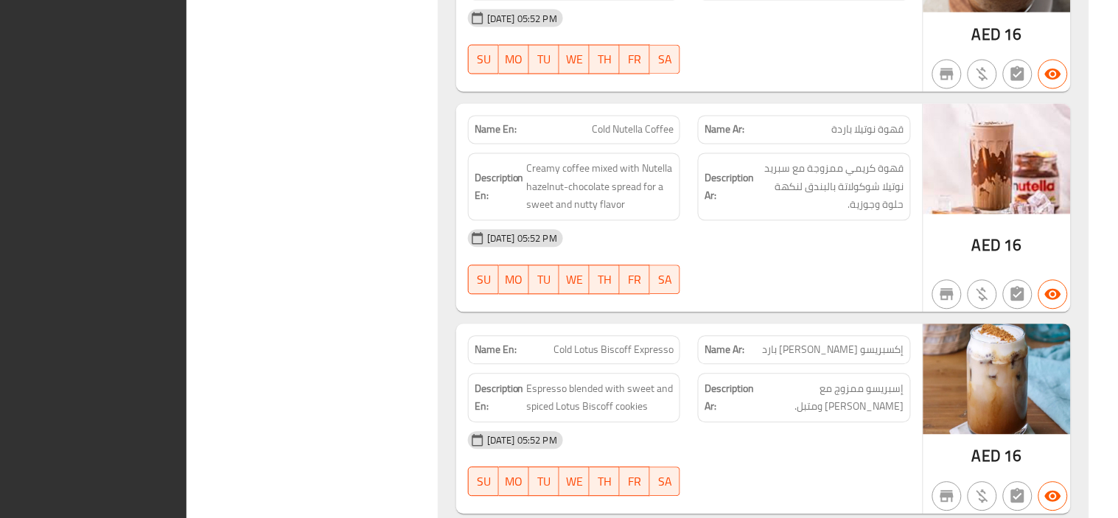
scroll to position [0, 0]
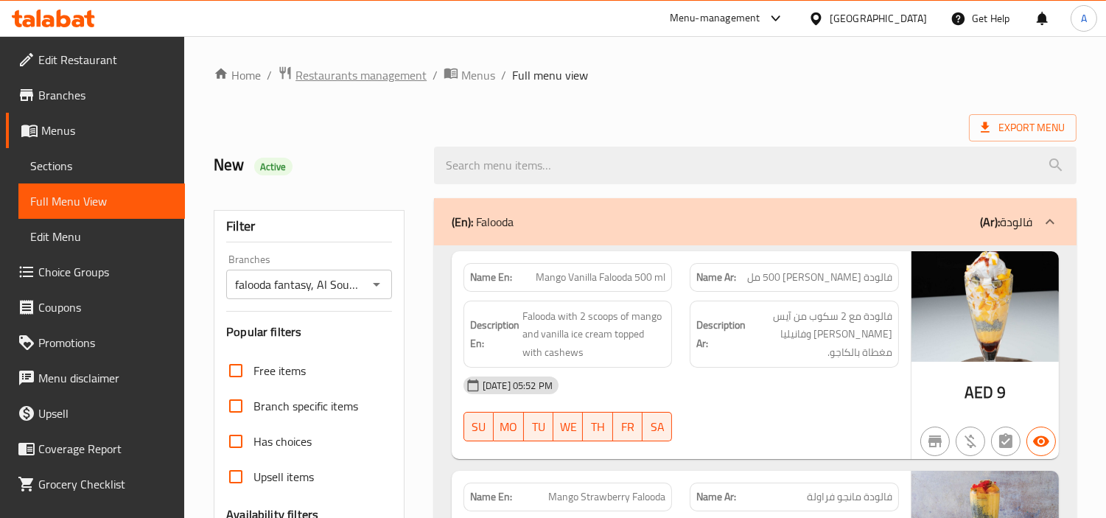
click at [339, 76] on span "Restaurants management" at bounding box center [360, 75] width 131 height 18
